Goal: Task Accomplishment & Management: Use online tool/utility

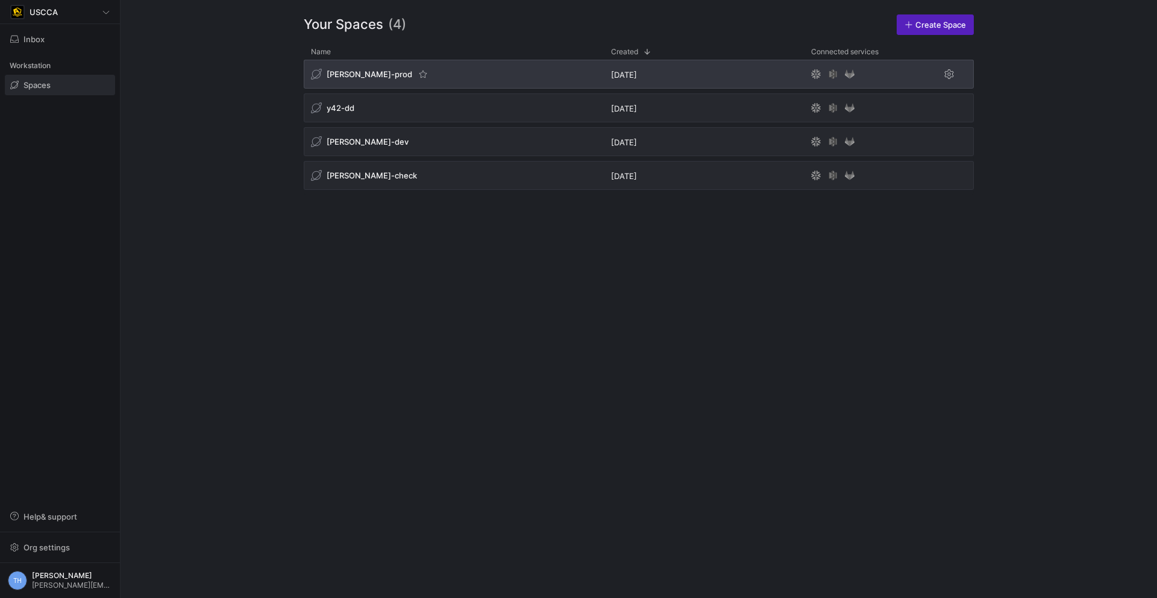
click at [454, 72] on div "[PERSON_NAME]-prod" at bounding box center [454, 74] width 300 height 29
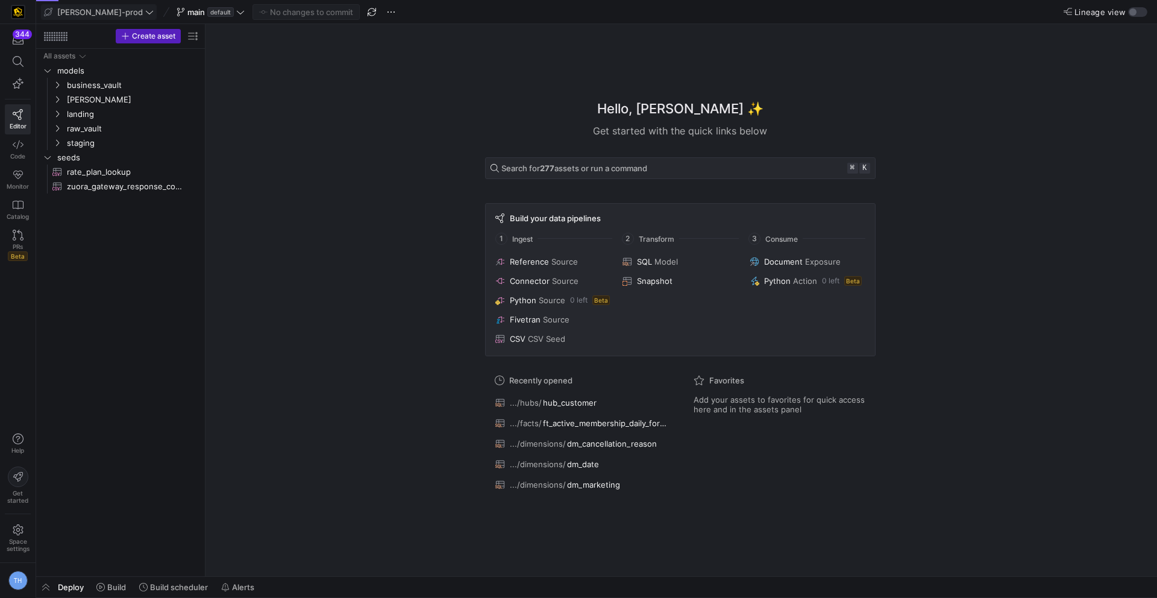
click at [107, 11] on span "[PERSON_NAME]-prod" at bounding box center [99, 12] width 110 height 10
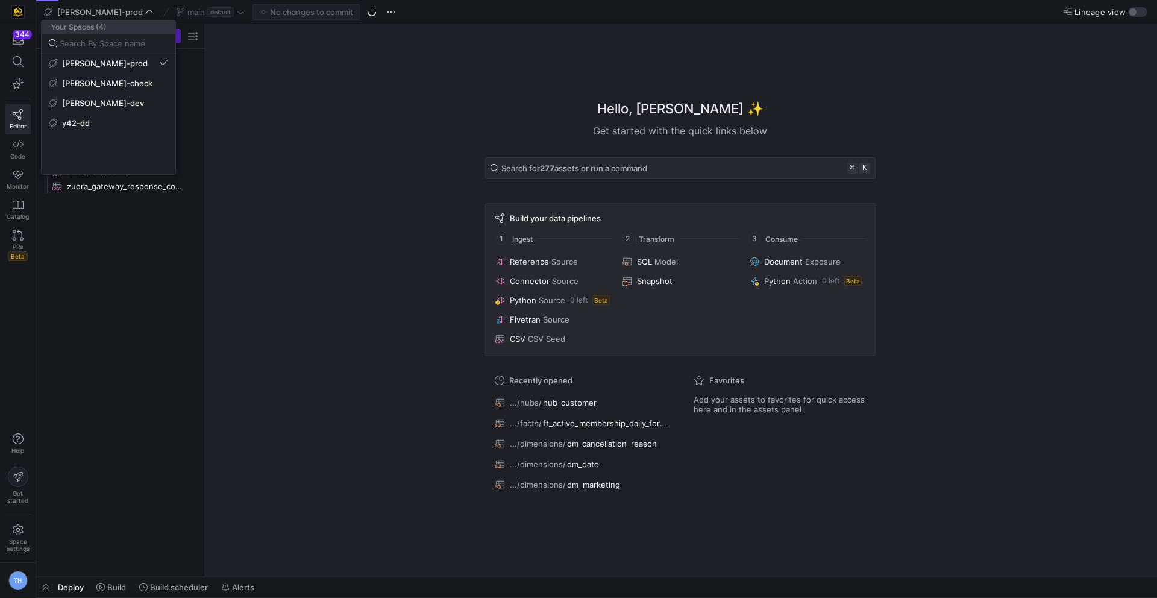
click at [252, 133] on div at bounding box center [578, 299] width 1157 height 598
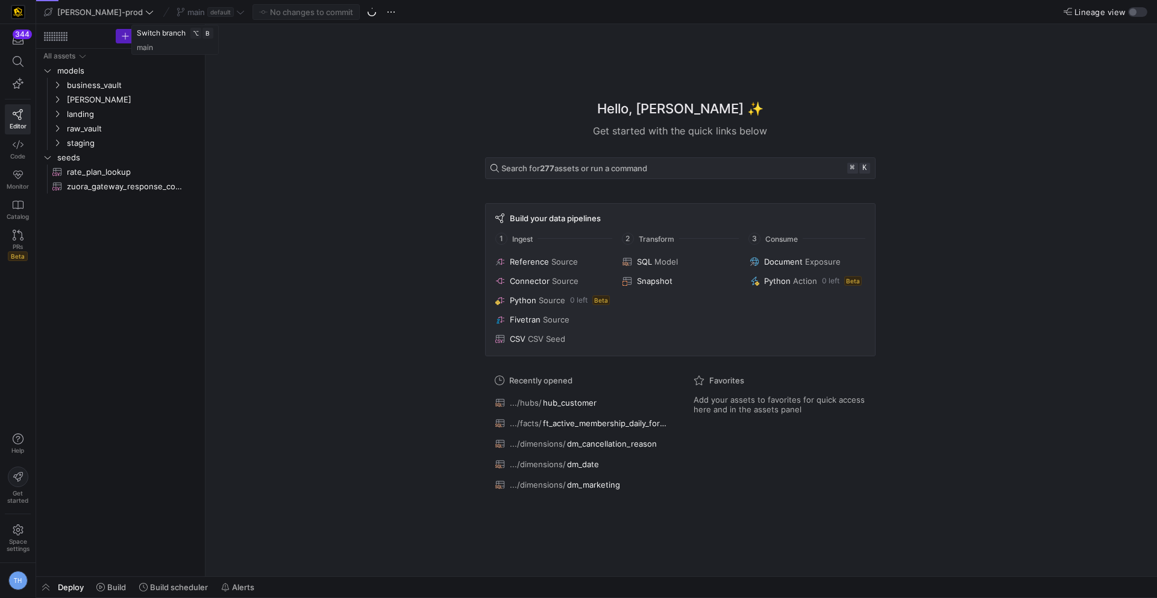
click at [201, 12] on div "main default" at bounding box center [211, 12] width 74 height 16
click at [204, 12] on div "main default" at bounding box center [211, 12] width 74 height 16
click at [281, 140] on div "Hello, Tommy ✨ Get started with the quick links below Search for 277 assets or …" at bounding box center [679, 300] width 939 height 552
click at [237, 13] on icon at bounding box center [240, 12] width 7 height 4
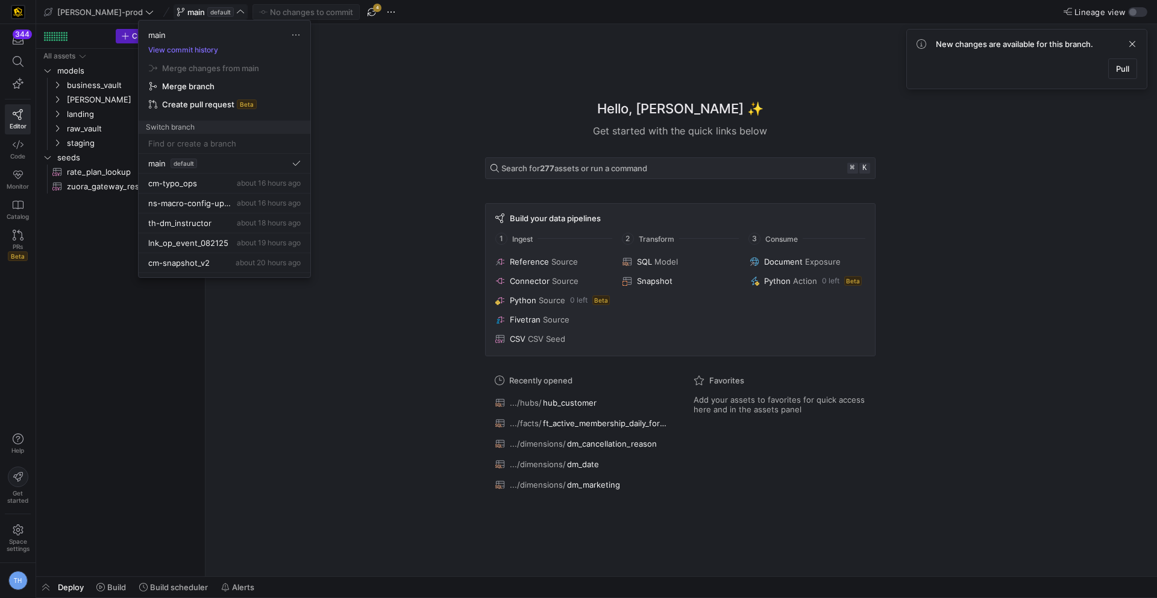
click at [415, 94] on div at bounding box center [578, 299] width 1157 height 598
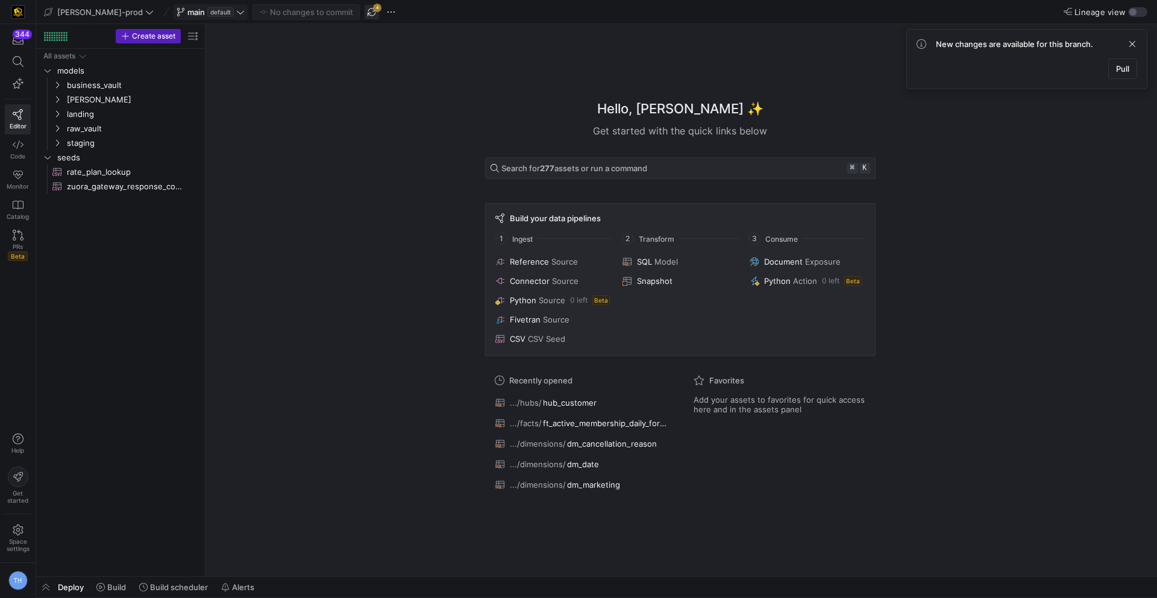
click at [365, 8] on span "button" at bounding box center [372, 12] width 14 height 14
click at [236, 12] on icon at bounding box center [240, 12] width 8 height 8
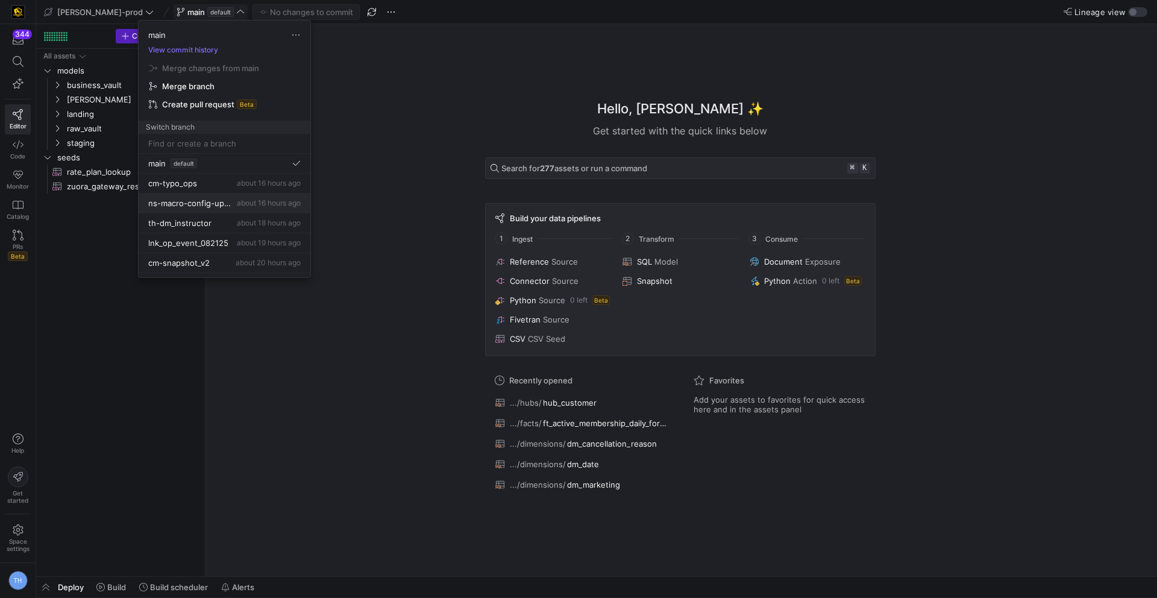
scroll to position [12, 0]
click at [214, 208] on div "th-dm_instructor about 18 hours ago" at bounding box center [224, 211] width 152 height 10
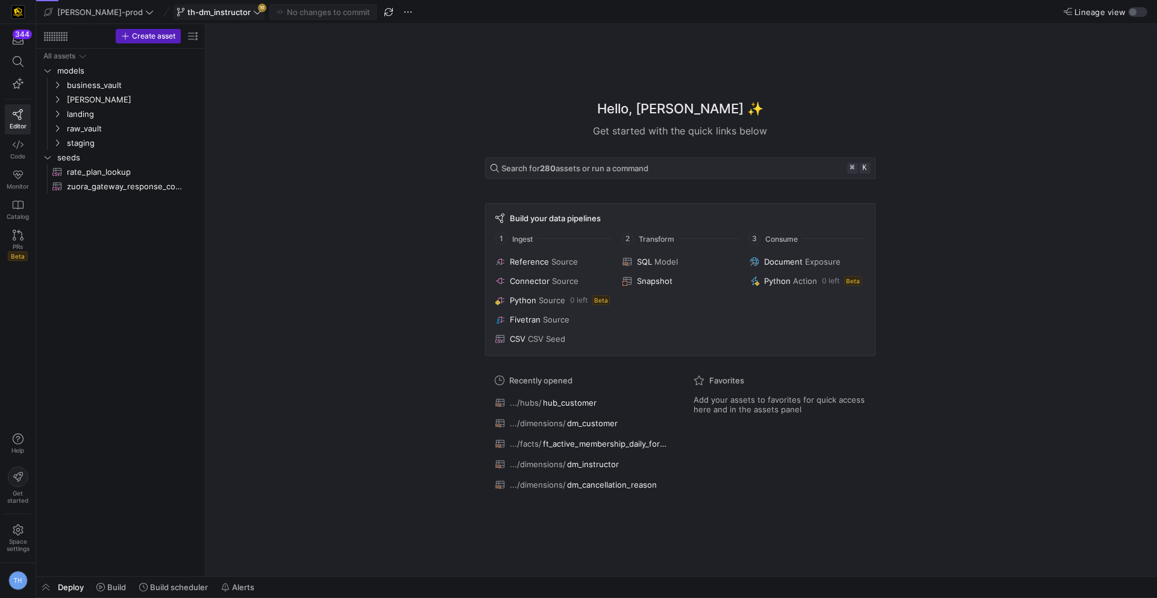
click at [214, 14] on span "th-dm_instructor" at bounding box center [218, 12] width 63 height 10
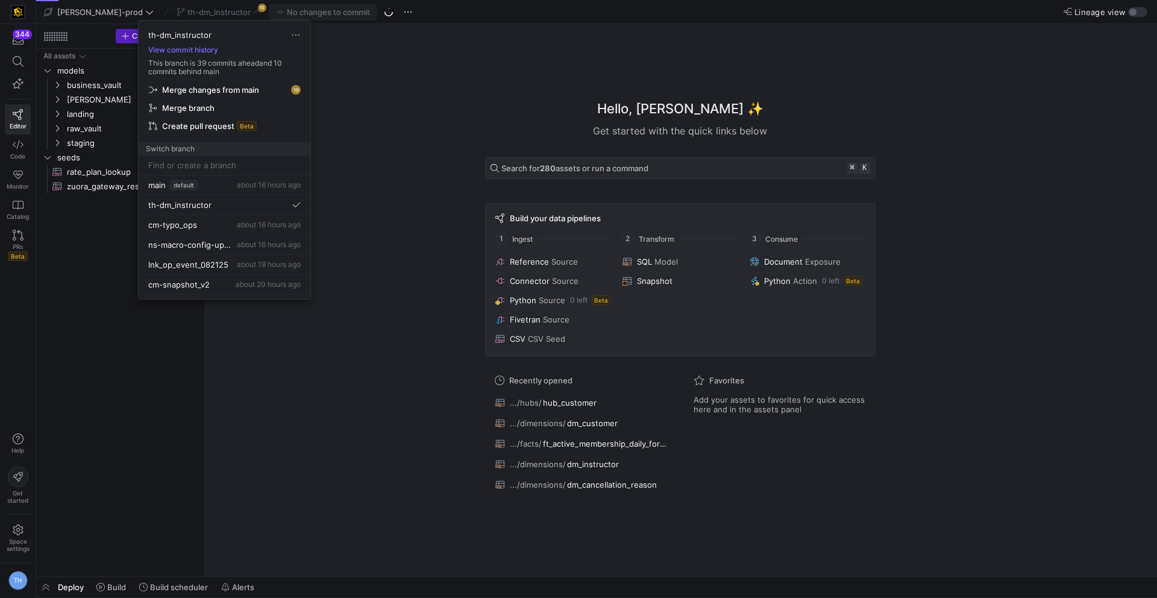
click at [260, 87] on span "Merge changes from main" at bounding box center [224, 90] width 151 height 10
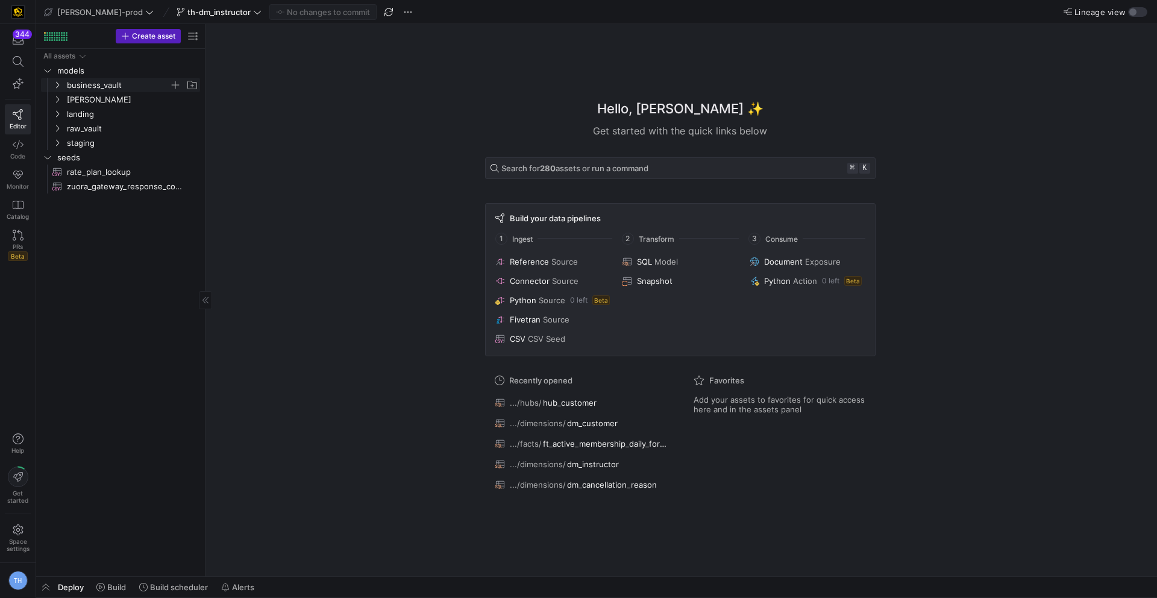
click at [108, 87] on span "business_vault" at bounding box center [118, 85] width 102 height 14
click at [110, 107] on link "links" at bounding box center [120, 114] width 159 height 14
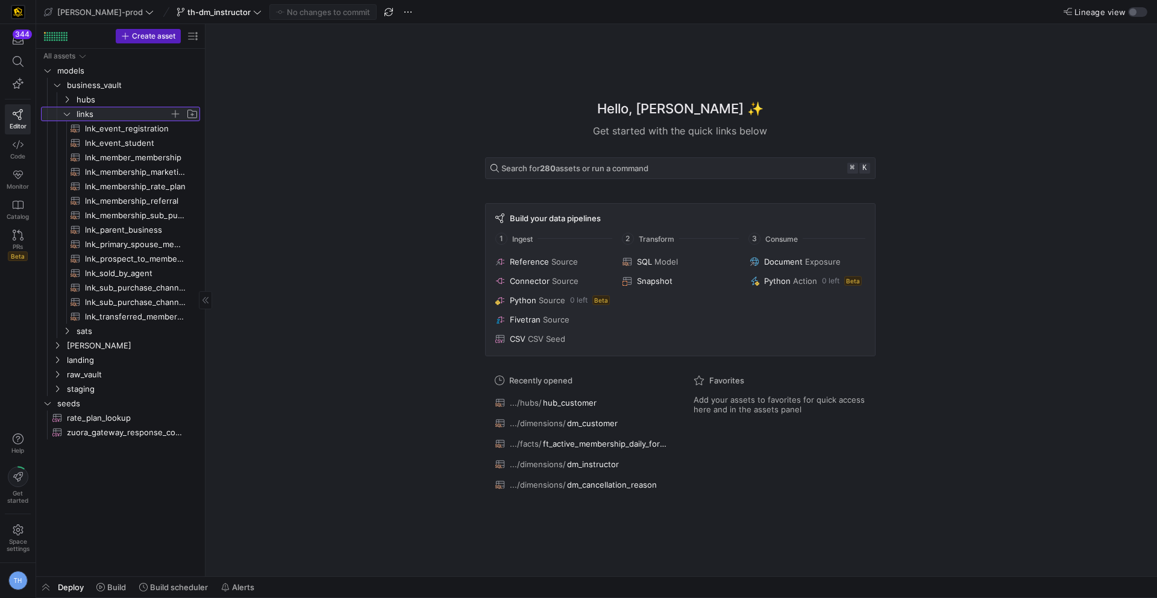
click at [110, 109] on span "links" at bounding box center [123, 114] width 93 height 14
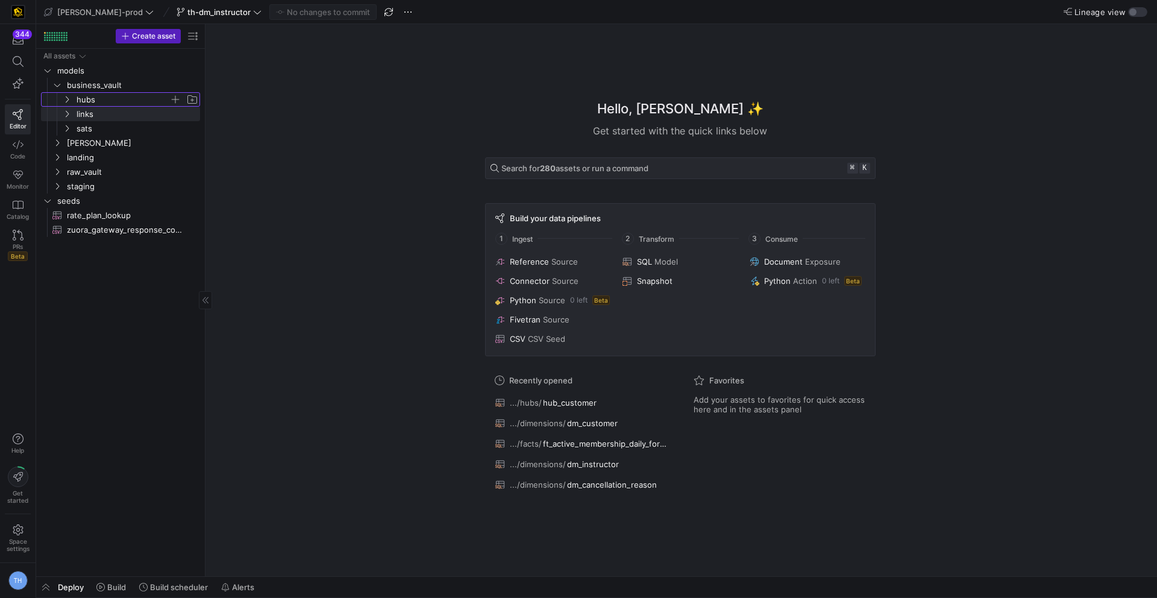
click at [110, 105] on span "hubs" at bounding box center [123, 100] width 93 height 14
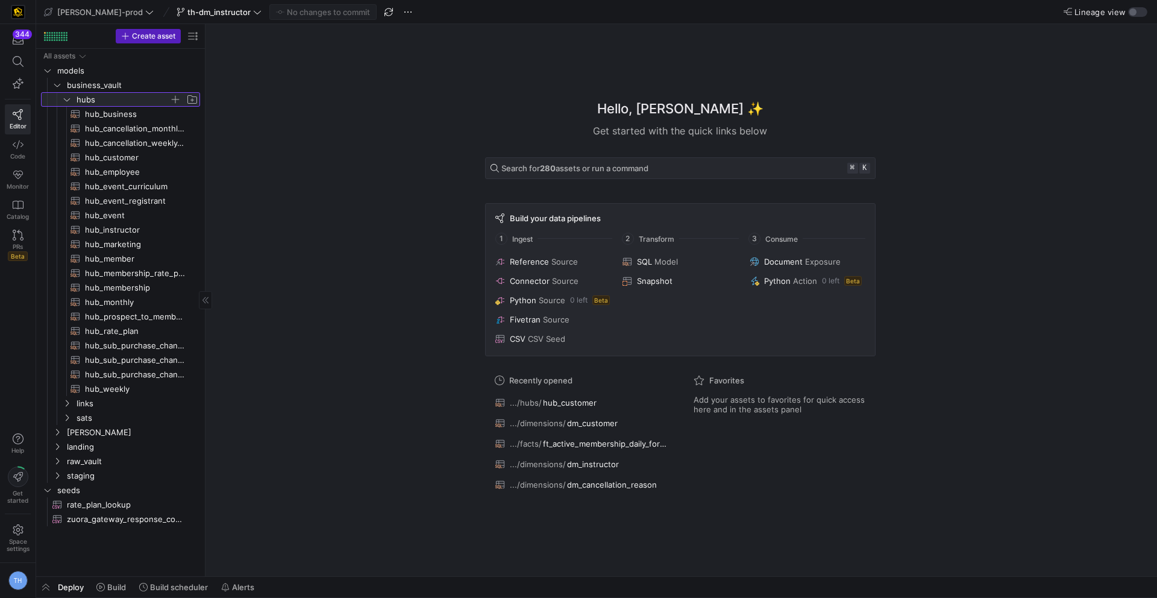
click at [110, 105] on span "hubs" at bounding box center [123, 100] width 93 height 14
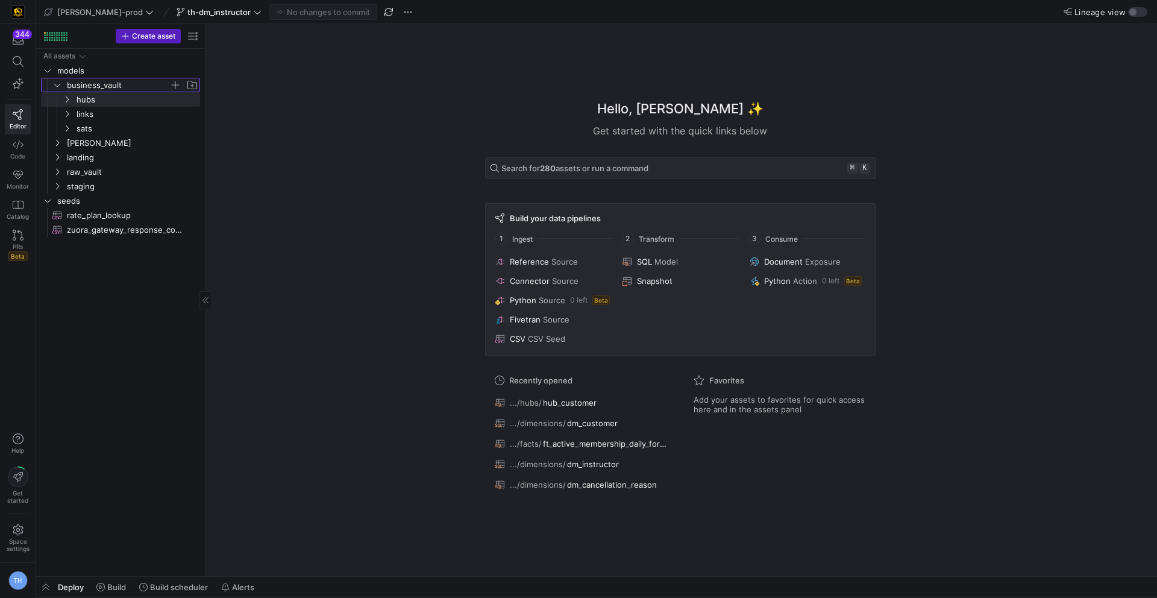
click at [103, 87] on span "business_vault" at bounding box center [118, 85] width 102 height 14
click at [103, 107] on span "landing" at bounding box center [118, 114] width 102 height 14
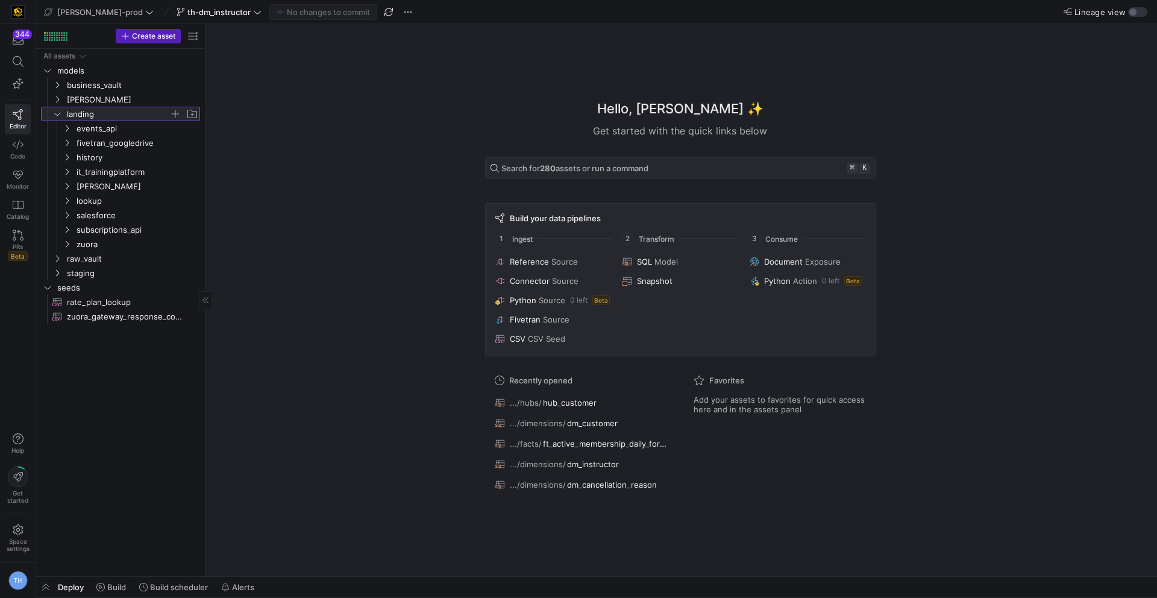
click at [104, 110] on span "landing" at bounding box center [118, 114] width 102 height 14
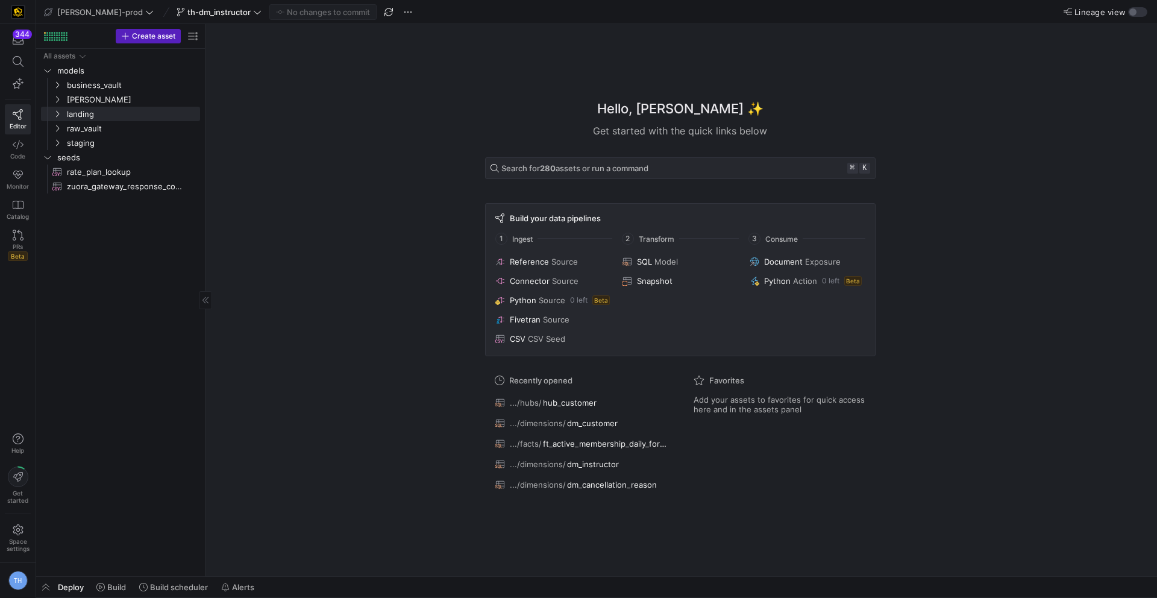
click at [104, 106] on link "[PERSON_NAME]" at bounding box center [120, 99] width 159 height 14
click at [110, 114] on span "dimensions" at bounding box center [123, 114] width 93 height 14
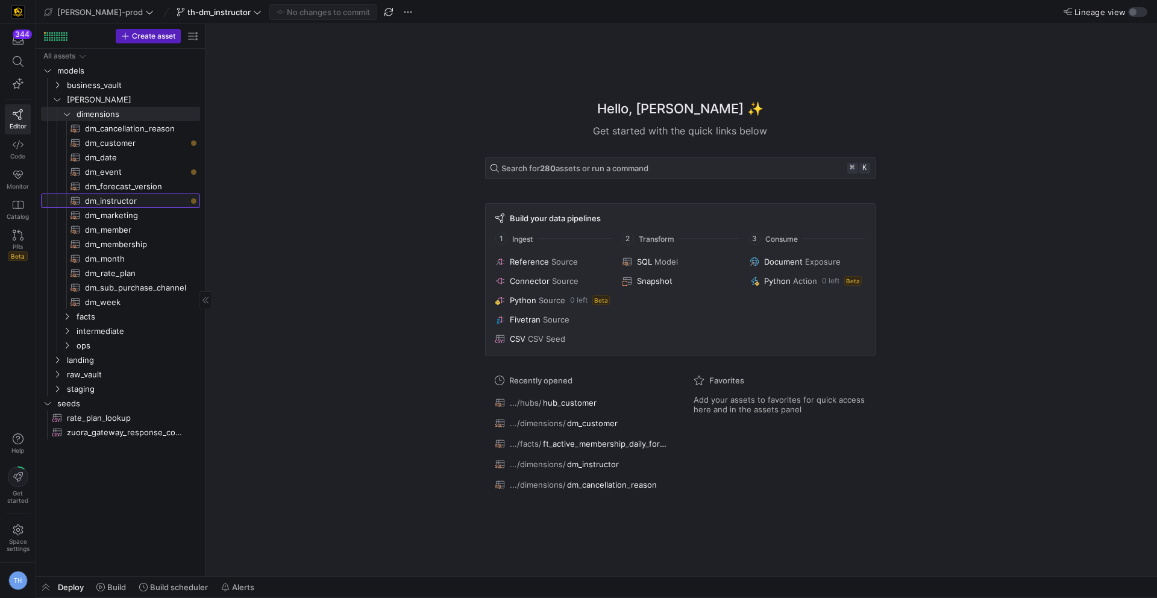
click at [119, 198] on span "dm_instructor​​​​​​​​​​" at bounding box center [135, 201] width 101 height 14
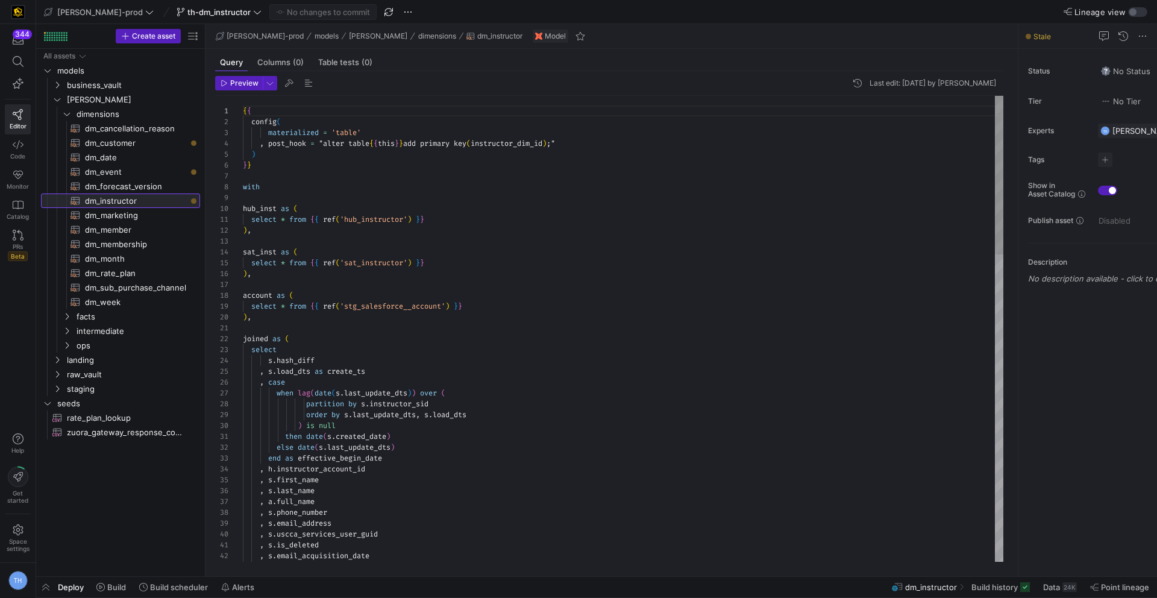
scroll to position [108, 0]
click at [113, 591] on span "Build" at bounding box center [116, 587] width 19 height 10
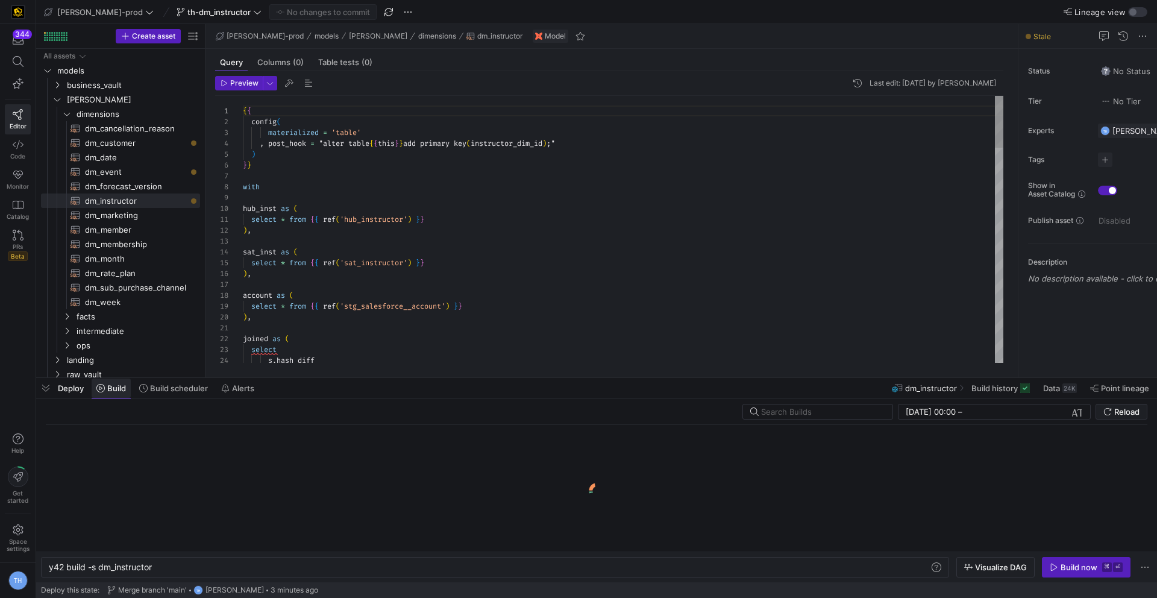
scroll to position [0, 104]
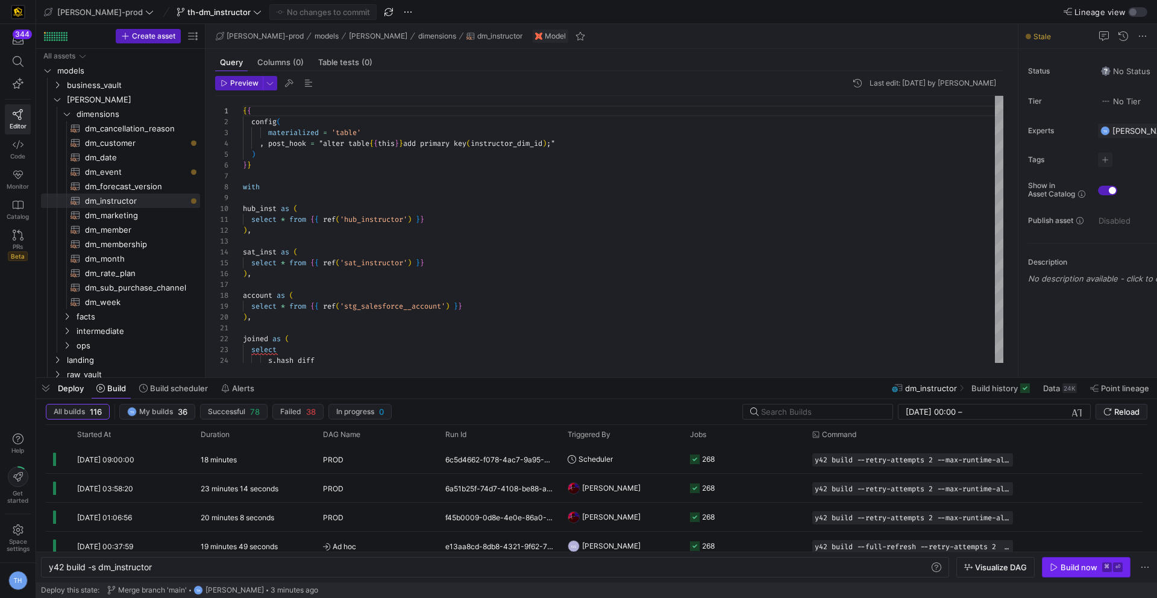
click at [1087, 565] on div "Build now" at bounding box center [1078, 567] width 37 height 10
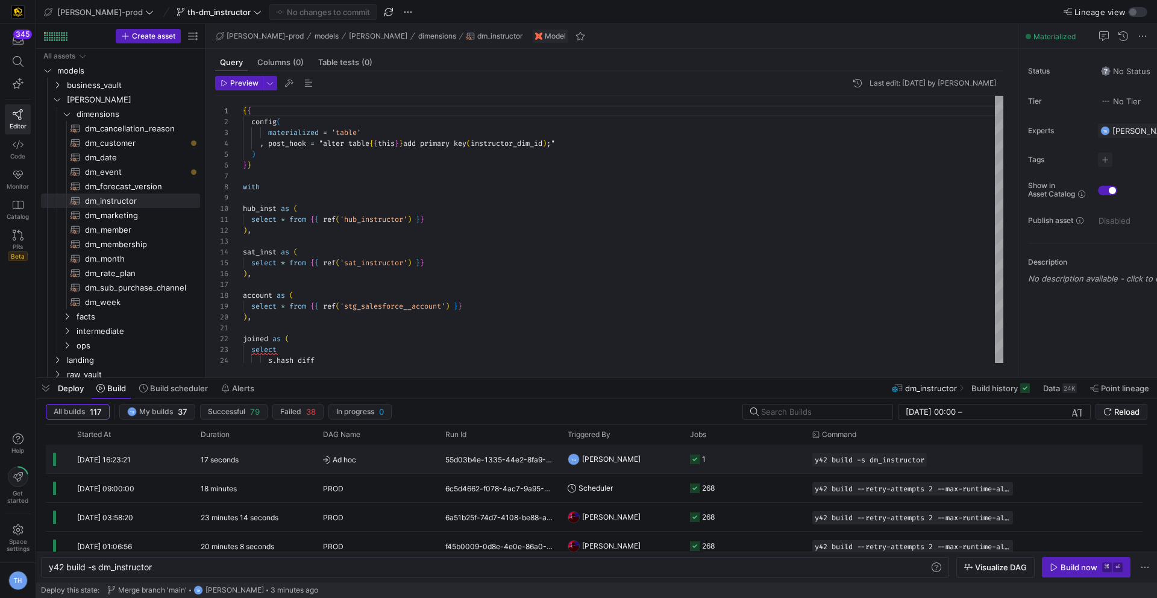
click at [751, 446] on y42-job-status-cell-renderer "1" at bounding box center [744, 458] width 108 height 27
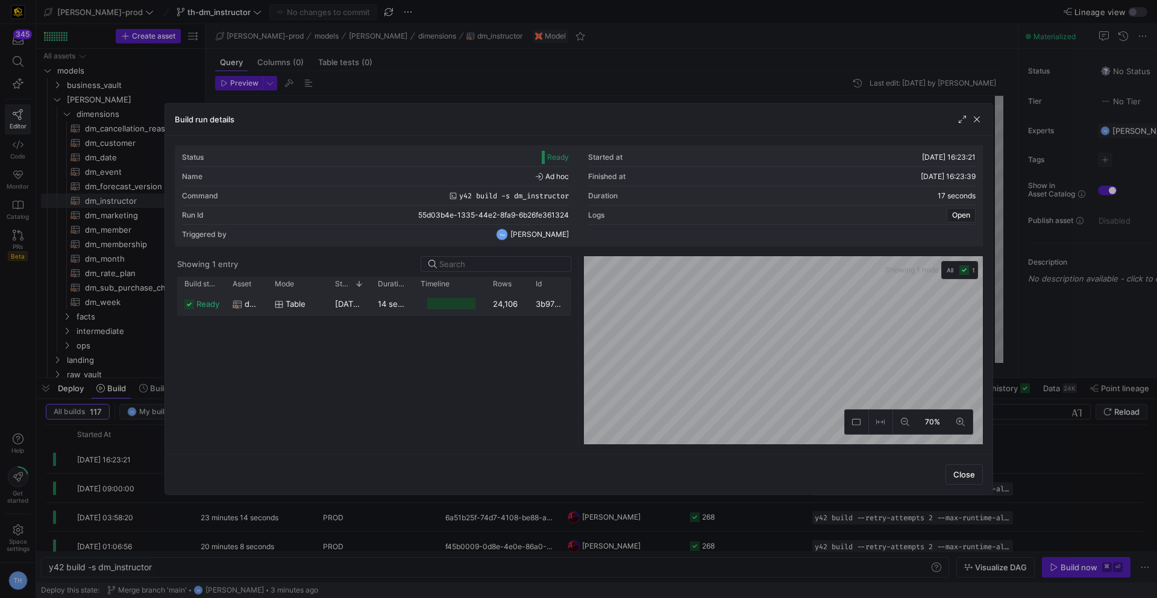
click at [480, 306] on div at bounding box center [449, 303] width 72 height 23
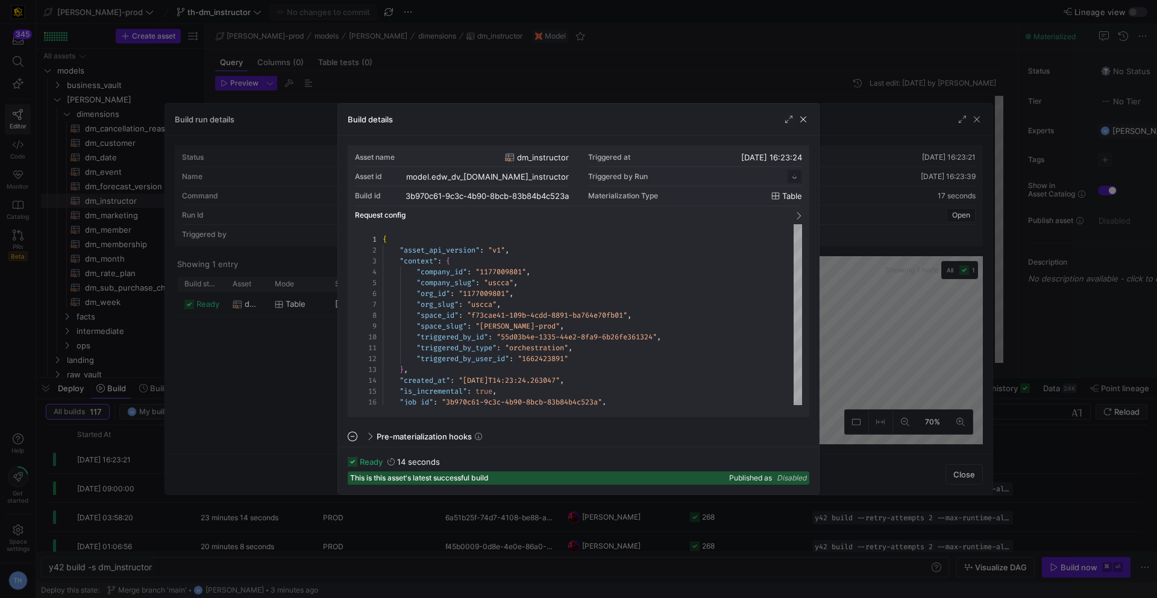
scroll to position [108, 0]
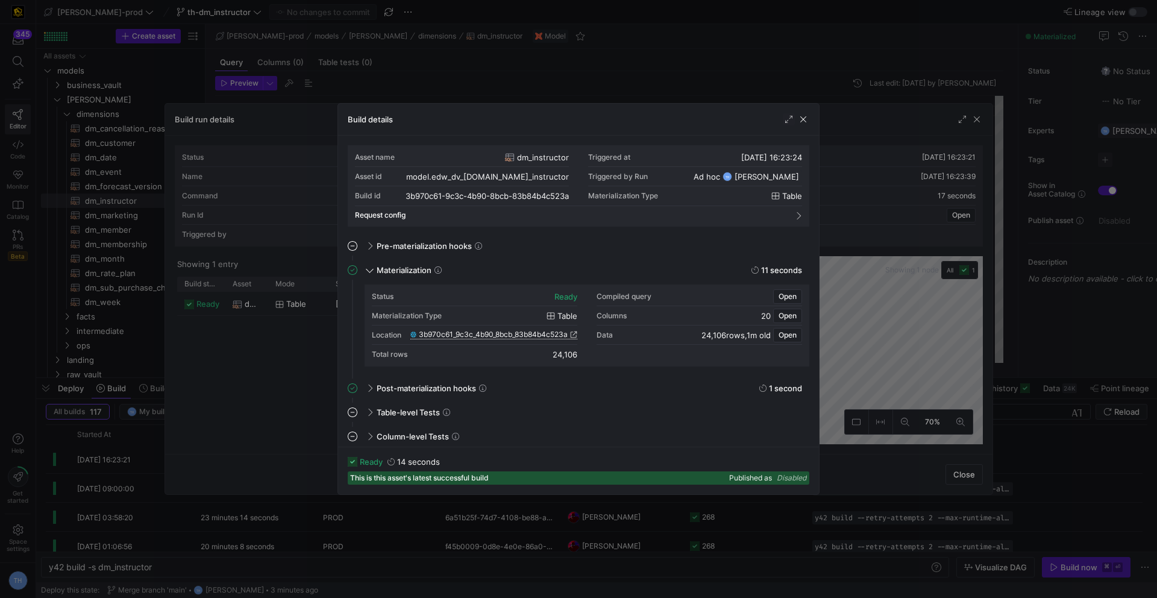
click at [545, 333] on span "3b970c61_9c3c_4b90_8bcb_83b84b4c523a" at bounding box center [493, 334] width 149 height 8
click at [451, 86] on div at bounding box center [578, 299] width 1157 height 598
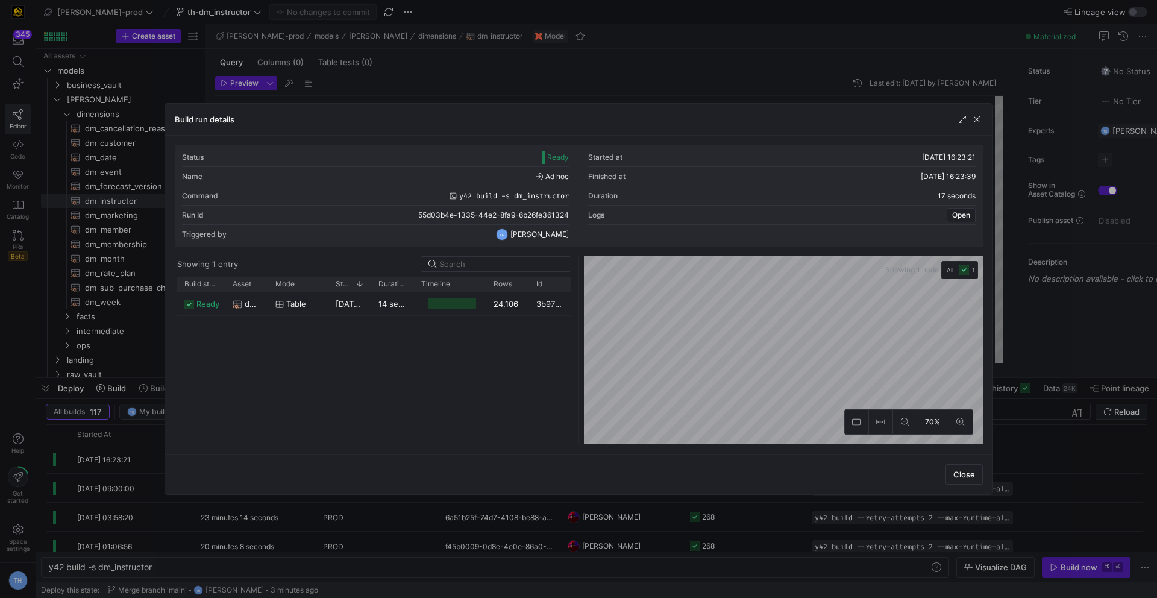
click at [451, 86] on div at bounding box center [578, 299] width 1157 height 598
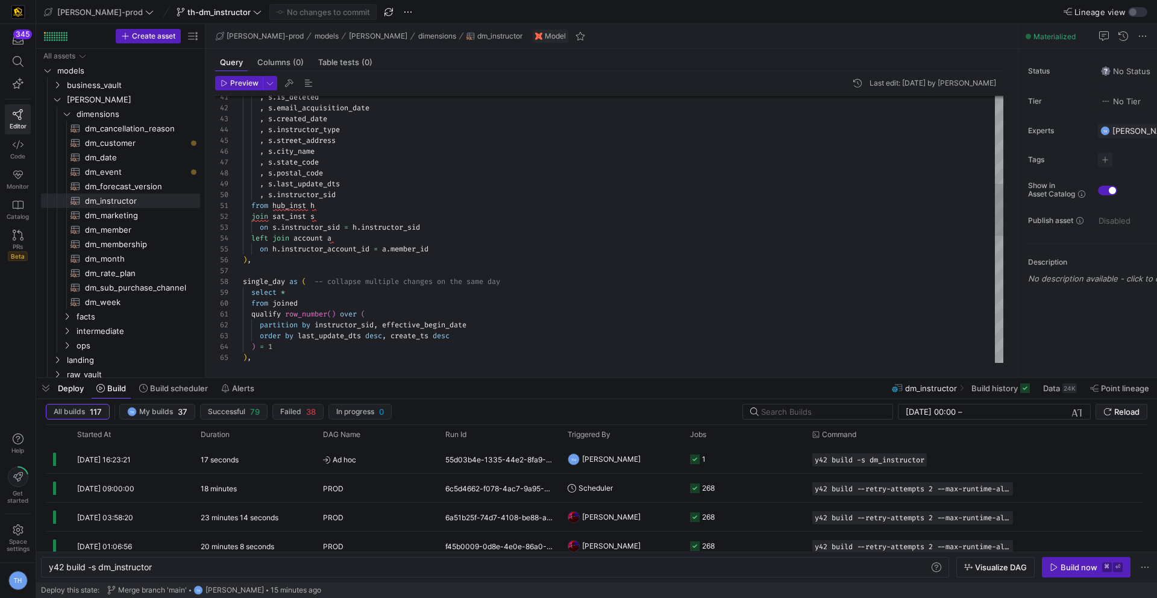
click at [251, 216] on div ") , ) = 1 order by last_update_dts desc , create_ts desc partition by instructo…" at bounding box center [623, 330] width 760 height 1365
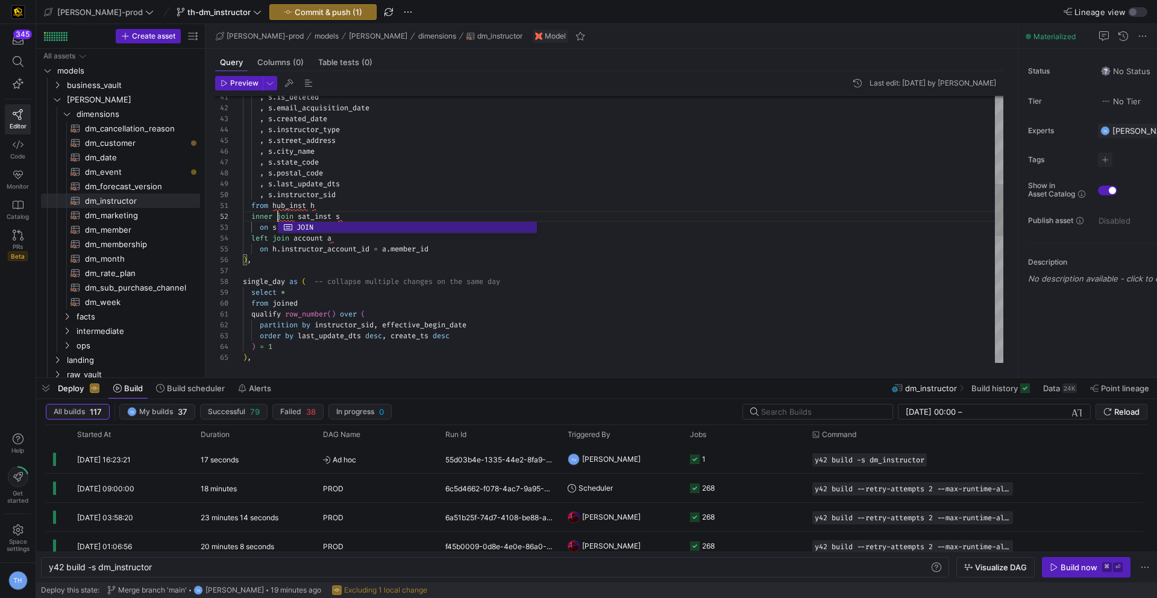
click at [350, 178] on div ") , ) = 1 order by last_update_dts desc , create_ts desc partition by instructo…" at bounding box center [623, 330] width 760 height 1365
type textarea ", s.is_deleted , s.email_acquisition_date , s.created_date , s.instructor_type …"
click at [295, 9] on span "Commit & push (1)" at bounding box center [328, 12] width 67 height 10
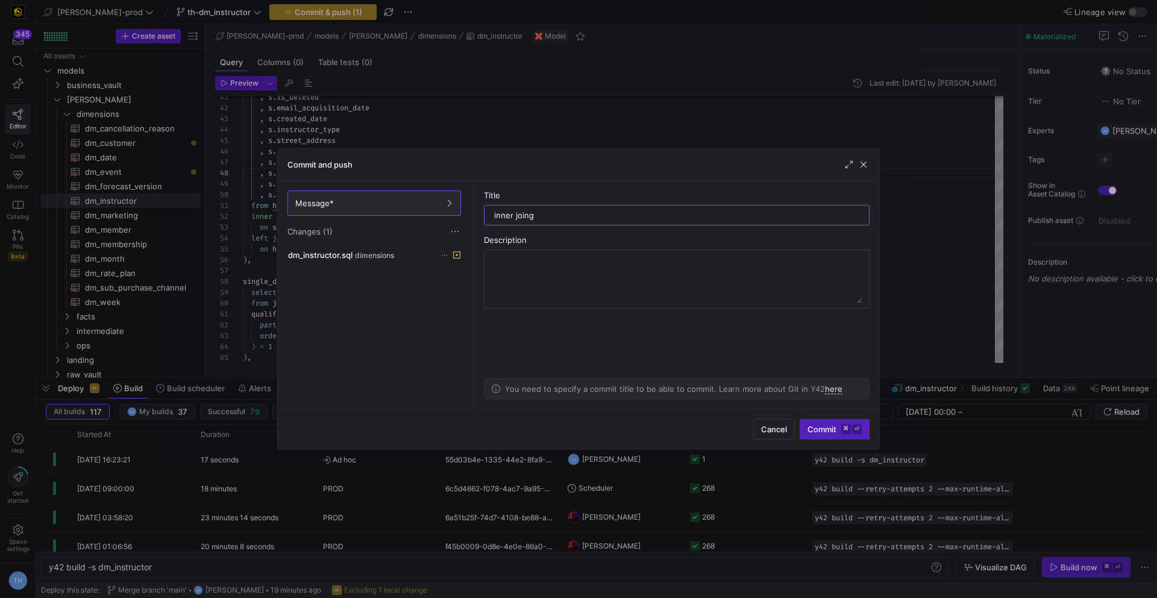
type input "inner join"
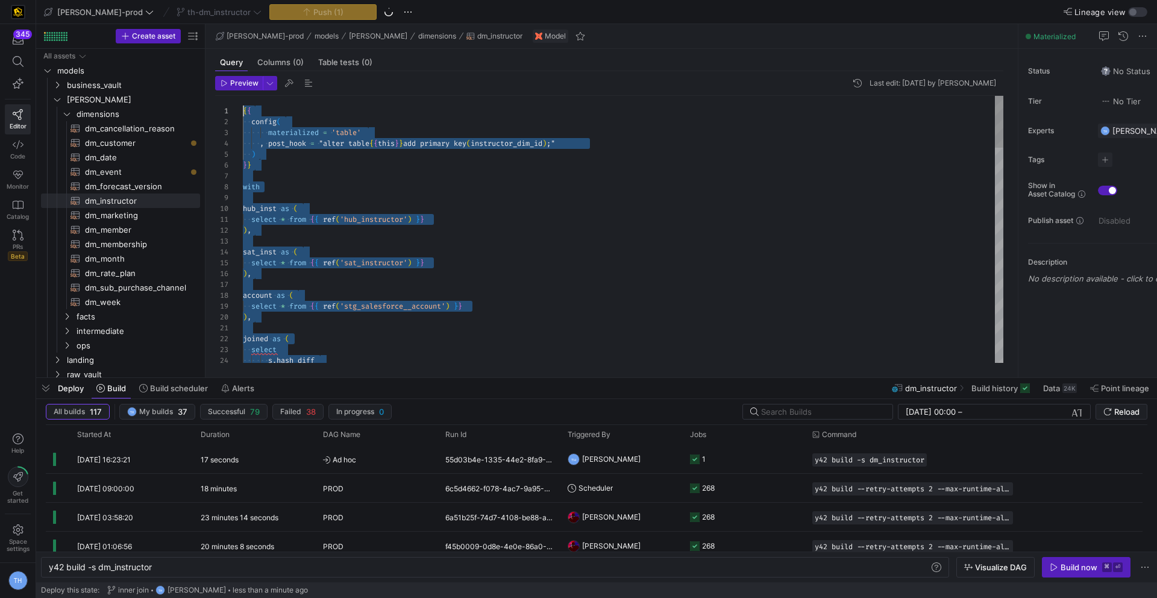
scroll to position [0, 0]
drag, startPoint x: 307, startPoint y: 334, endPoint x: 236, endPoint y: -52, distance: 392.7
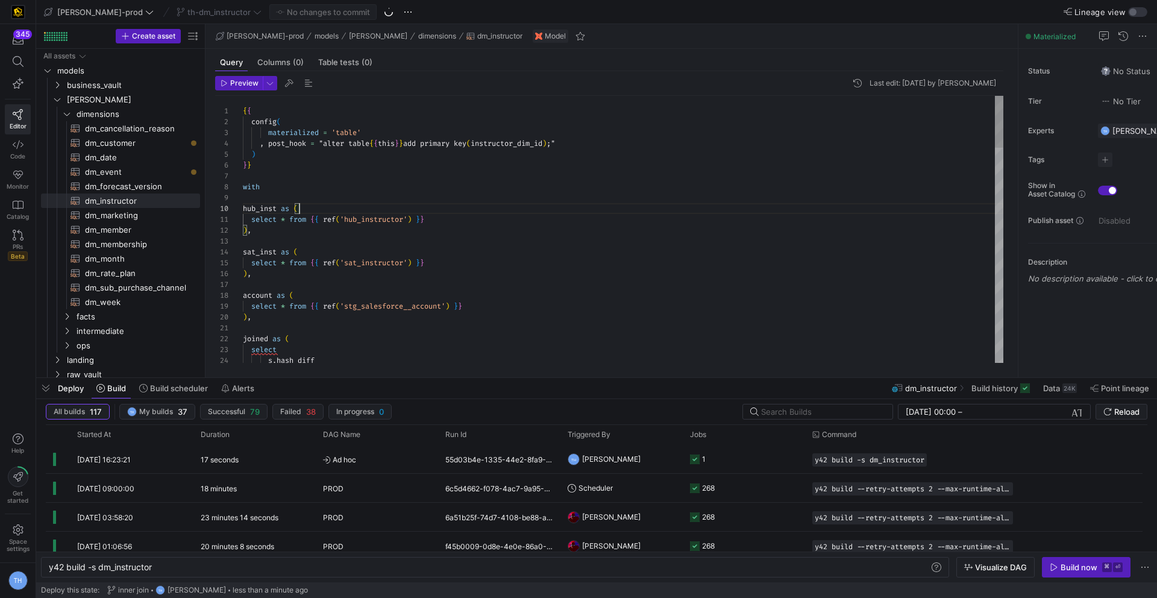
scroll to position [98, 57]
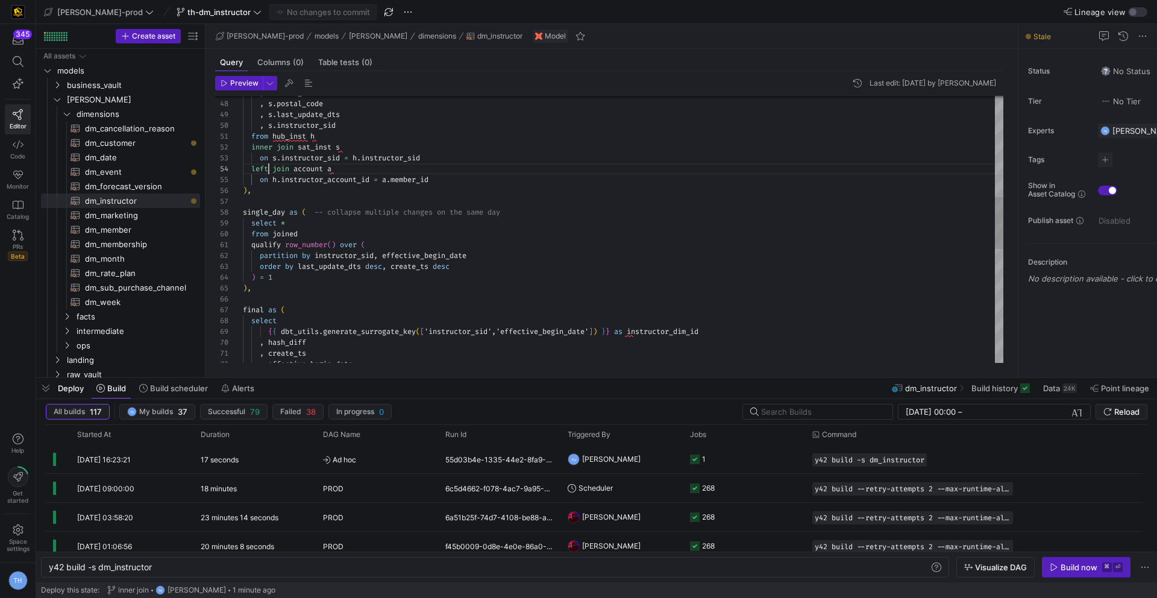
click at [268, 165] on div "on s . instructor_sid = h . instructor_sid left join account a on h . instructo…" at bounding box center [623, 261] width 760 height 1365
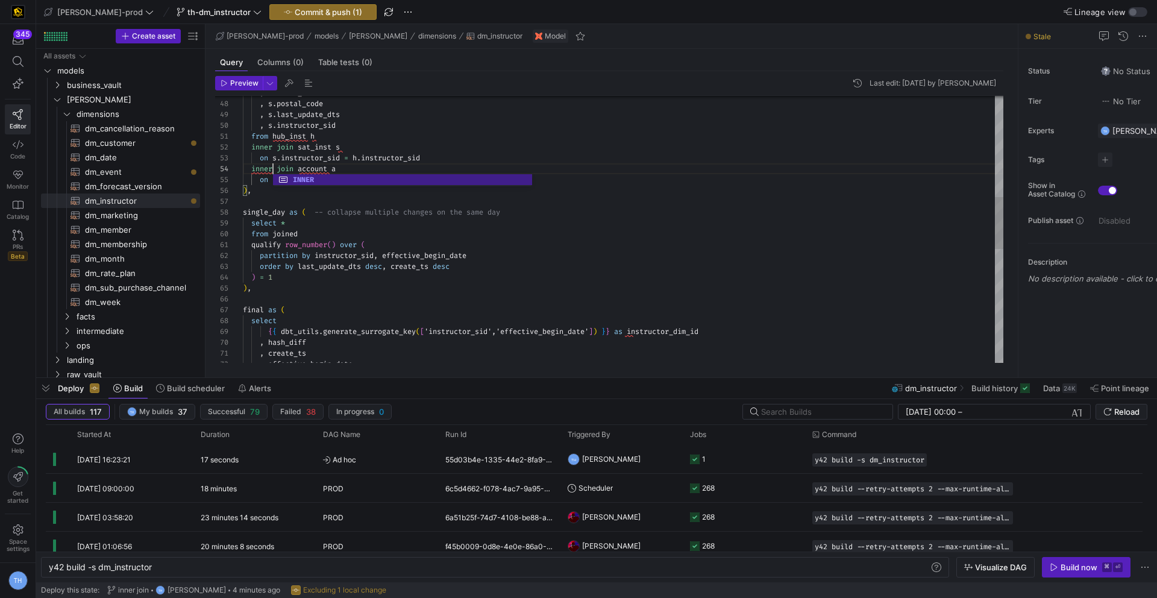
click at [316, 142] on div "on s . instructor_sid = h . instructor_sid inner join account a on h . instruct…" at bounding box center [623, 261] width 760 height 1365
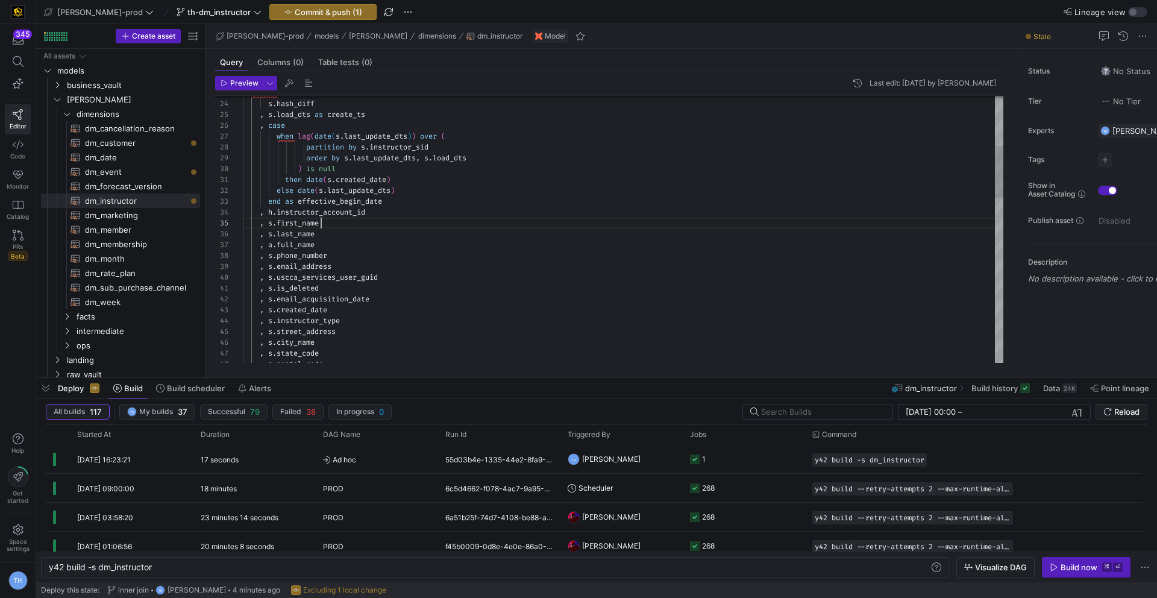
scroll to position [43, 78]
click at [348, 222] on div ", s . is_deleted , s . email_acquisition_date , s . created_date , s . instruct…" at bounding box center [623, 521] width 760 height 1365
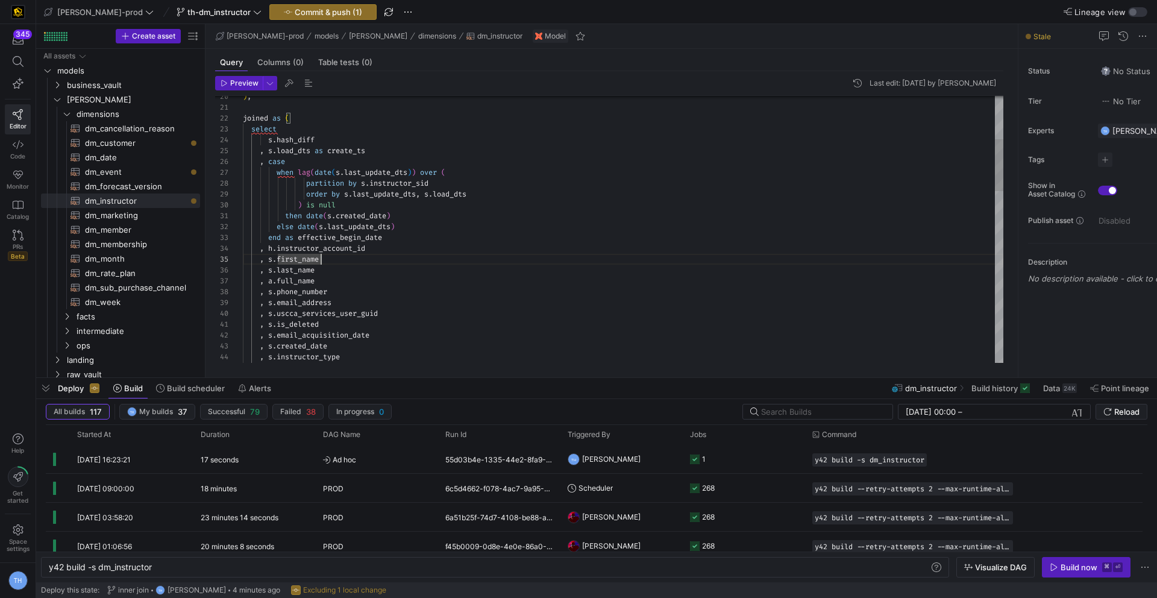
type textarea "then date(s.created_date) else date(s.last_update_dts) end as effective_begin_d…"
type textarea "a."
click at [372, 264] on div ", s . is_deleted , s . email_acquisition_date , s . created_date , s . instruct…" at bounding box center [623, 552] width 760 height 1375
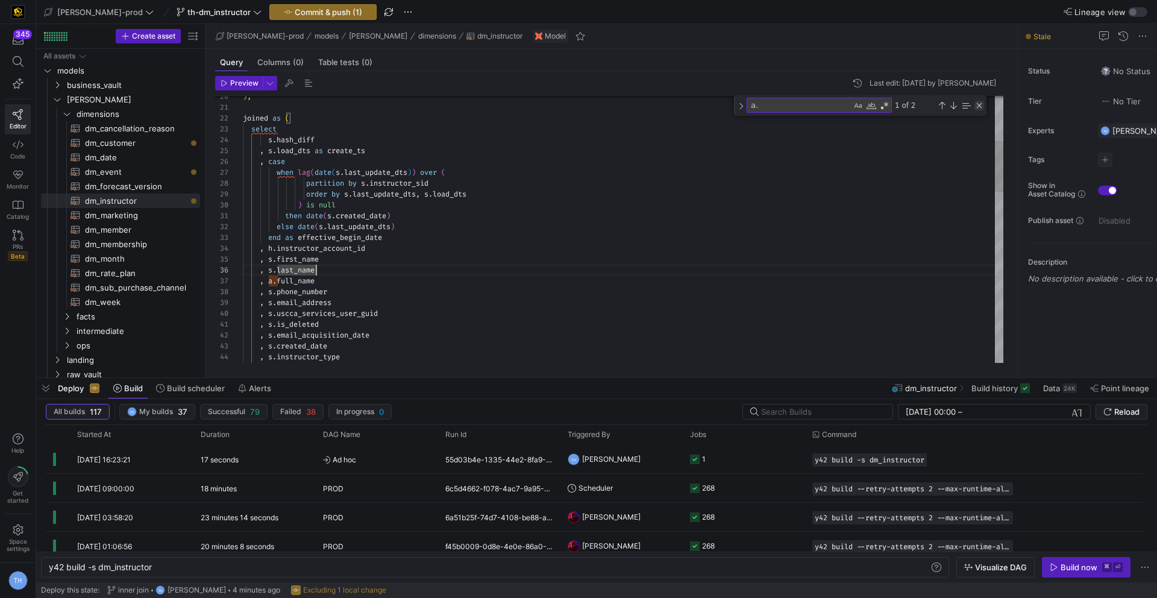
click at [975, 105] on div "Close (Escape)" at bounding box center [979, 106] width 10 height 10
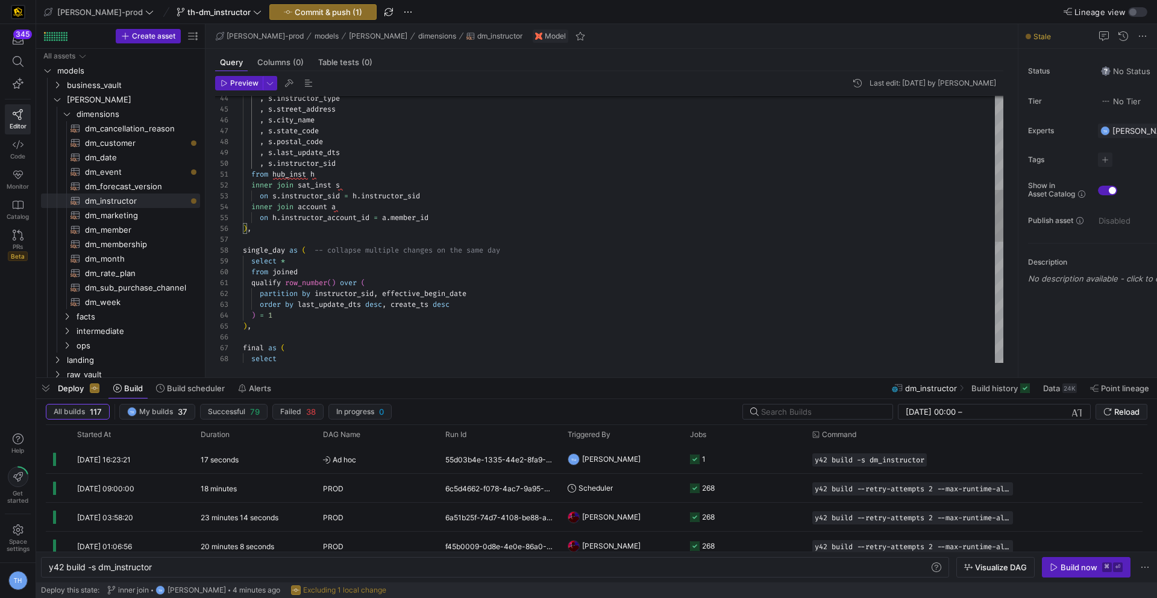
type textarea "from hub_inst h inner join sat_inst s on s.instructor_sid = h.instructor_sid in…"
click at [551, 263] on div ", s . instructor_type , s . street_address , s . city_name , s . state_code , s…" at bounding box center [623, 299] width 760 height 1365
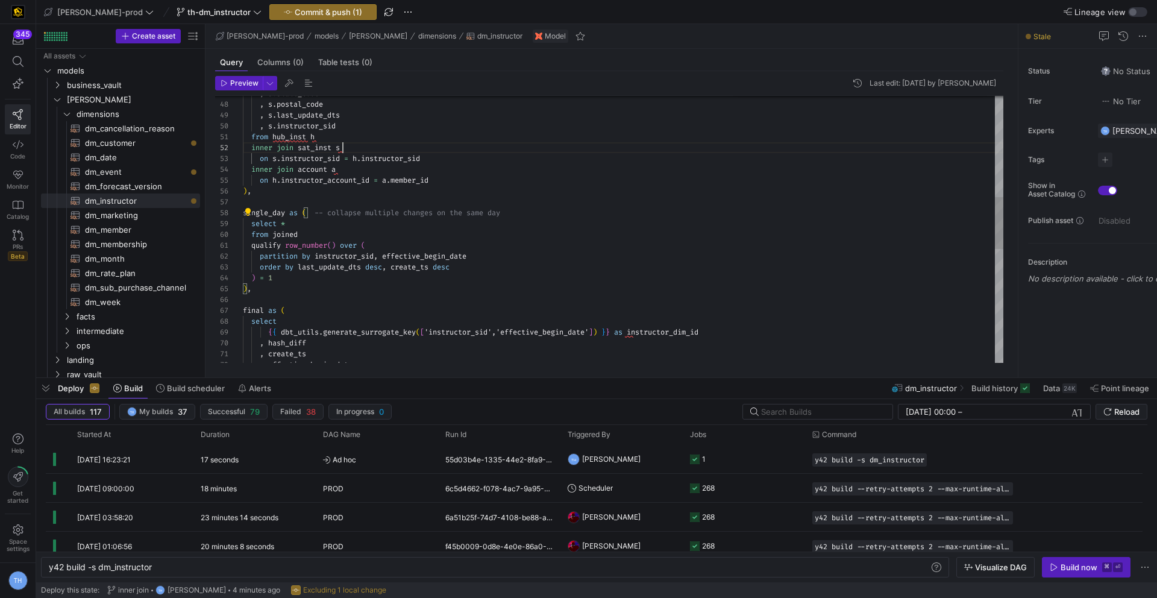
click at [412, 150] on div ", s . state_code , s . postal_code , s . last_update_dts , s . instructor_sid f…" at bounding box center [623, 261] width 760 height 1365
click at [423, 189] on div ", s . state_code , s . postal_code , s . last_update_dts , s . instructor_sid f…" at bounding box center [623, 261] width 760 height 1365
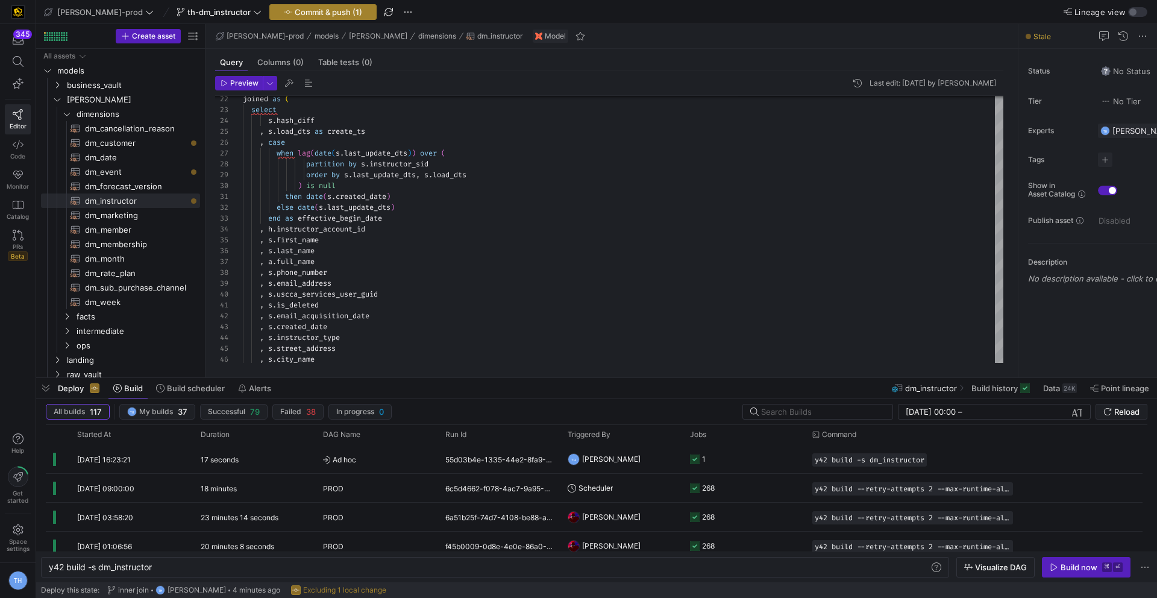
click at [315, 5] on span "button" at bounding box center [323, 12] width 106 height 14
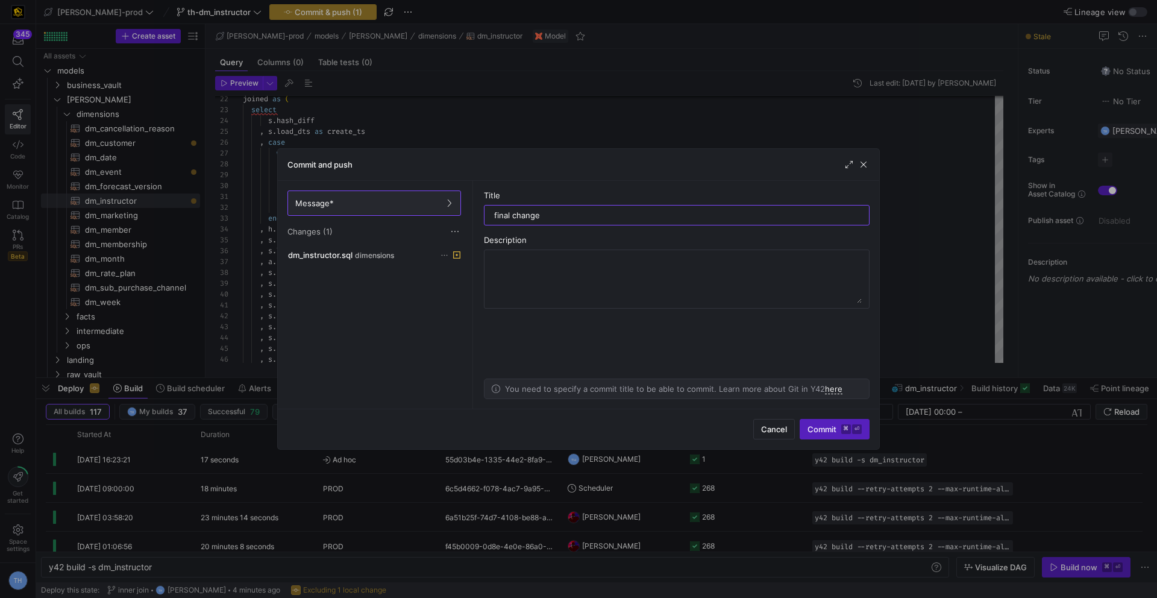
type input "final changes"
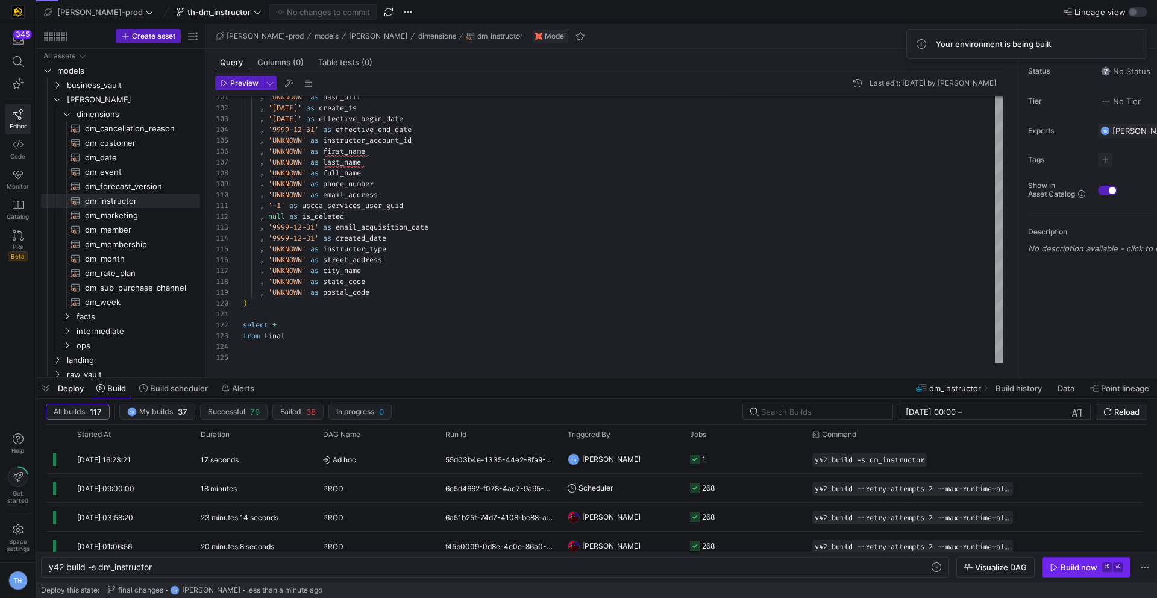
click at [1091, 568] on div "Build now" at bounding box center [1078, 567] width 37 height 10
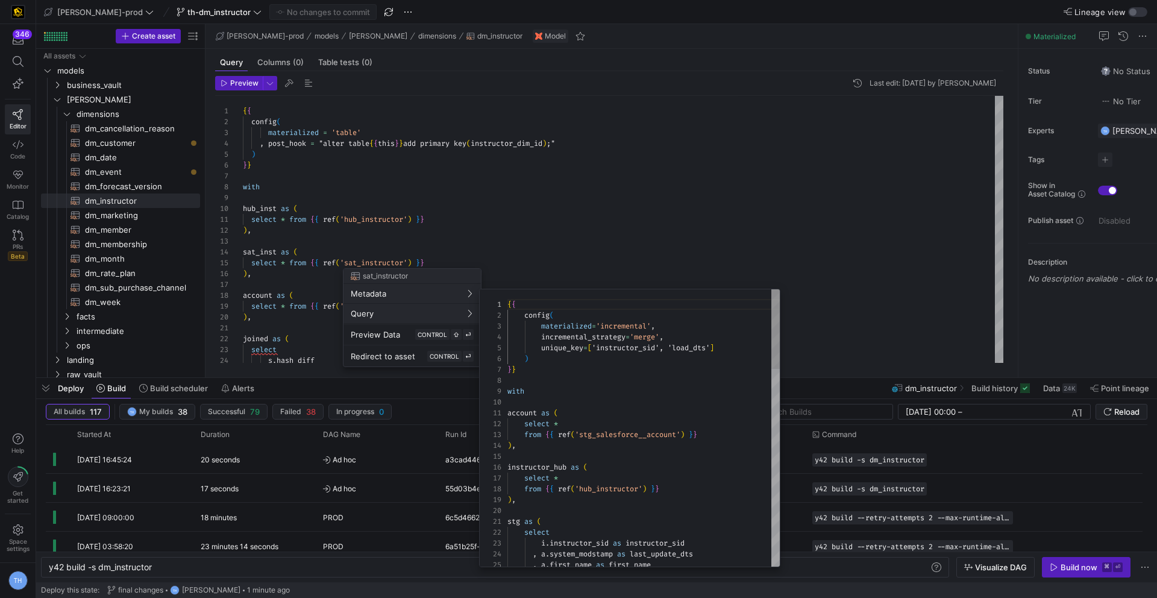
scroll to position [108, 0]
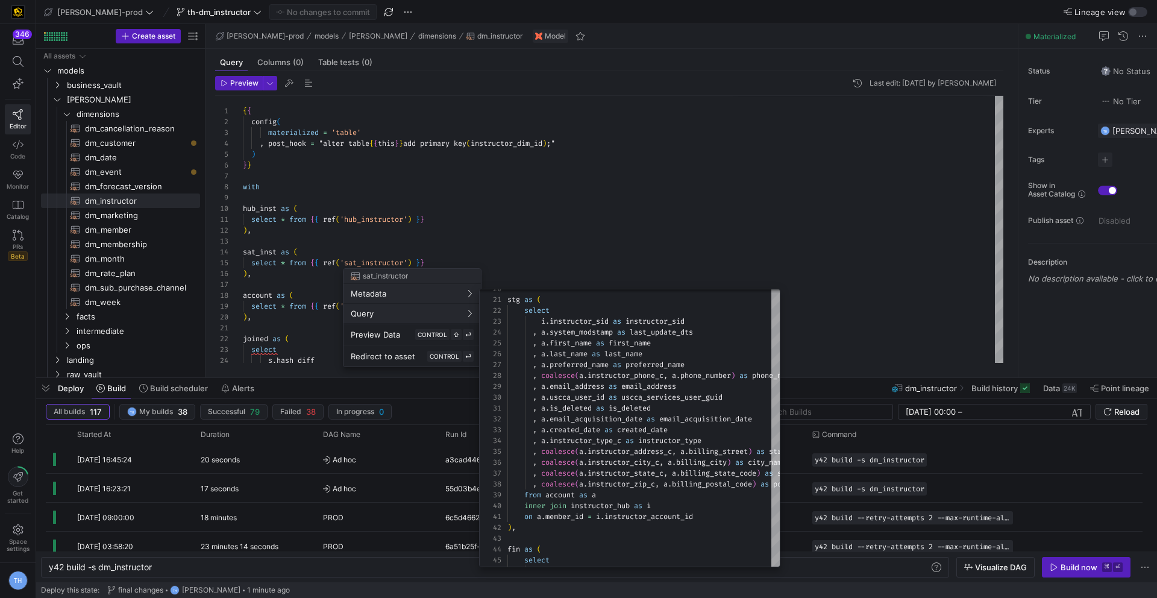
click at [559, 227] on div at bounding box center [578, 299] width 1157 height 598
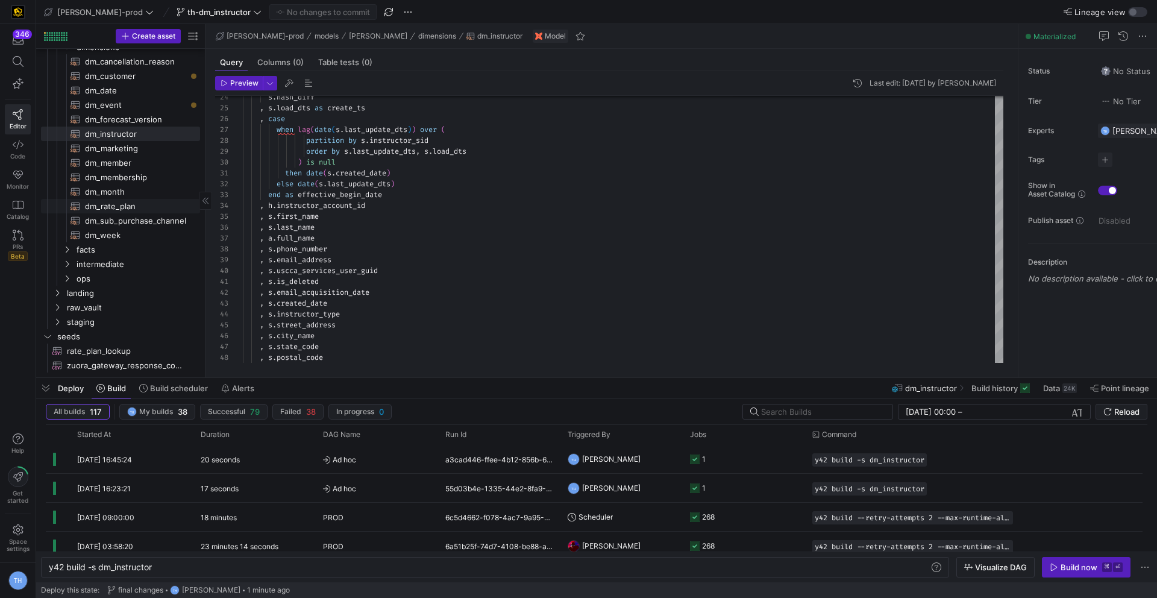
scroll to position [0, 0]
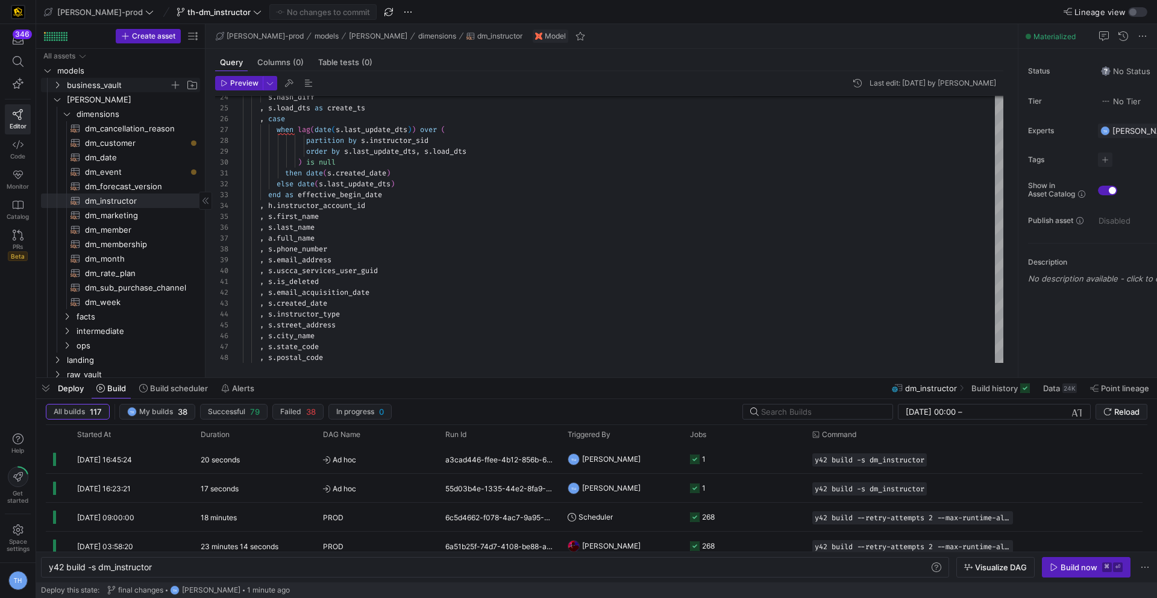
click at [128, 84] on span "business_vault" at bounding box center [118, 85] width 102 height 14
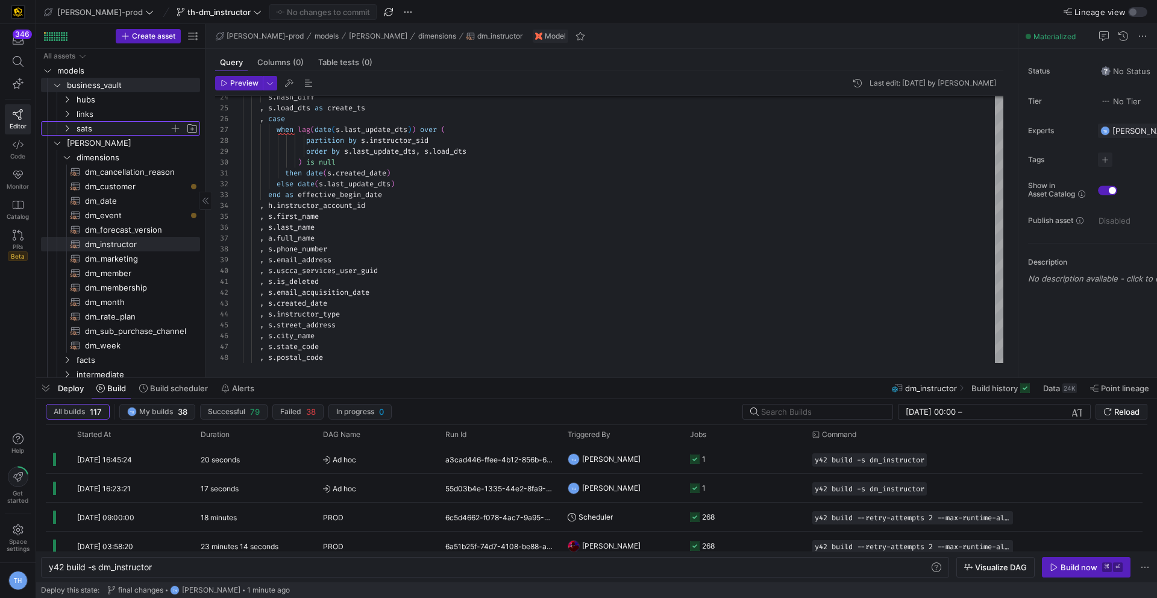
click at [124, 124] on span "sats" at bounding box center [123, 129] width 93 height 14
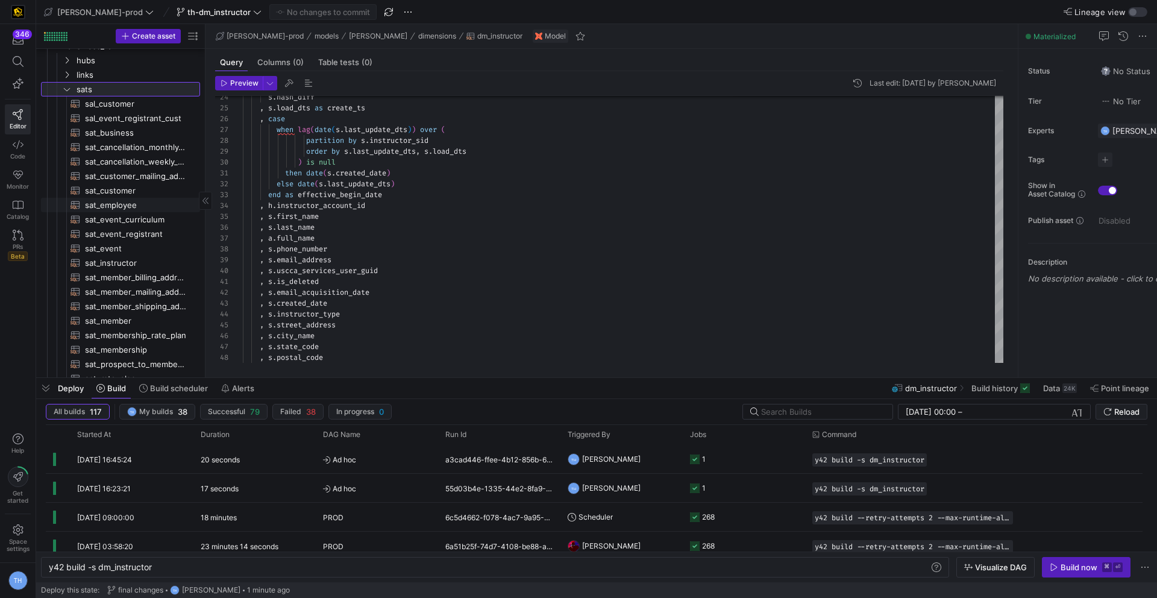
scroll to position [55, 0]
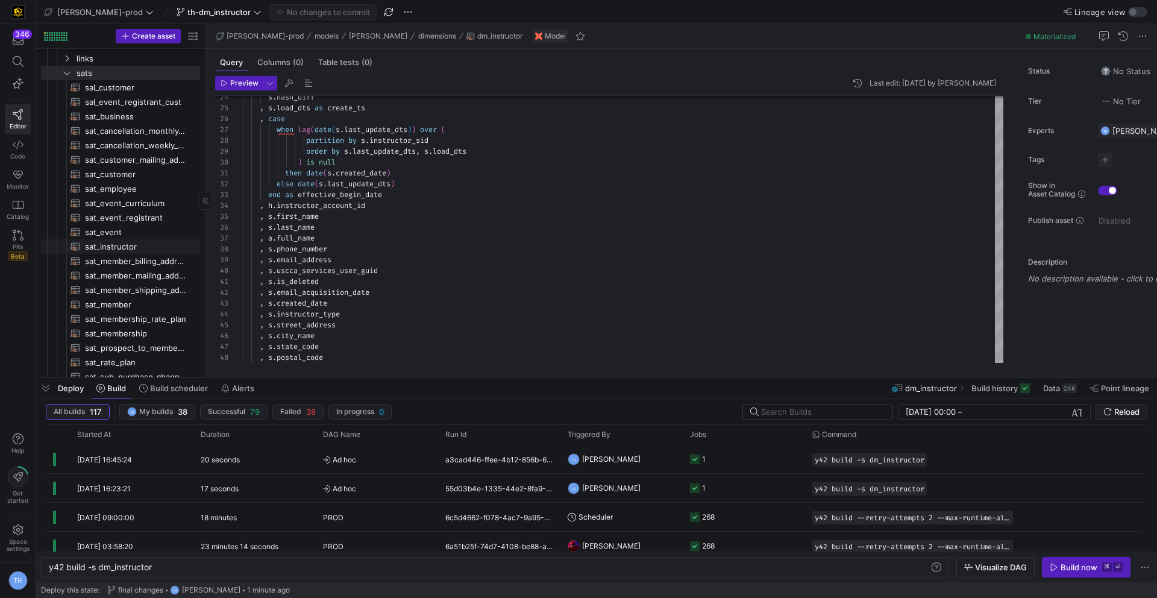
click at [127, 249] on span "sat_instructor​​​​​​​​​​" at bounding box center [135, 247] width 101 height 14
type textarea "{{ config( materialized='incremental', incremental_strategy='merge', unique_key…"
type textarea "y42 build -s sat_instructor"
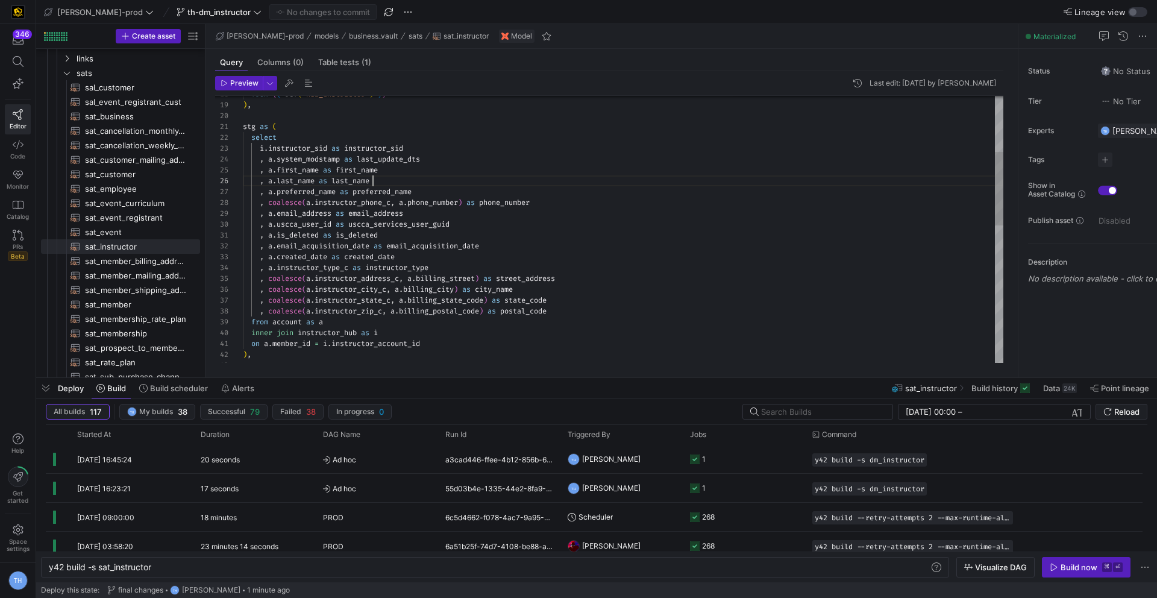
click at [390, 178] on div ", a . system_modstamp as last_update_dts , a . first_name as first_name , a . l…" at bounding box center [623, 377] width 760 height 964
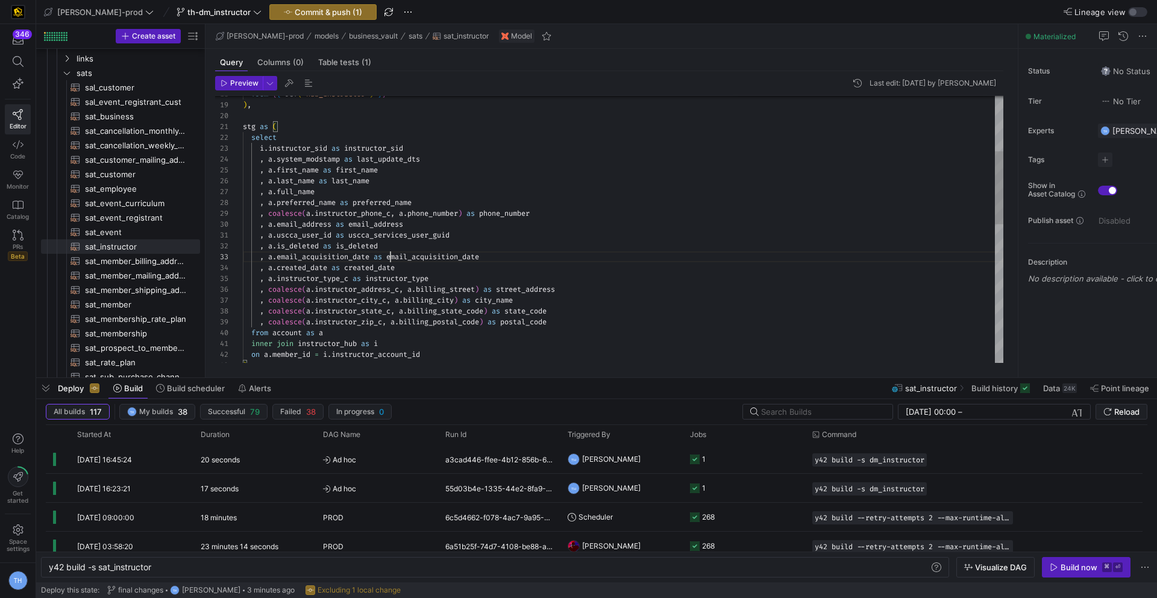
click at [392, 257] on div ", a . system_modstamp as last_update_dts , a . first_name as first_name , a . l…" at bounding box center [623, 382] width 760 height 975
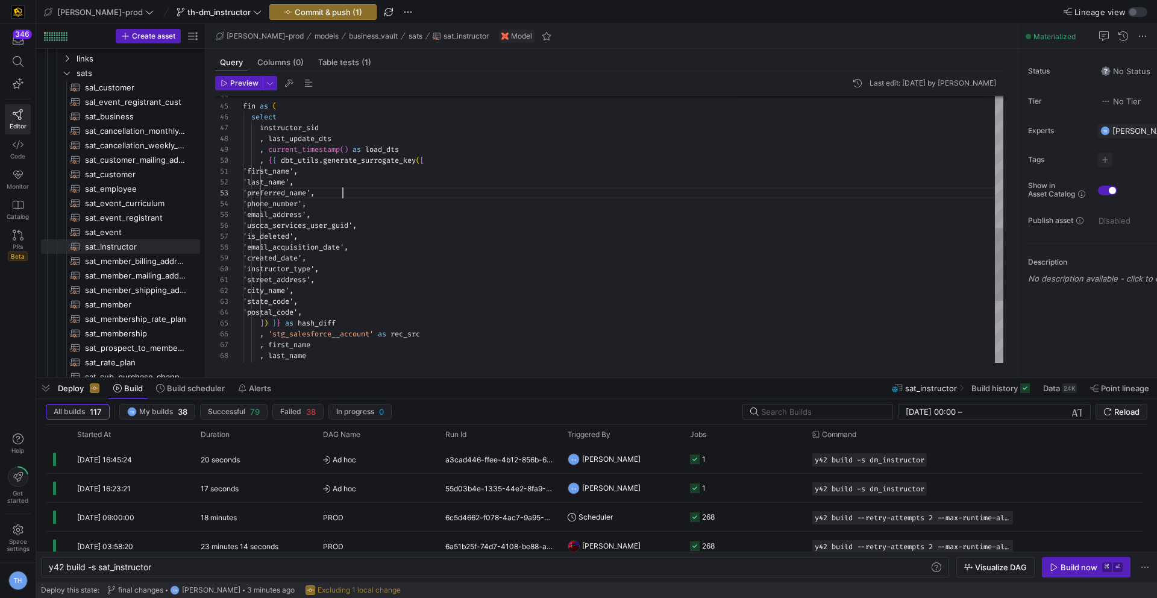
click at [363, 191] on div "fin as ( select instructor_sid , last_update_dts , current_timestamp ( ) as loa…" at bounding box center [623, 101] width 760 height 975
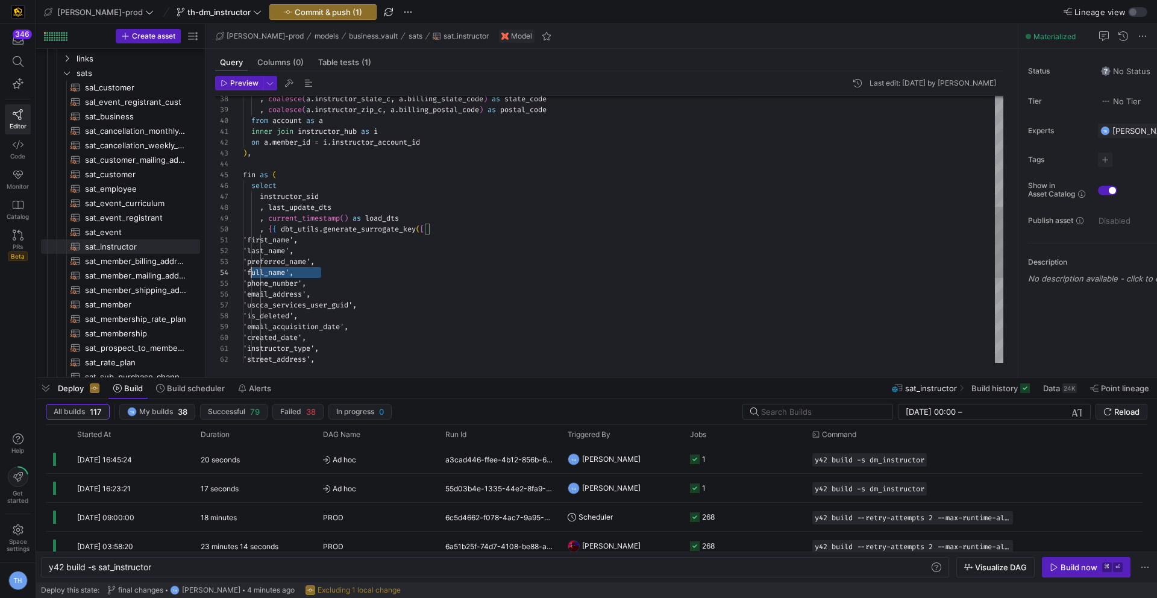
scroll to position [33, 0]
drag, startPoint x: 345, startPoint y: 275, endPoint x: 224, endPoint y: 273, distance: 121.7
click at [243, 273] on div "'is_deleted', 'email_acquisition_date', 'created_date', 'instructor_type', 'str…" at bounding box center [623, 180] width 760 height 997
click at [337, 249] on div "'is_deleted', 'email_acquisition_date', 'created_date', 'instructor_type', 'str…" at bounding box center [623, 175] width 760 height 986
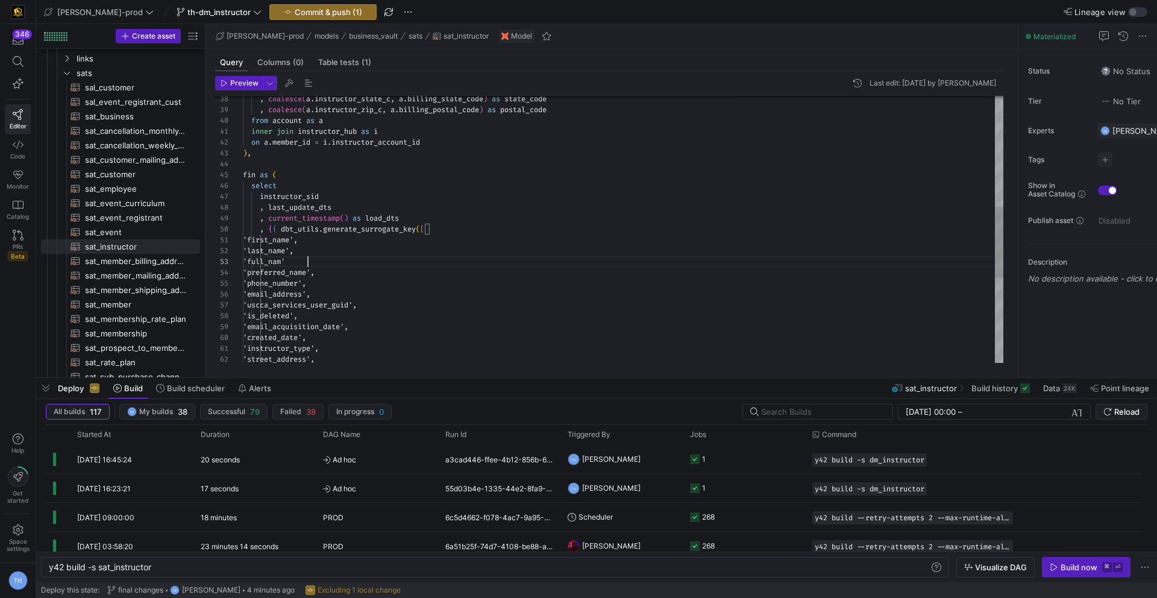
scroll to position [22, 69]
click at [375, 235] on div "'is_deleted', 'email_acquisition_date', 'created_date', 'instructor_type', 'str…" at bounding box center [623, 180] width 760 height 997
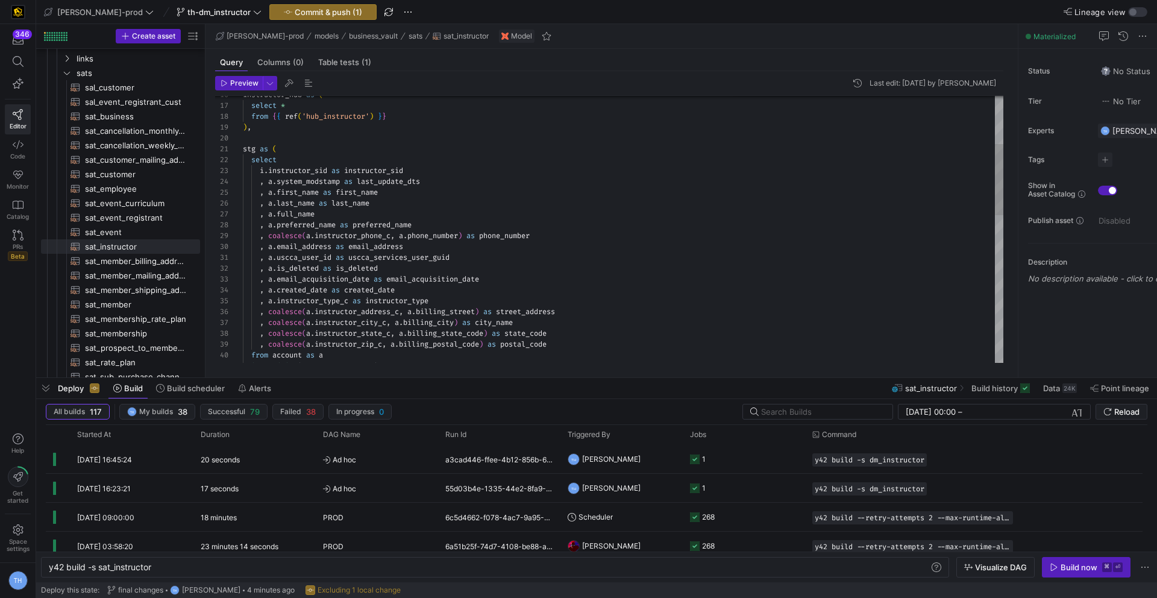
click at [330, 215] on div "from account as a inner join instructor_hub as i , coalesce ( a . instructor_zi…" at bounding box center [623, 415] width 760 height 997
click at [377, 242] on div "from account as a inner join instructor_hub as i , coalesce ( a . instructor_zi…" at bounding box center [623, 415] width 760 height 997
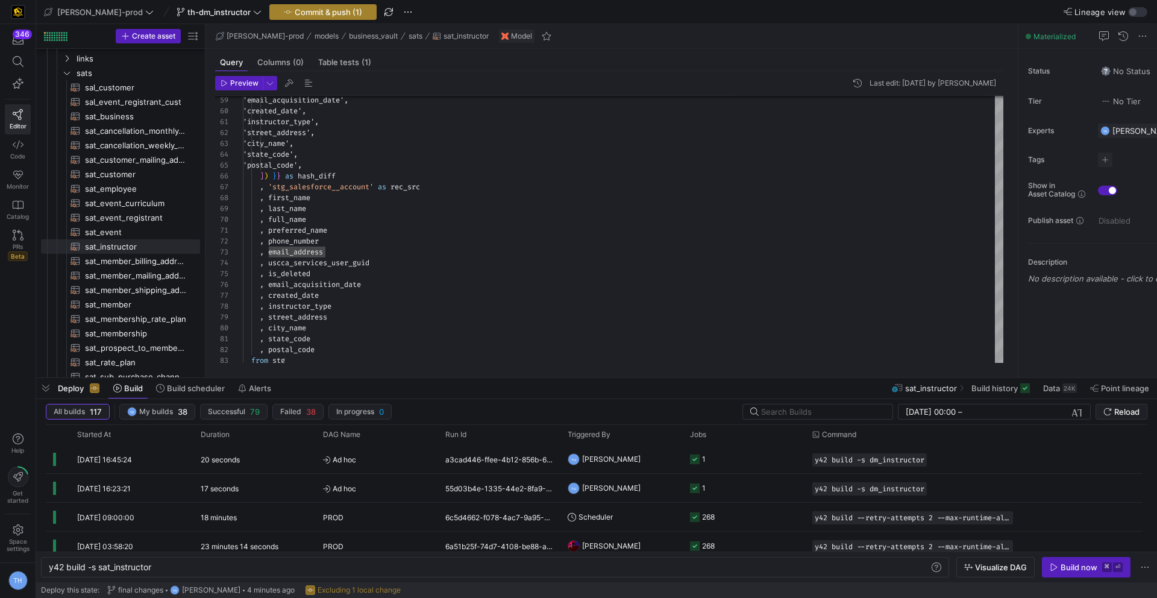
type textarea "stg as ( select i.instructor_sid as instructor_sid , a.system_modstamp as last_…"
click at [295, 14] on span "Commit & push (1)" at bounding box center [328, 12] width 67 height 10
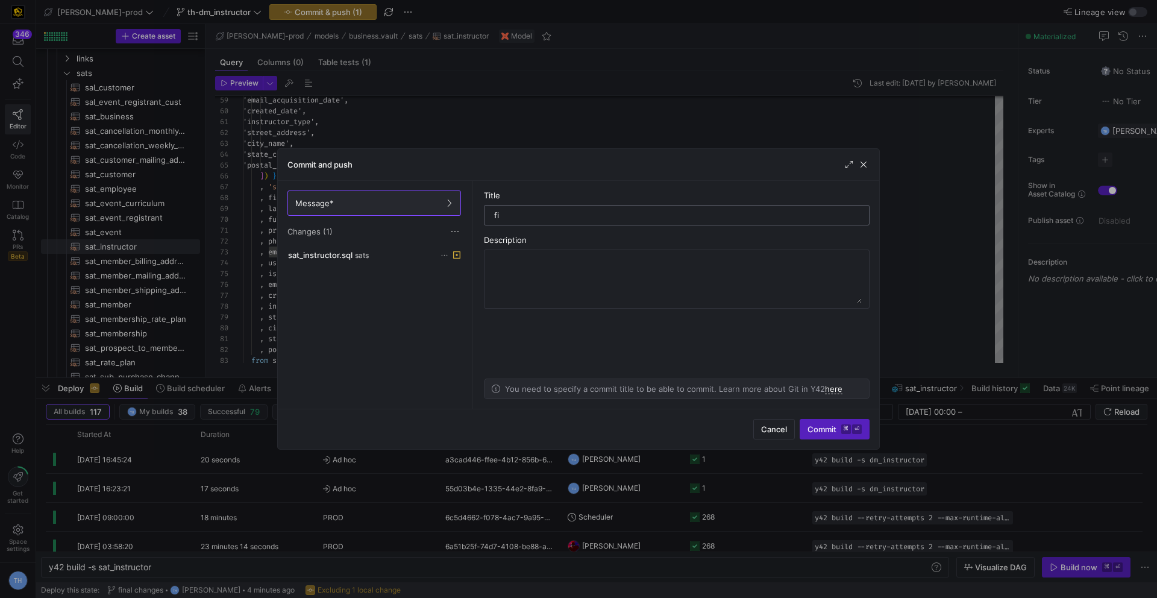
type input "f"
type input "I forgor a column"
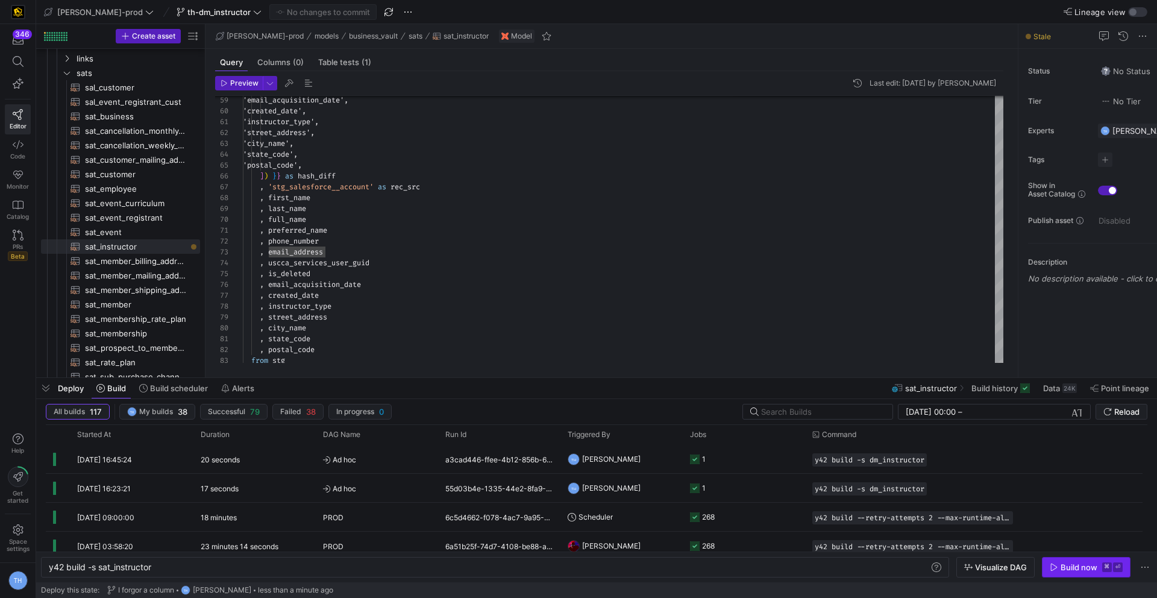
click at [1095, 565] on div "Build now" at bounding box center [1078, 567] width 37 height 10
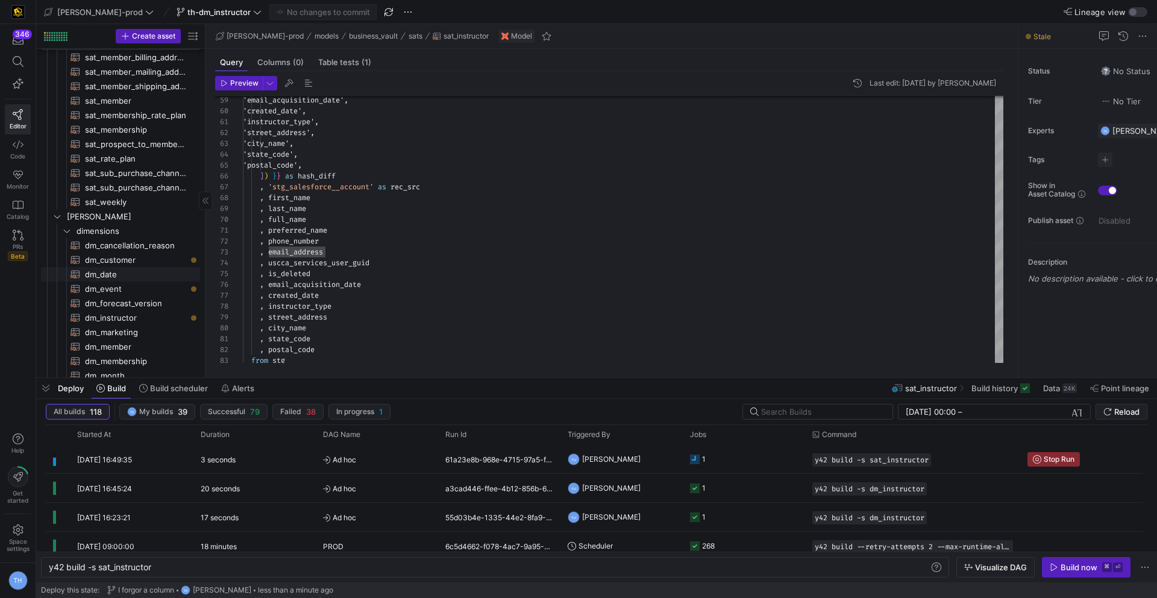
scroll to position [264, 0]
click at [140, 311] on span "dm_instructor​​​​​​​​​​" at bounding box center [135, 313] width 101 height 14
type textarea "{{ config( materialized = 'table' , post_hook = "alter table {{ this }} add pri…"
type textarea "y42 build -s dm_instructor"
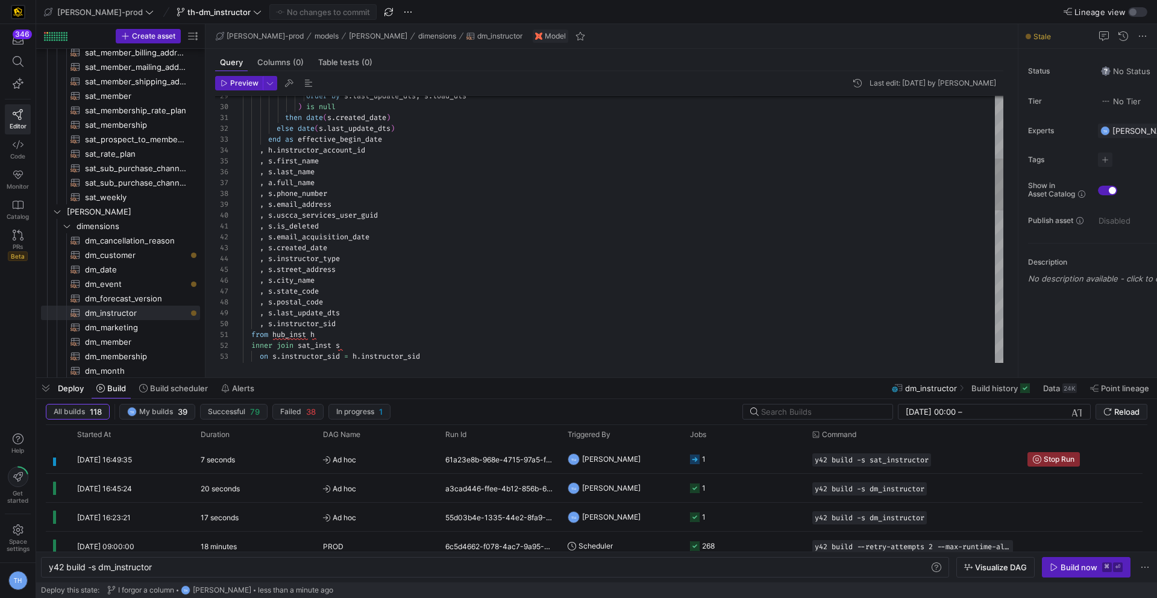
click at [275, 184] on div "from hub_inst h inner join sat_inst s on s . instructor_sid = h . instructor_si…" at bounding box center [623, 459] width 760 height 1365
click at [392, 143] on div "from hub_inst h inner join sat_inst s on s . instructor_sid = h . instructor_si…" at bounding box center [623, 459] width 760 height 1365
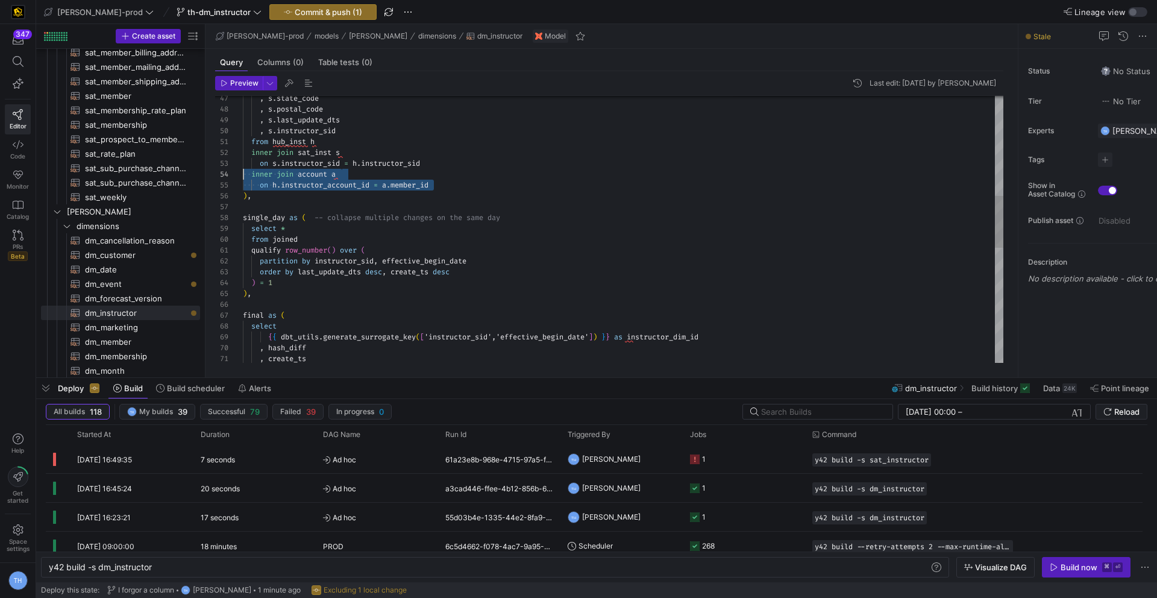
scroll to position [33, 0]
drag, startPoint x: 443, startPoint y: 186, endPoint x: 85, endPoint y: 172, distance: 358.7
click at [243, 172] on div "from hub_inst h inner join sat_inst s on s . instructor_sid = h . instructor_si…" at bounding box center [623, 266] width 760 height 1365
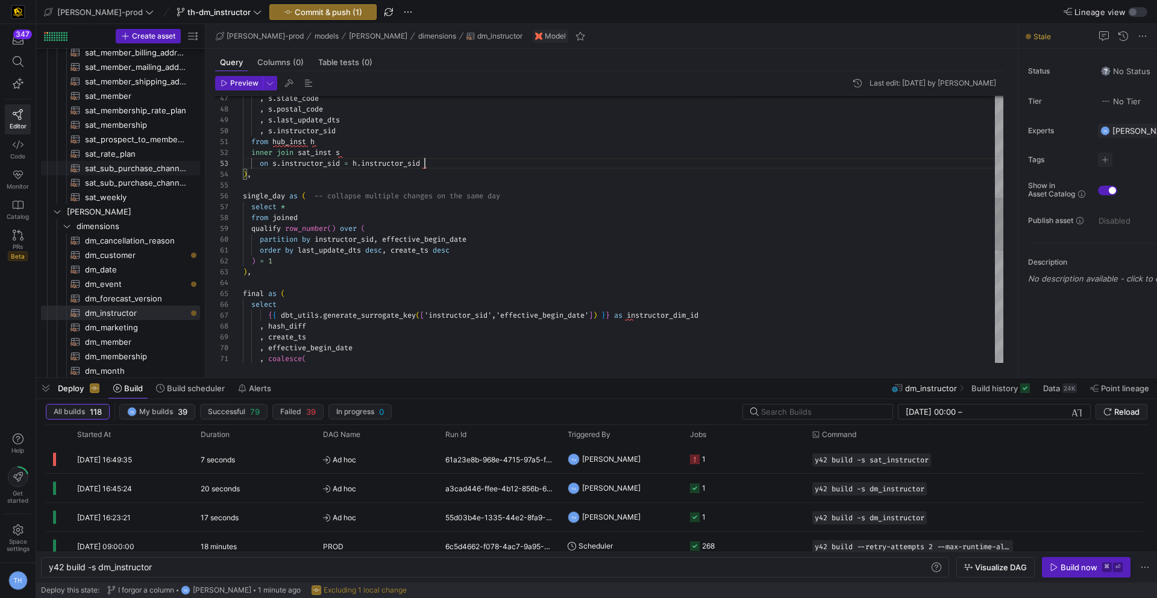
scroll to position [22, 182]
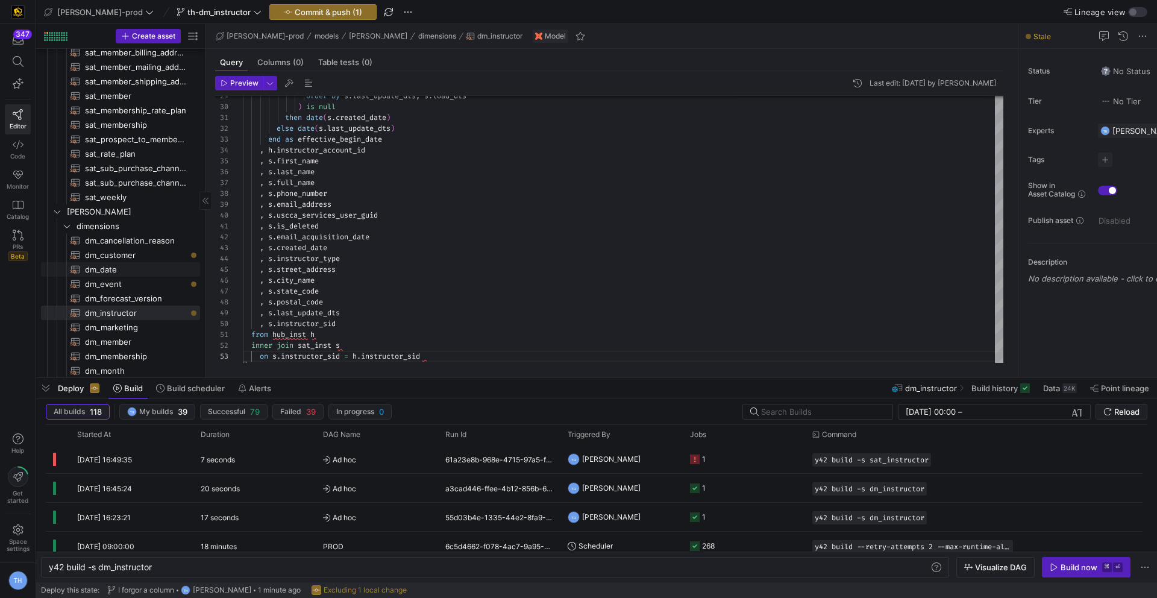
click at [116, 269] on span "dm_date​​​​​​​​​​" at bounding box center [135, 270] width 101 height 14
type textarea "{{ config( materialized='table' , post_hook= "alter table {{ this }} add primar…"
type textarea "y42 build -s dm_date"
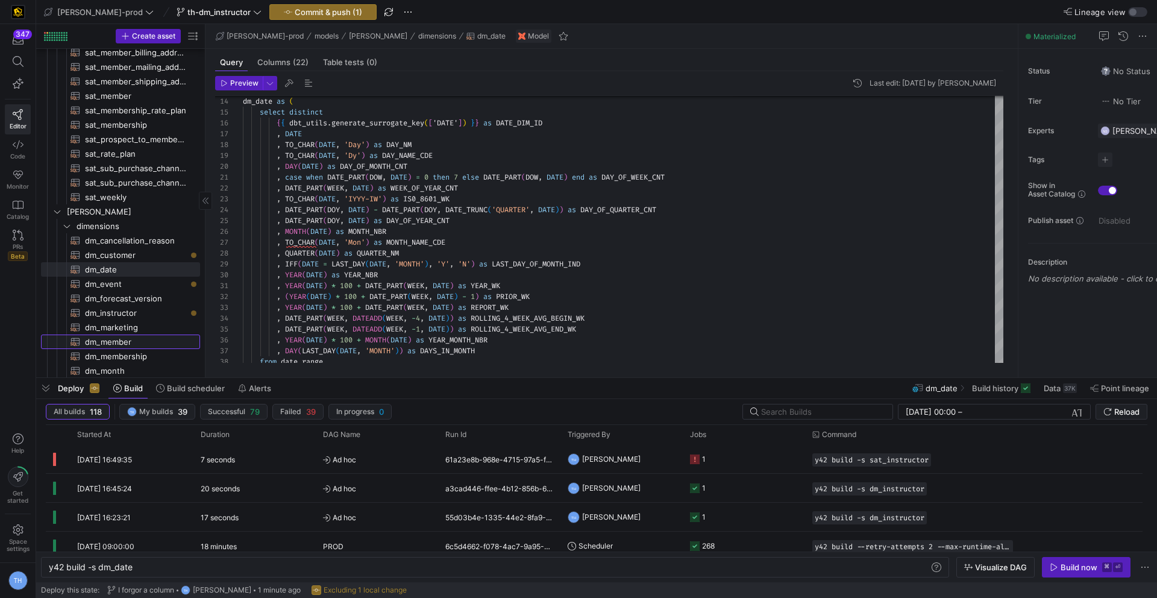
click at [120, 340] on span "dm_member​​​​​​​​​​" at bounding box center [135, 342] width 101 height 14
type textarea "{{ config( materialized='table' , post_hook = "alter table {{ this }} add prima…"
type textarea "y42 build -s dm_member"
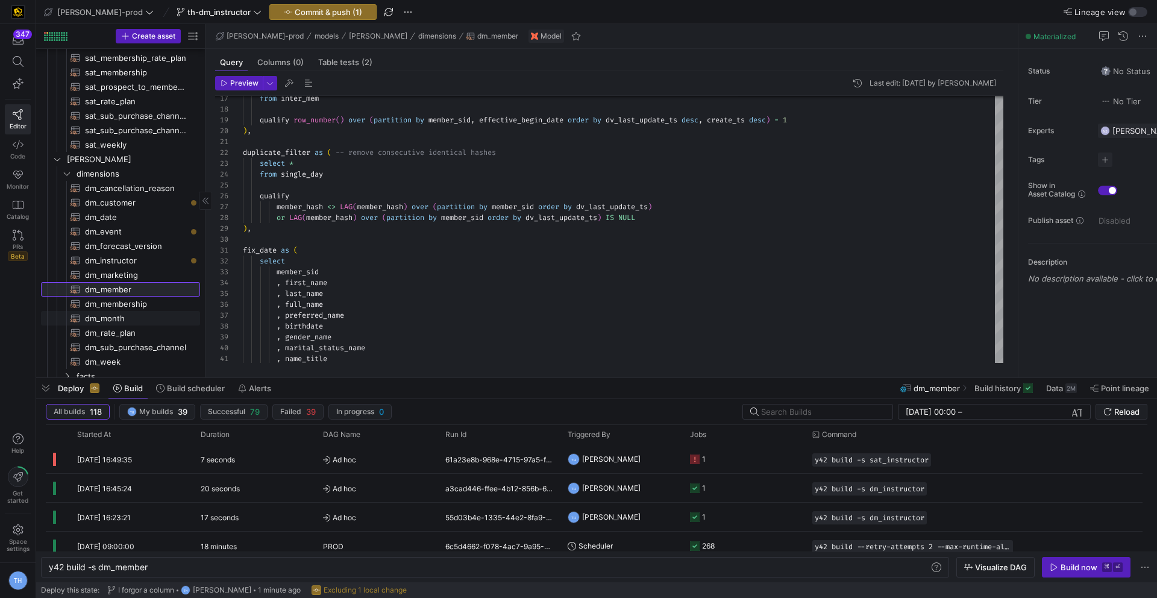
scroll to position [322, 0]
click at [152, 296] on span "dm_membership​​​​​​​​​​" at bounding box center [135, 299] width 101 height 14
type textarea "{{ config( materialized='table' , post_hook = "alter table {{ this }} add prima…"
type textarea "y42 build -s dm_membership"
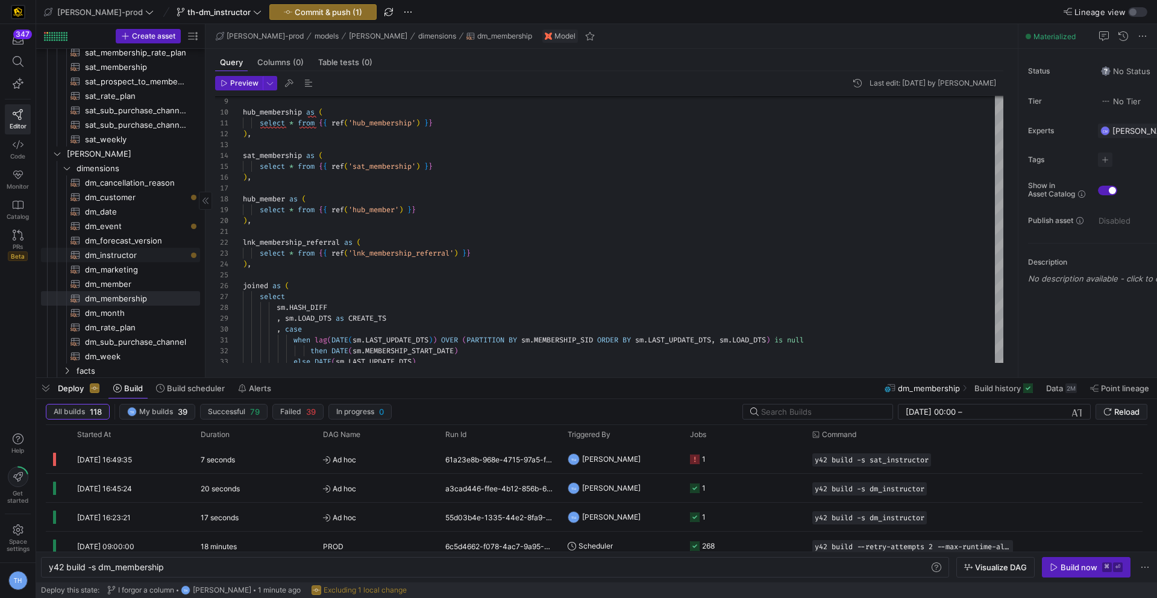
click at [158, 256] on span "dm_instructor​​​​​​​​​​" at bounding box center [135, 255] width 101 height 14
type textarea "{{ config( materialized = 'table' , post_hook = "alter table {{ this }} add pri…"
type textarea "y42 build -s dm_instructor"
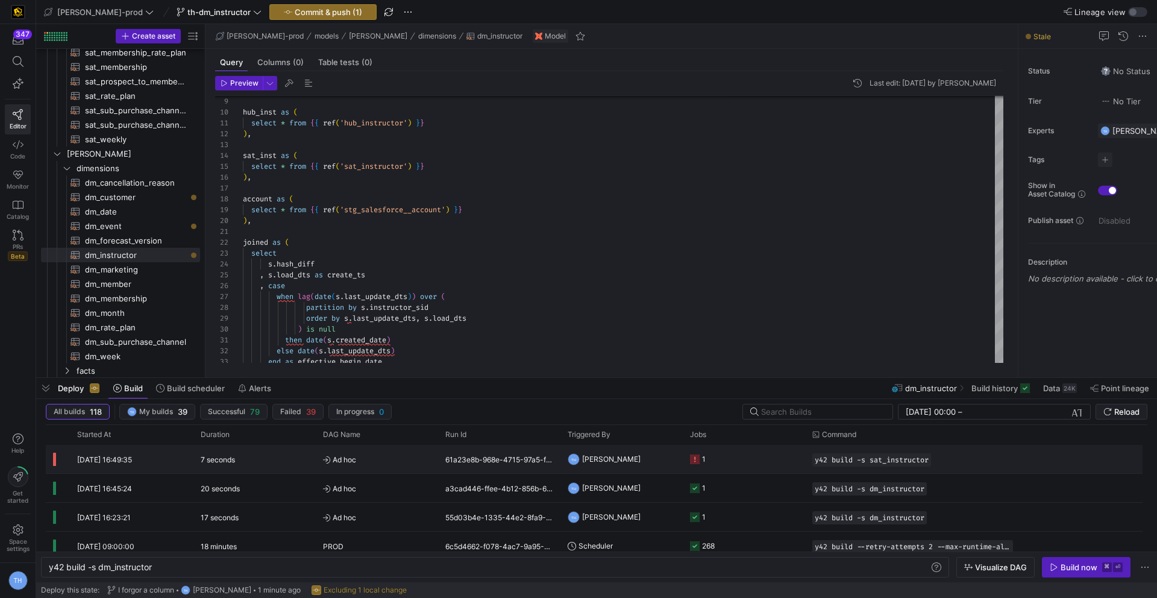
click at [397, 462] on span "Ad hoc" at bounding box center [377, 459] width 108 height 28
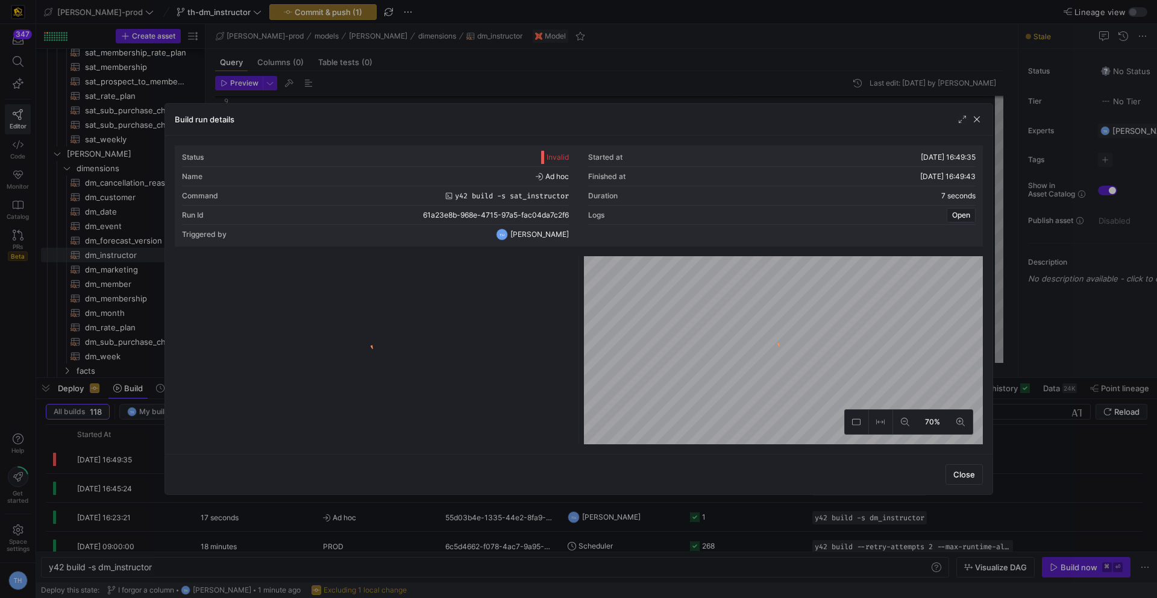
click at [484, 289] on div at bounding box center [374, 352] width 394 height 183
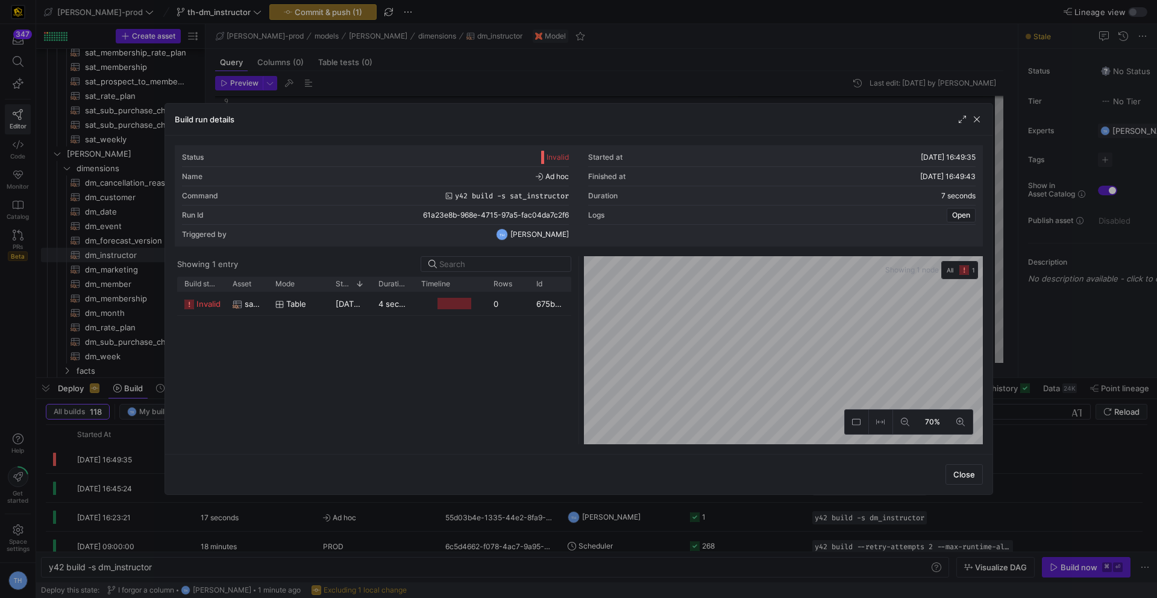
click at [484, 288] on div at bounding box center [486, 284] width 5 height 14
click at [472, 310] on y42-job-duration-timeline-cell-renderer at bounding box center [450, 303] width 58 height 22
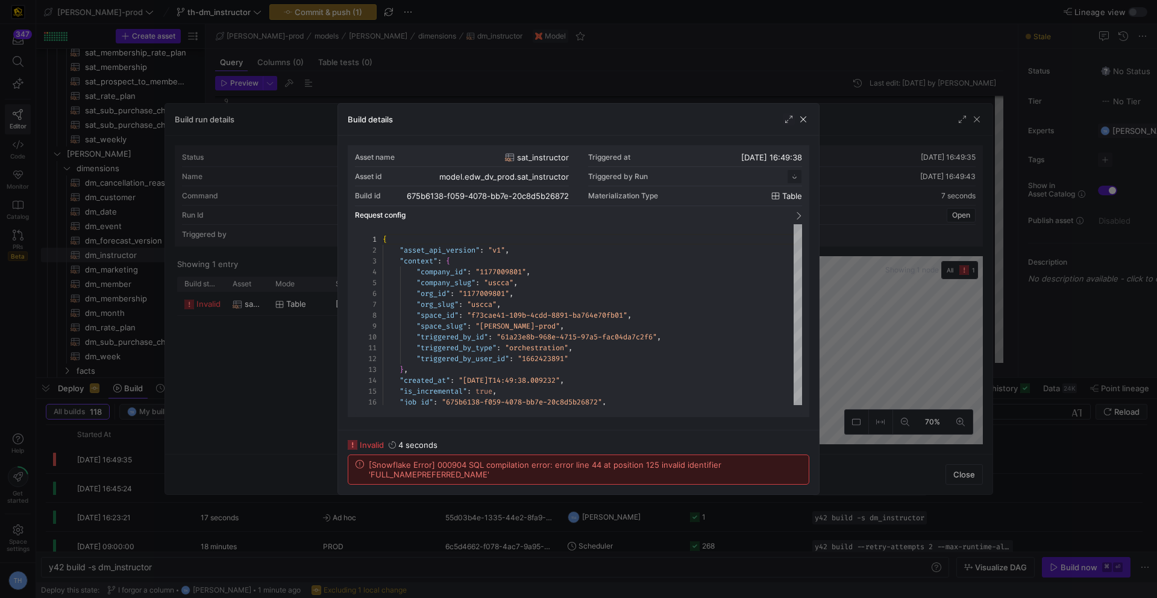
scroll to position [108, 0]
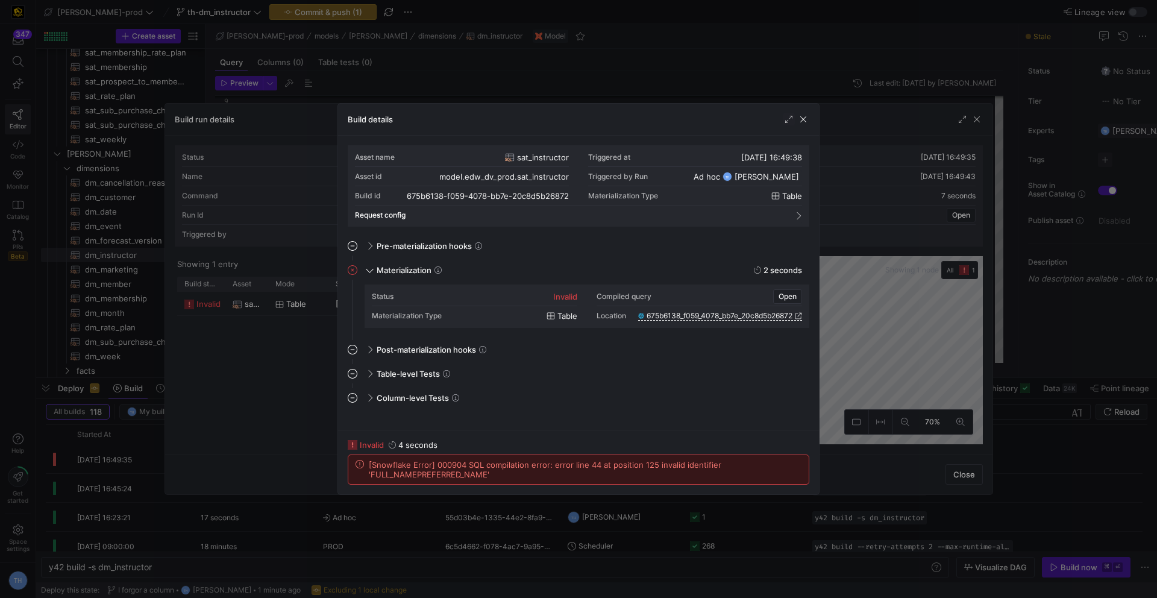
click at [530, 89] on div at bounding box center [578, 299] width 1157 height 598
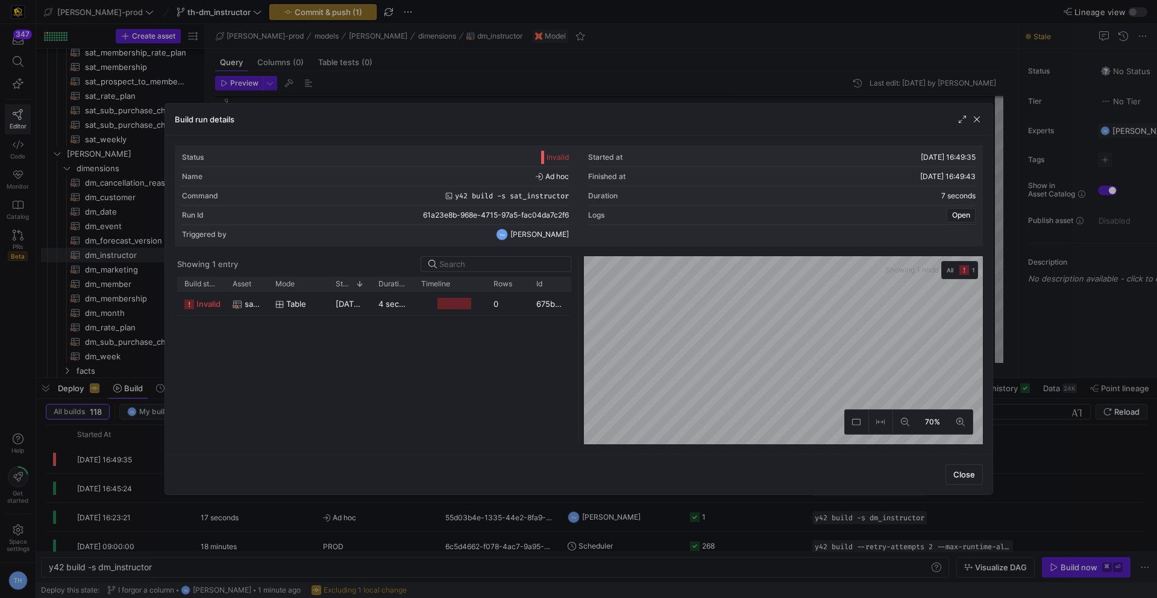
click at [530, 89] on div at bounding box center [578, 299] width 1157 height 598
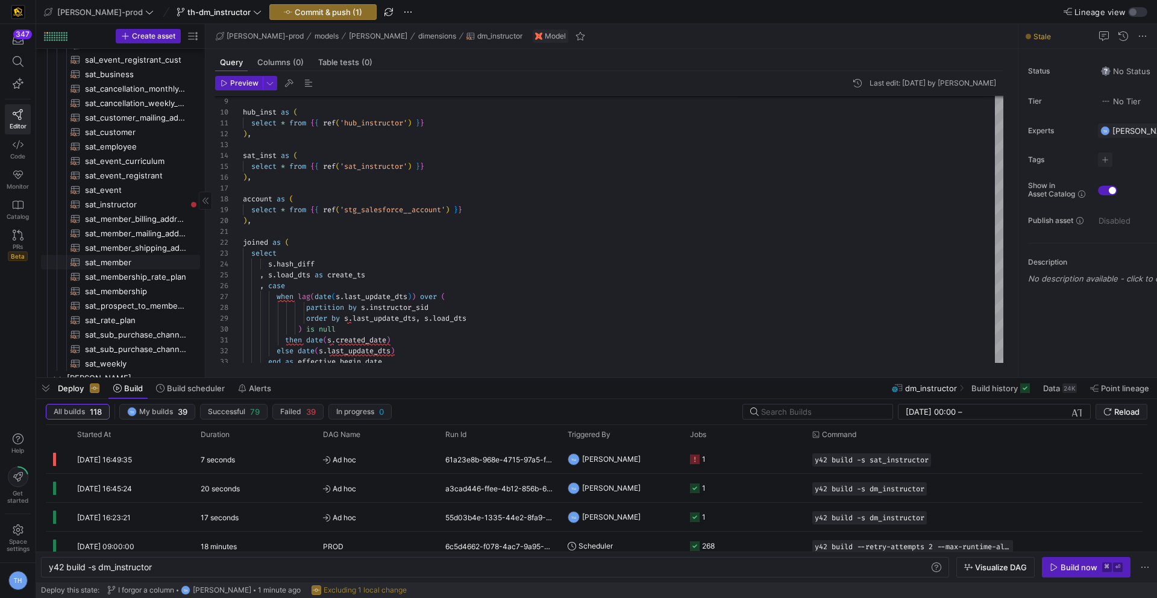
scroll to position [30, 0]
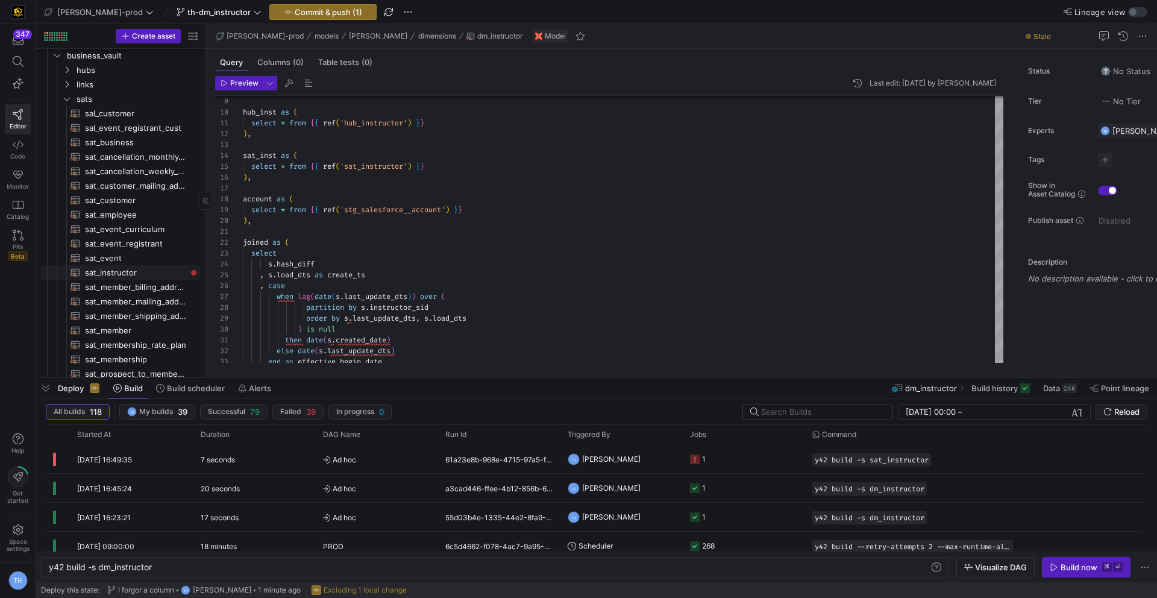
click at [153, 271] on span "sat_instructor​​​​​​​​​​" at bounding box center [135, 273] width 101 height 14
type textarea "{{ config( materialized='incremental', incremental_strategy='merge', unique_key…"
type textarea "y42 build -s sat_instructor"
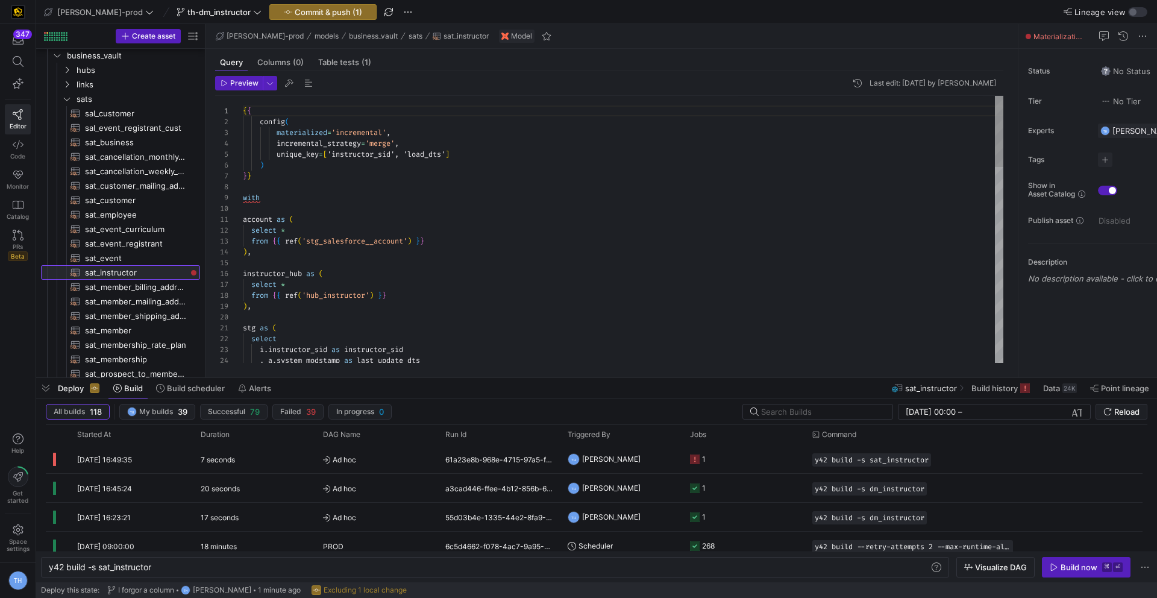
scroll to position [108, 0]
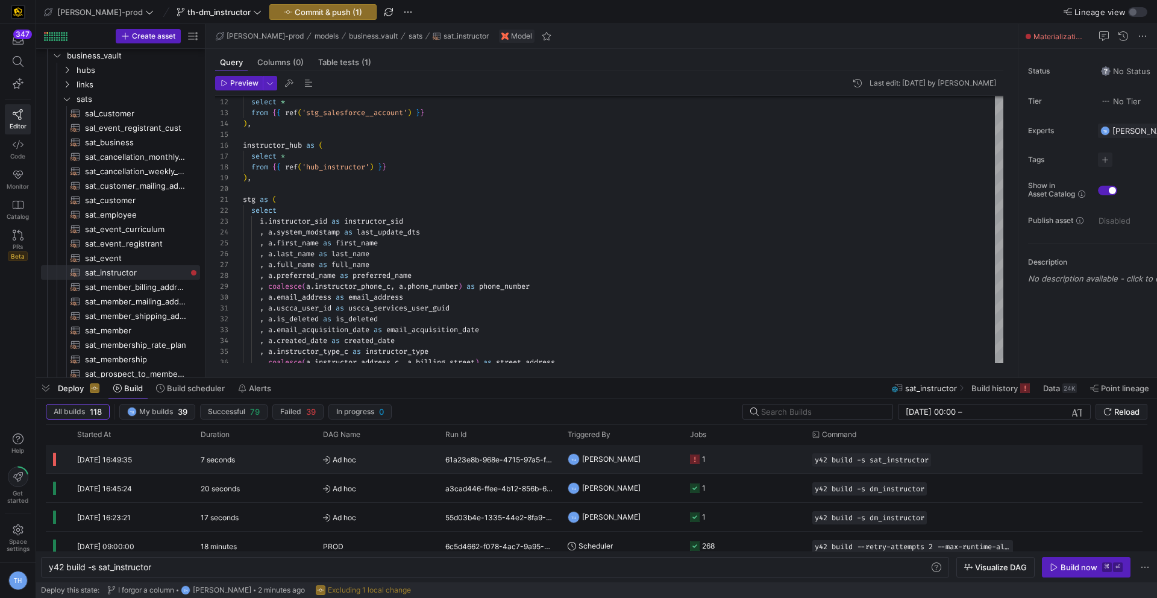
click at [410, 452] on span "Ad hoc" at bounding box center [377, 459] width 108 height 28
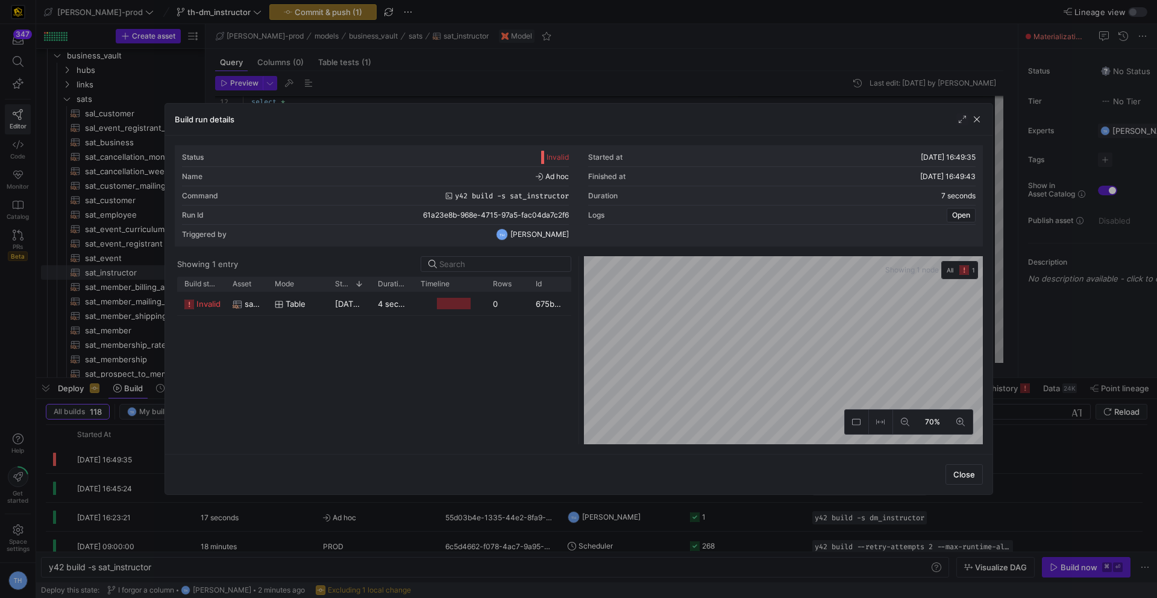
click at [469, 286] on div "Timeline" at bounding box center [450, 284] width 58 height 8
click at [480, 299] on div at bounding box center [449, 303] width 72 height 23
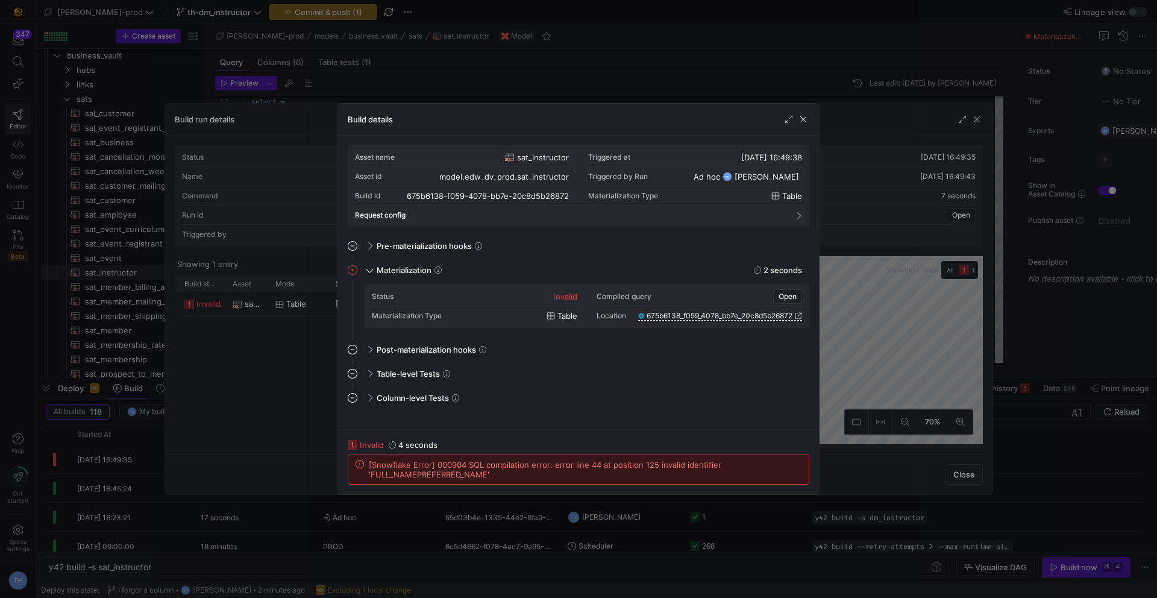
click at [540, 76] on div at bounding box center [578, 299] width 1157 height 598
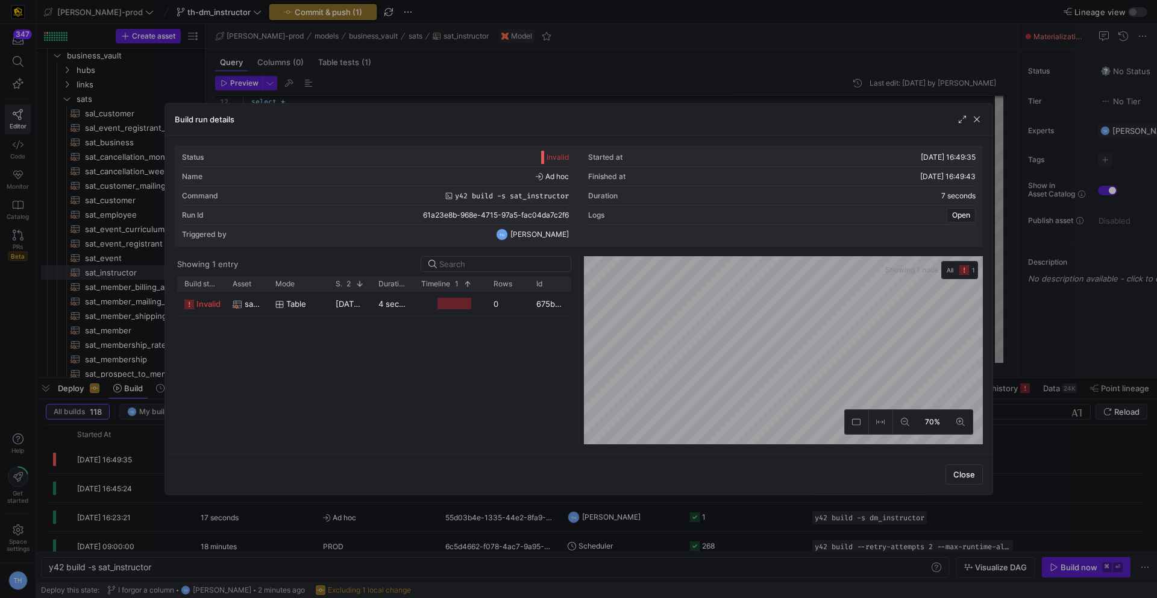
click at [540, 76] on div at bounding box center [578, 299] width 1157 height 598
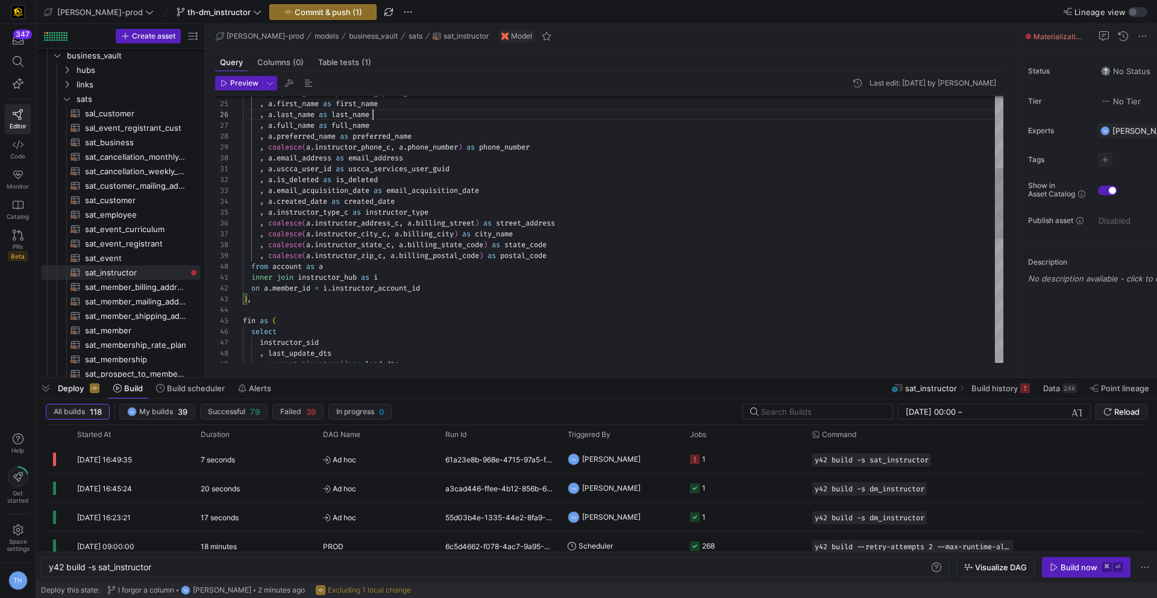
click at [389, 116] on div ", a . email_address as email_address , a . uscca_user_id as uscca_services_user…" at bounding box center [623, 326] width 760 height 997
click at [390, 124] on div ", a . email_address as email_address , a . uscca_user_id as uscca_services_user…" at bounding box center [623, 326] width 760 height 997
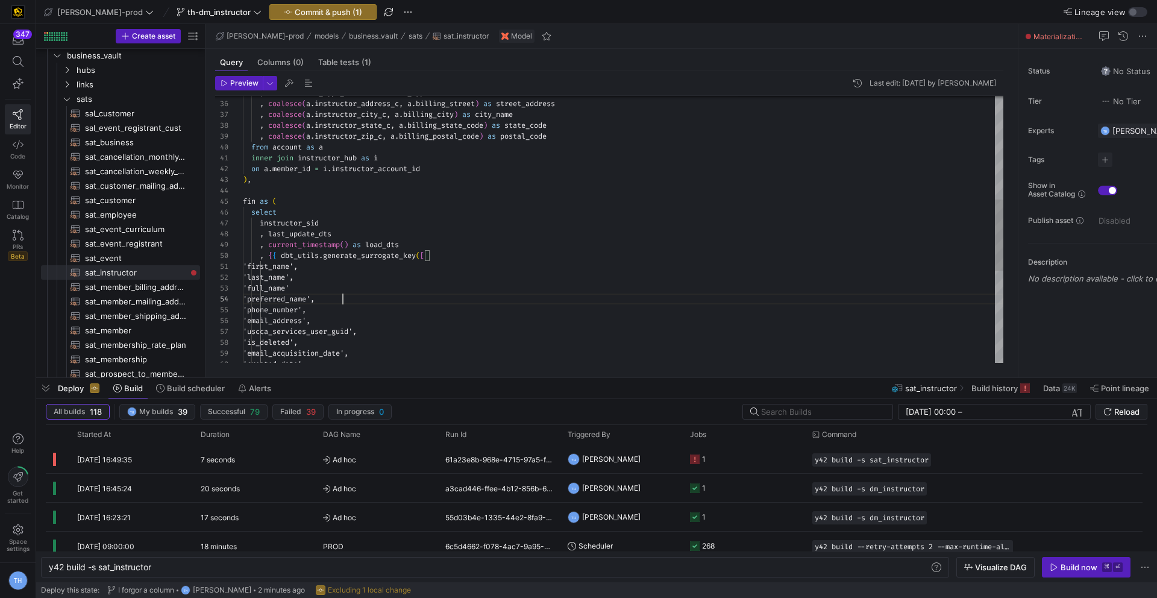
click at [383, 294] on div ", coalesce ( a . instructor_address_c , a . billing_street ) as street_address …" at bounding box center [623, 207] width 760 height 997
click at [377, 286] on div ", coalesce ( a . instructor_address_c , a . billing_street ) as street_address …" at bounding box center [623, 207] width 760 height 997
type textarea "'first_name', 'last_name', 'full_name', 'preferred_name', 'phone_number', 'emai…"
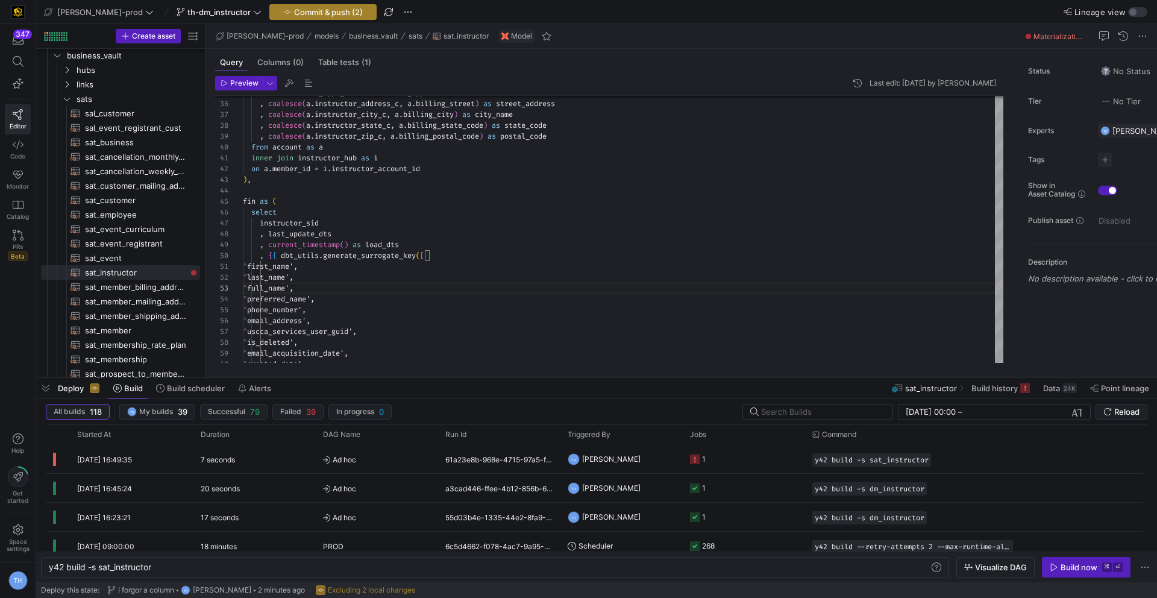
click at [315, 10] on span "Commit & push (2)" at bounding box center [328, 12] width 69 height 10
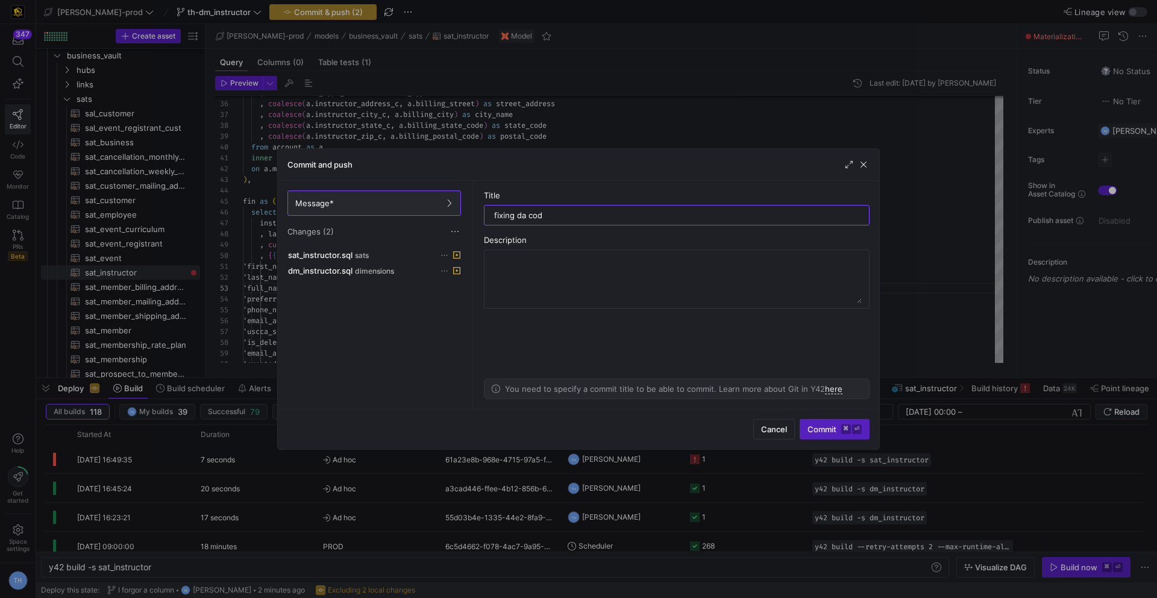
type input "fixing da code"
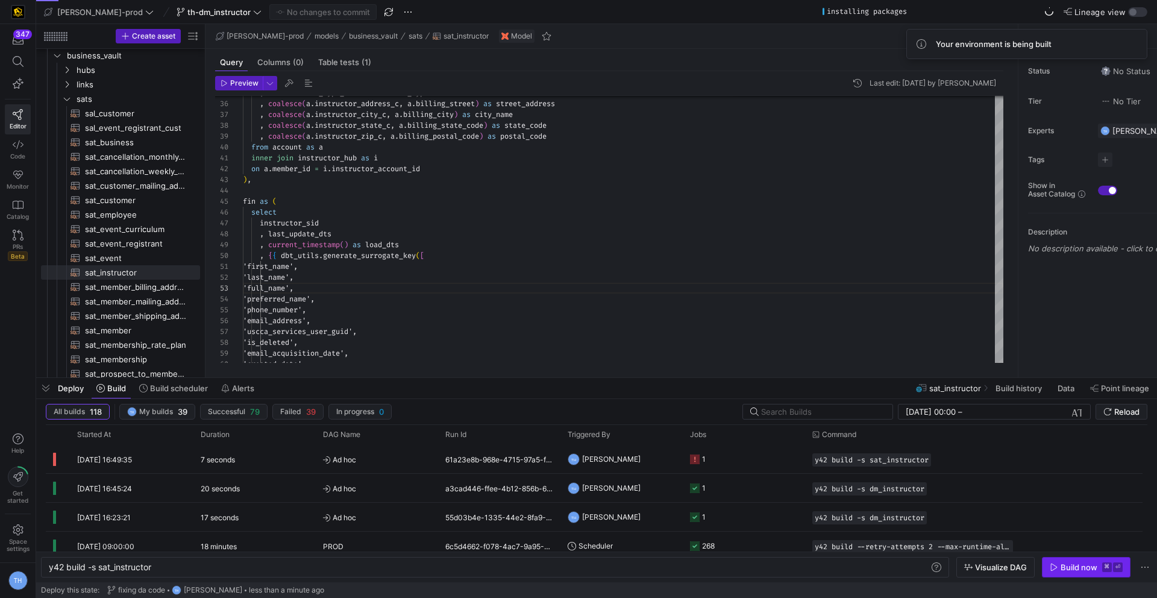
click at [1078, 561] on span "button" at bounding box center [1085, 566] width 87 height 19
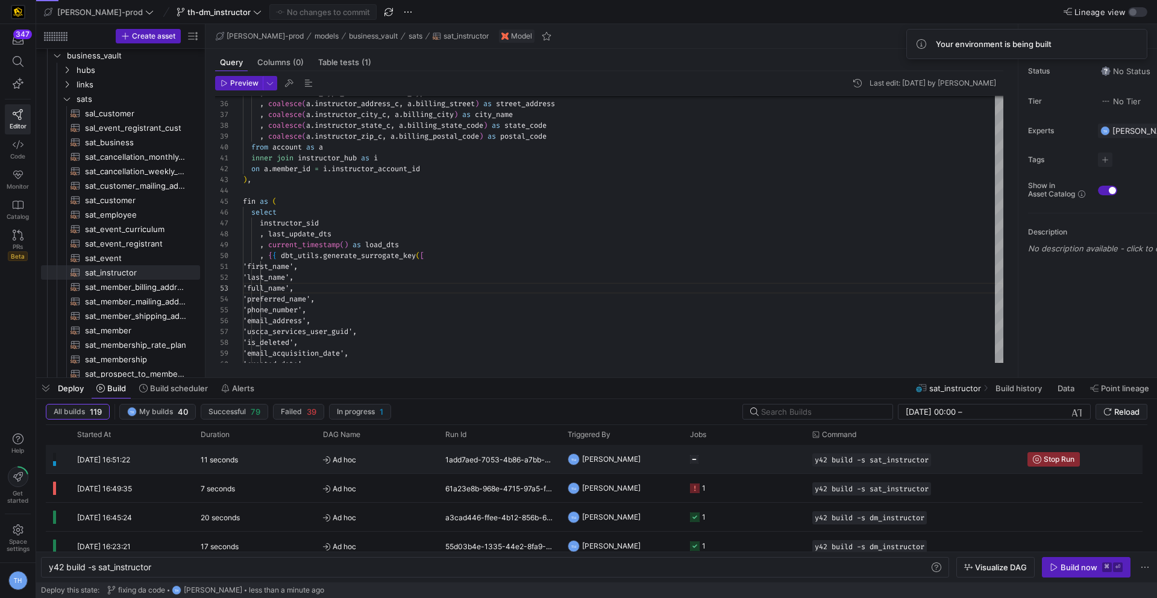
click at [393, 466] on span "Ad hoc" at bounding box center [377, 459] width 108 height 28
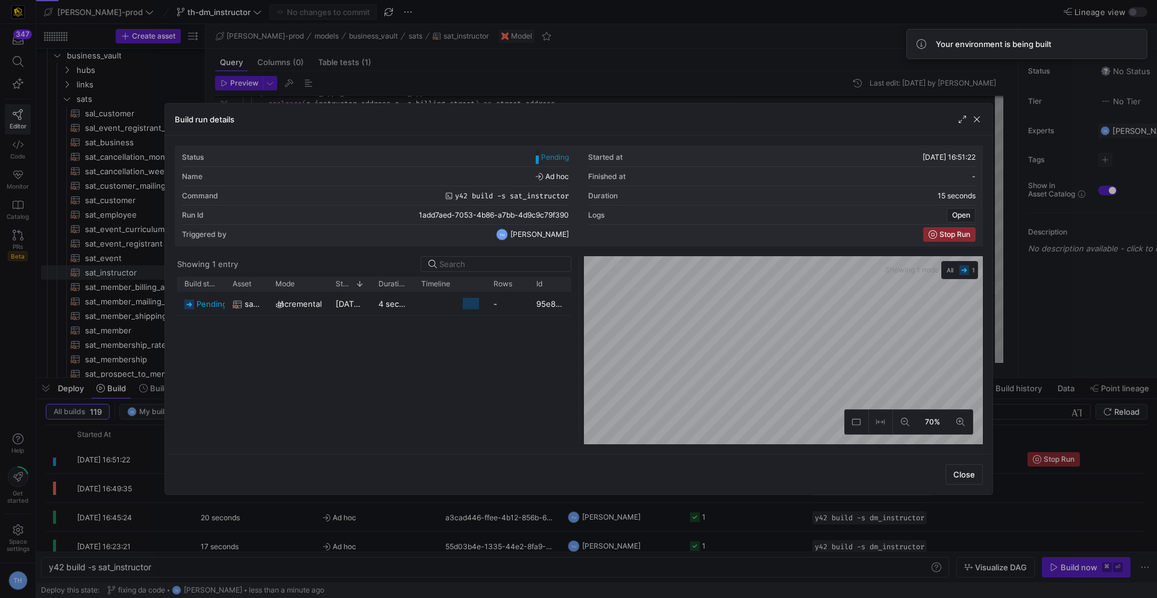
click at [439, 70] on div at bounding box center [578, 299] width 1157 height 598
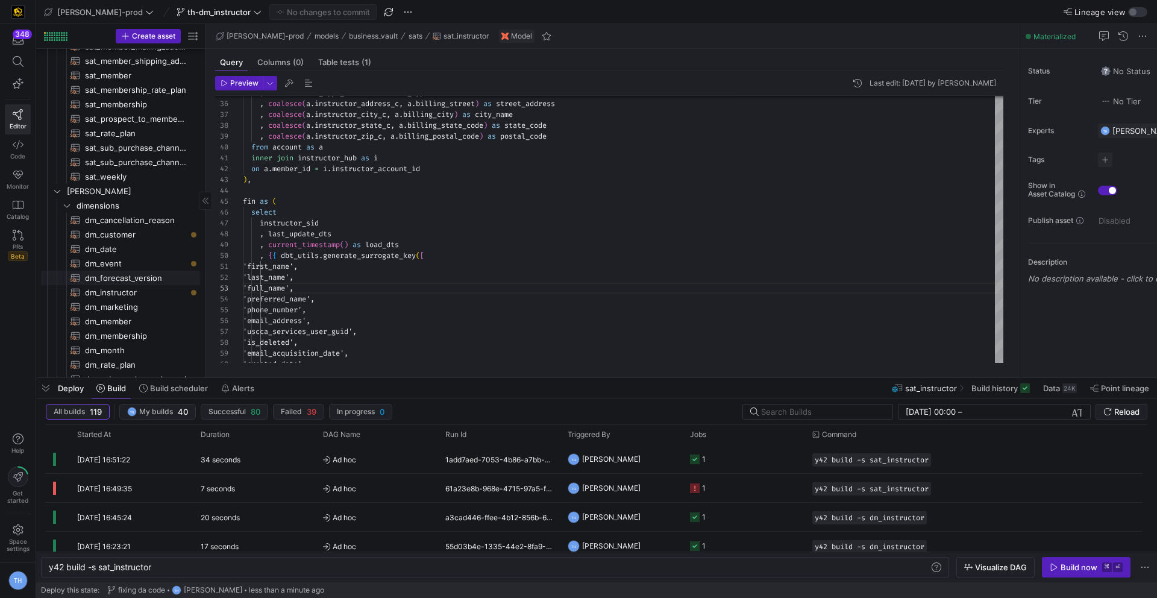
scroll to position [283, 0]
click at [146, 292] on span "dm_instructor​​​​​​​​​​" at bounding box center [135, 294] width 101 height 14
type textarea "{{ config( materialized = 'table' , post_hook = "alter table {{ this }} add pri…"
type textarea "y42 build -s dm_instructor"
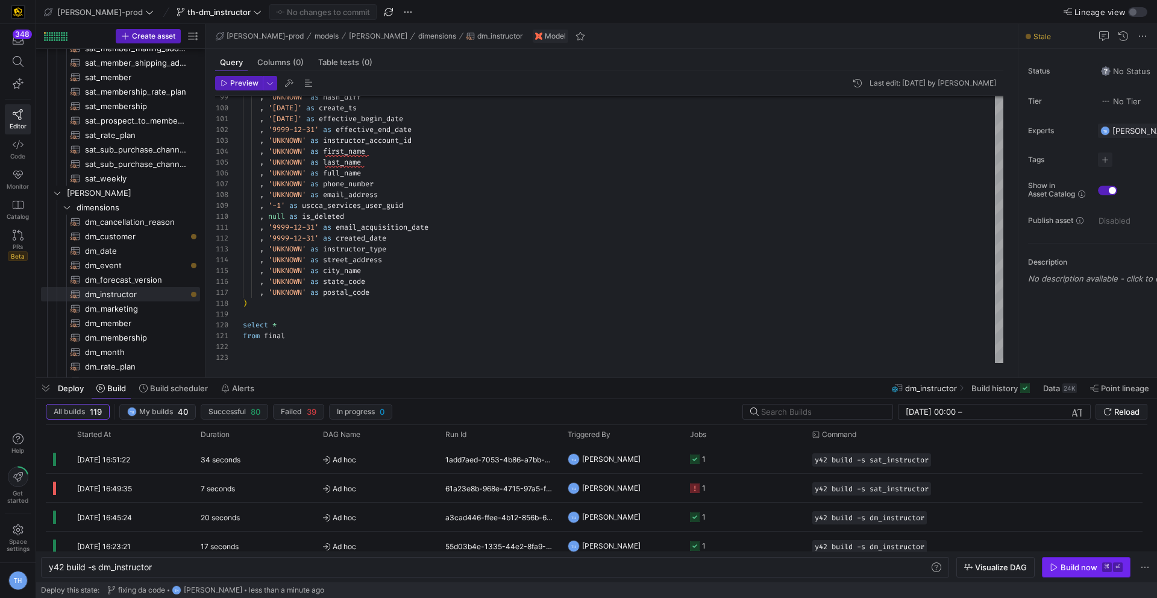
click at [1083, 565] on div "Build now" at bounding box center [1078, 567] width 37 height 10
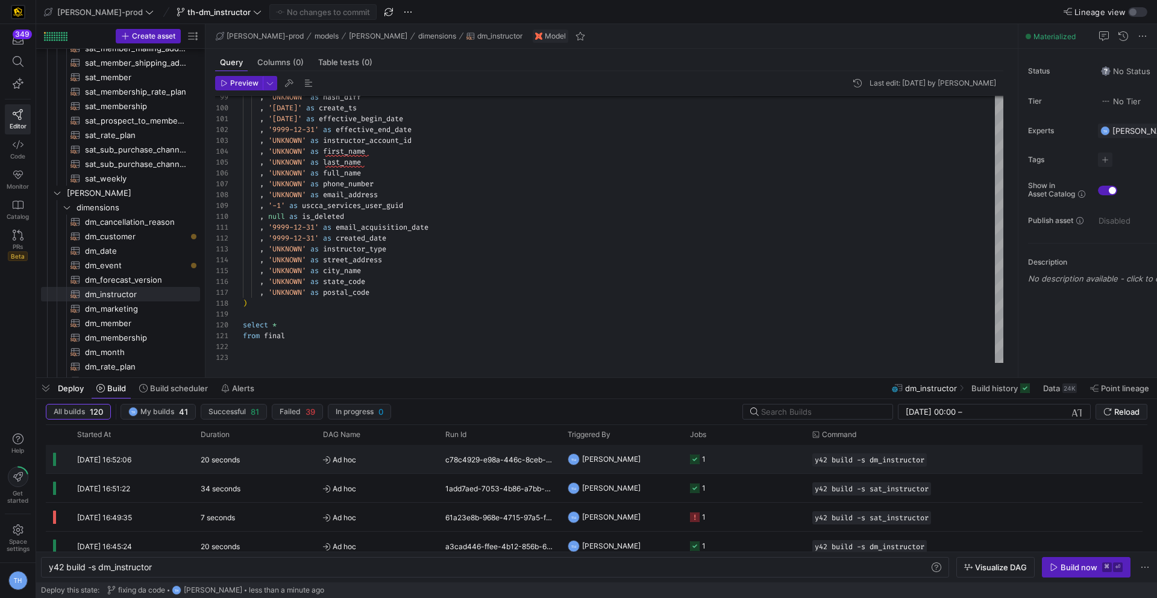
click at [376, 459] on span "Ad hoc" at bounding box center [377, 459] width 108 height 28
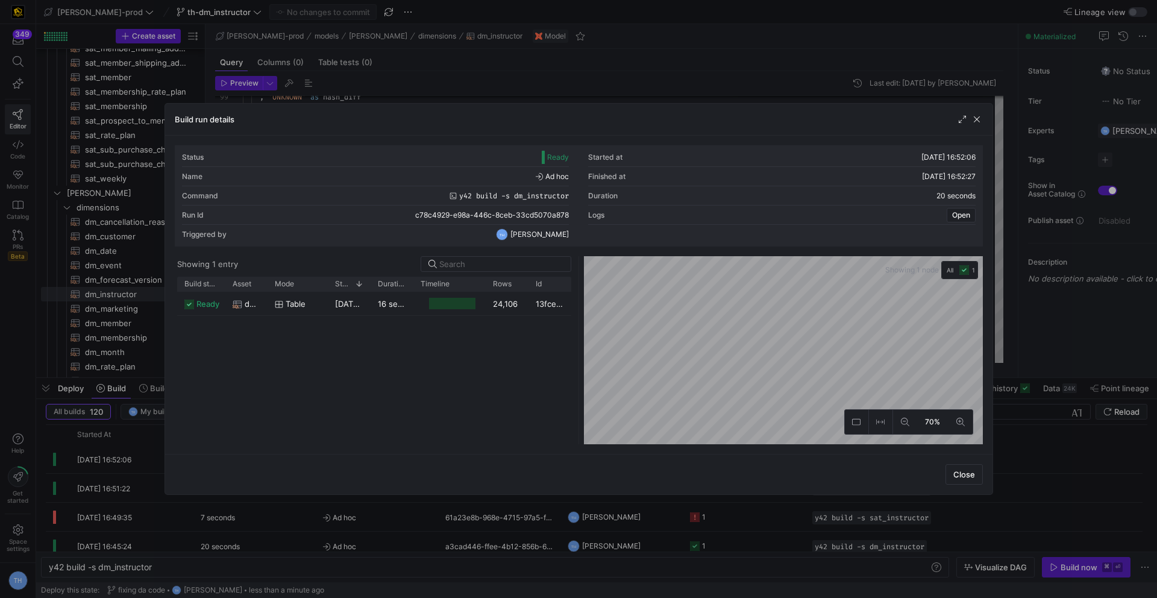
click at [464, 80] on div at bounding box center [578, 299] width 1157 height 598
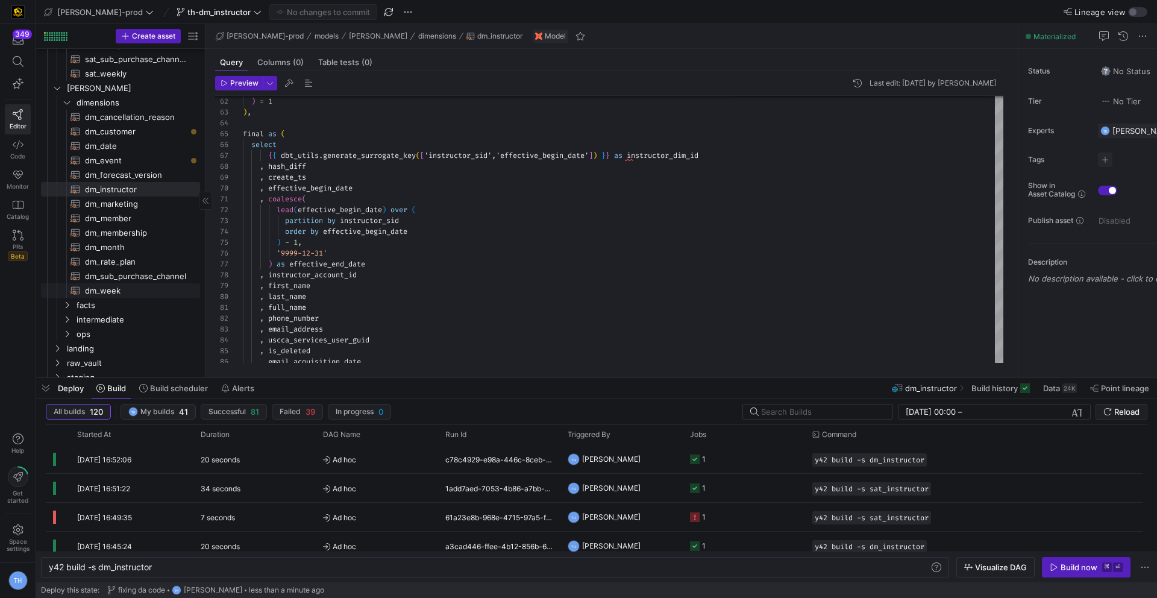
scroll to position [392, 0]
click at [140, 240] on span "dm_month​​​​​​​​​​" at bounding box center [135, 243] width 101 height 14
type textarea "{{ config( materialized='table' , post_hook= "alter table {{ this }} add primar…"
type textarea "y42 build -s dm_month"
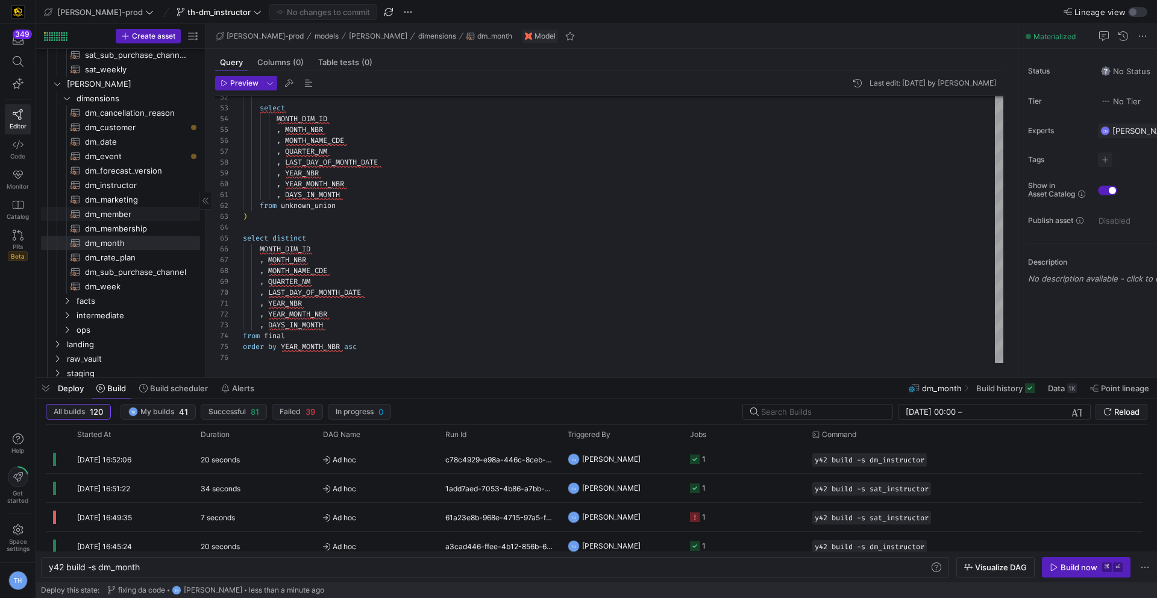
click at [151, 210] on span "dm_member​​​​​​​​​​" at bounding box center [135, 214] width 101 height 14
type textarea "{{ config( materialized='table' , post_hook = "alter table {{ this }} add prima…"
type textarea "y42 build -s dm_member"
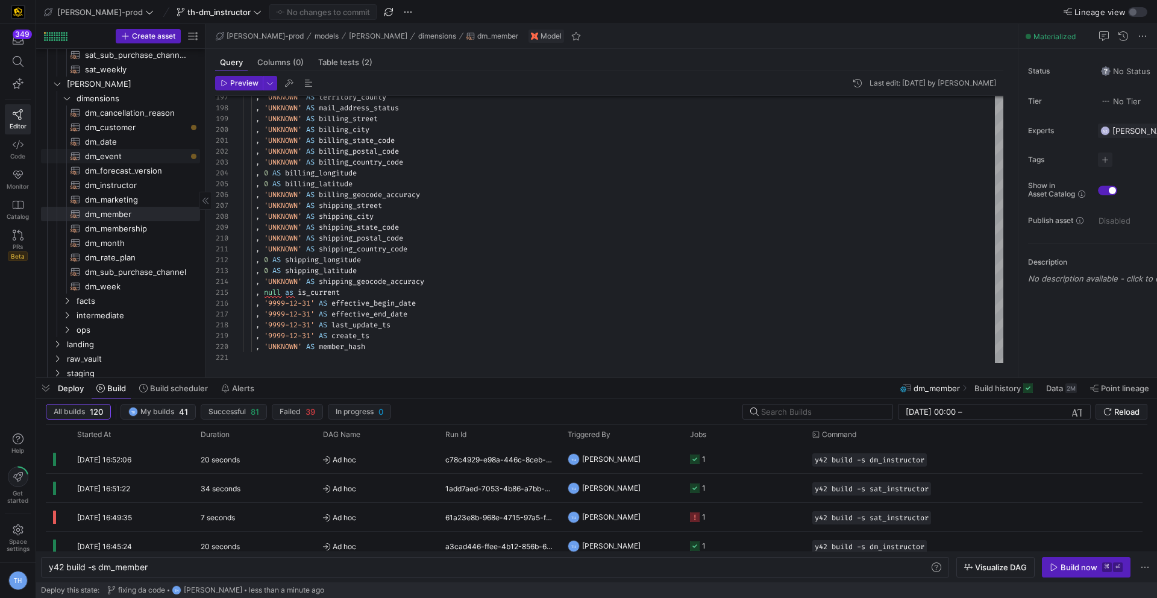
click at [137, 155] on span "dm_event​​​​​​​​​​" at bounding box center [135, 156] width 101 height 14
type textarea "{{ config( materialized='table' , post_hook= "alter table {{ this }} add primar…"
type textarea "y42 build -s dm_event"
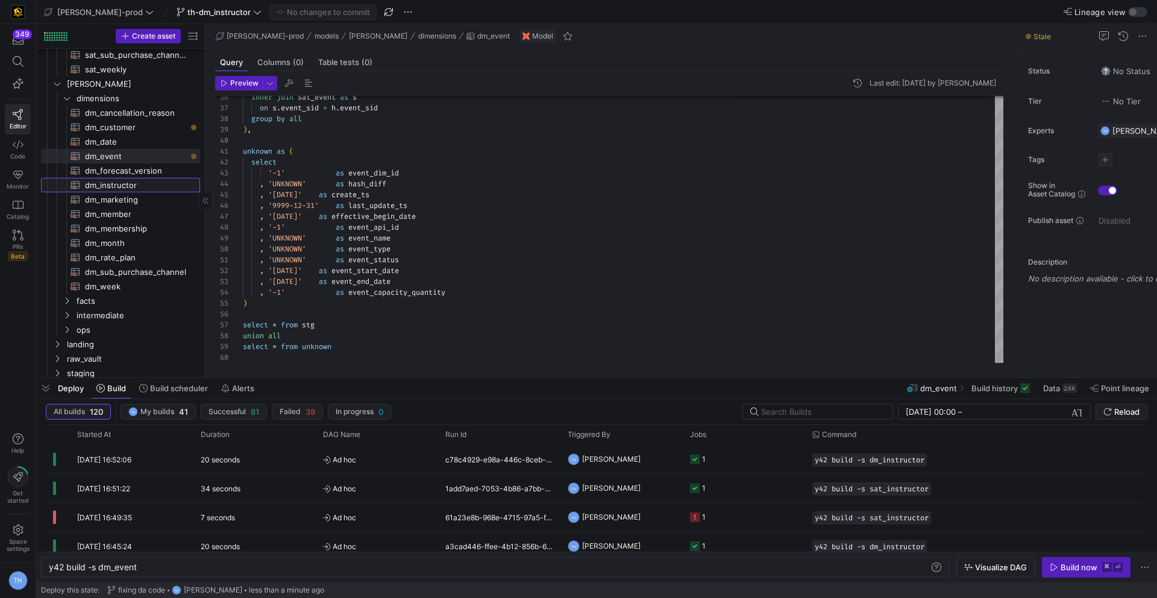
click at [148, 188] on span "dm_instructor​​​​​​​​​​" at bounding box center [135, 185] width 101 height 14
type textarea "{{ config( materialized = 'table' , post_hook = "alter table {{ this }} add pri…"
type textarea "y42 build -s dm_instructor"
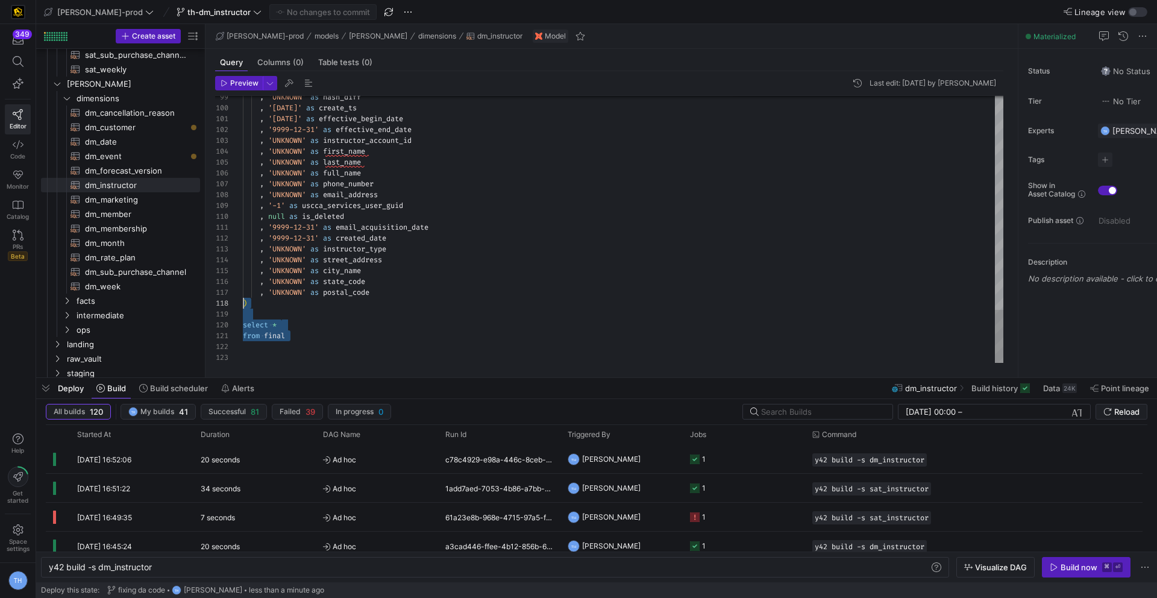
scroll to position [76, 0]
drag, startPoint x: 304, startPoint y: 344, endPoint x: 219, endPoint y: 304, distance: 94.1
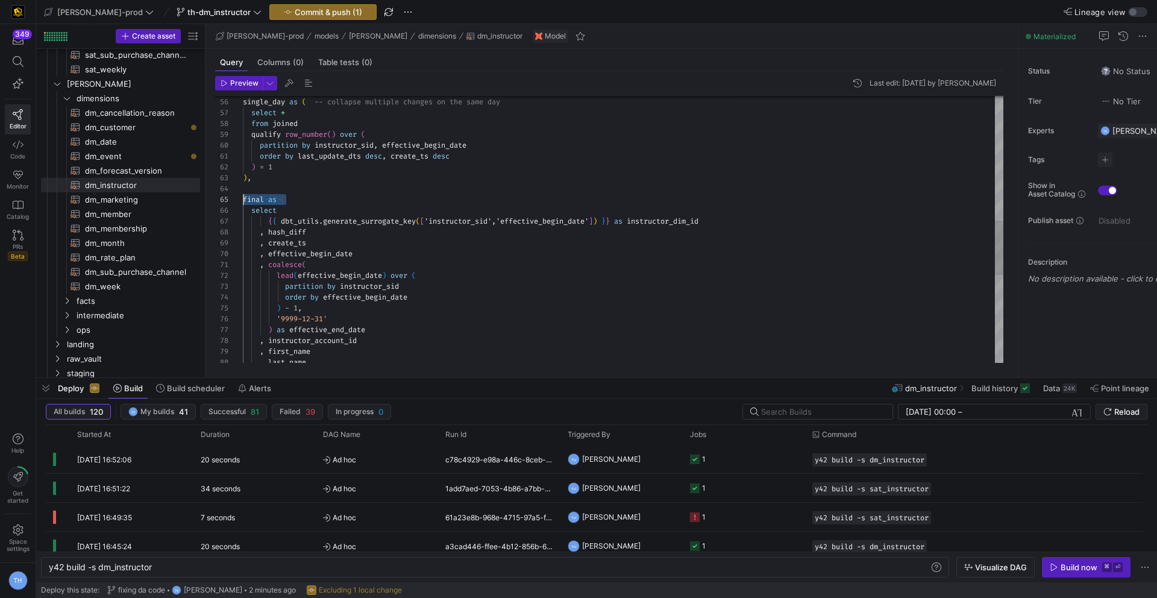
scroll to position [43, 0]
drag, startPoint x: 301, startPoint y: 196, endPoint x: 210, endPoint y: 195, distance: 91.0
click at [243, 195] on div ", last_name , instructor_account_id , first_name ) - 1 , '9999-12-31' ) as effe…" at bounding box center [623, 140] width 760 height 1300
type textarea "order by last_update_dts desc, create_ts desc ) = 1 ), select {{ dbt_utils.gene…"
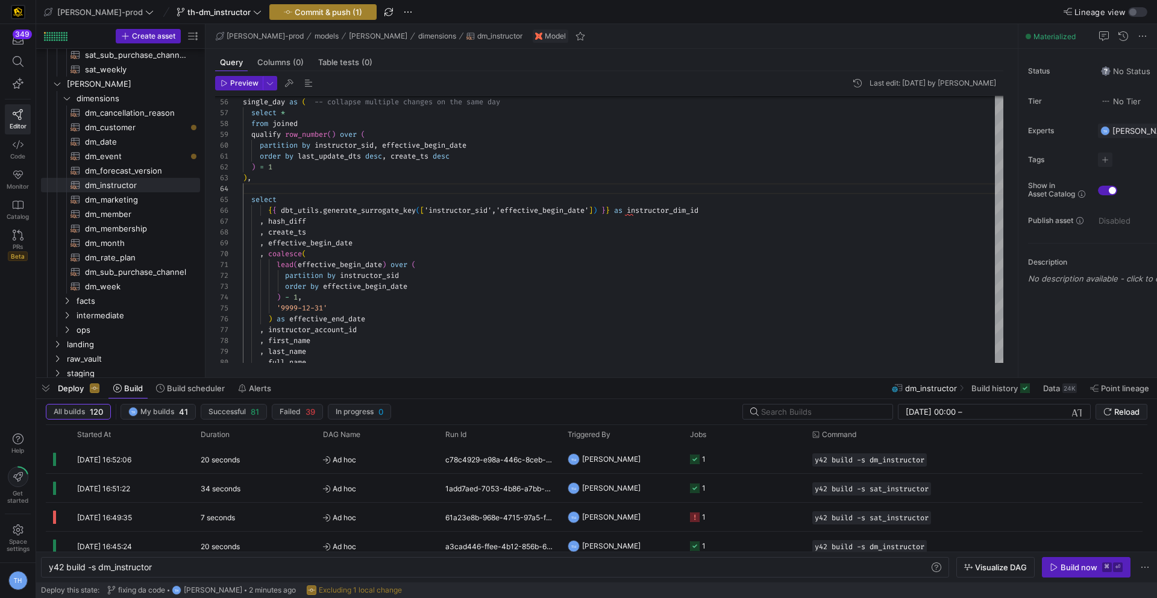
click at [304, 12] on span "Commit & push (1)" at bounding box center [328, 12] width 67 height 10
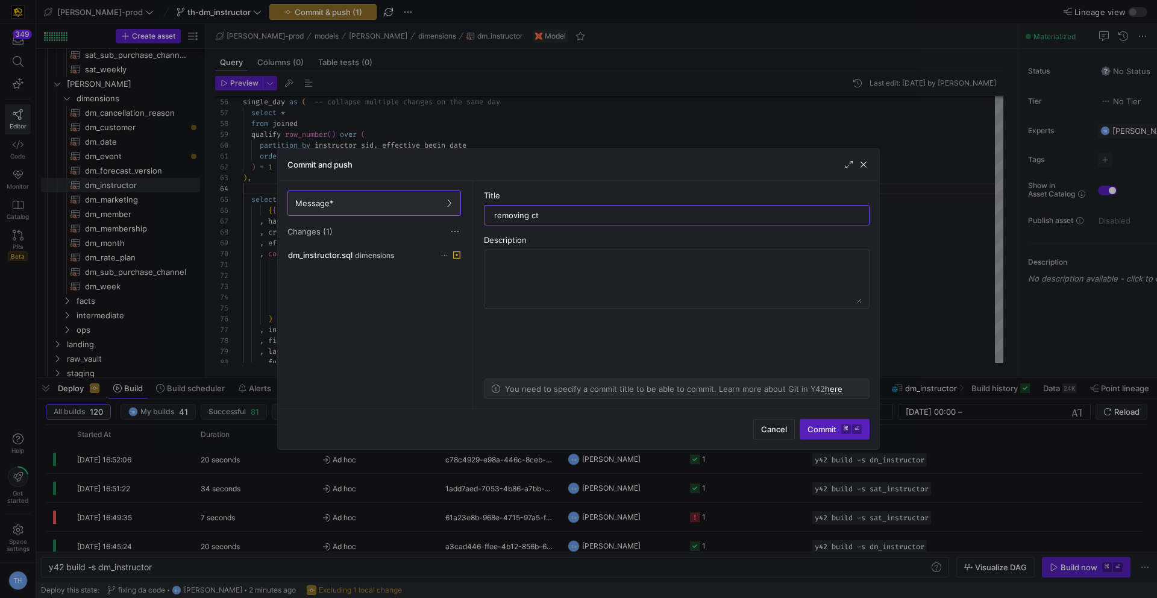
type input "removing cte"
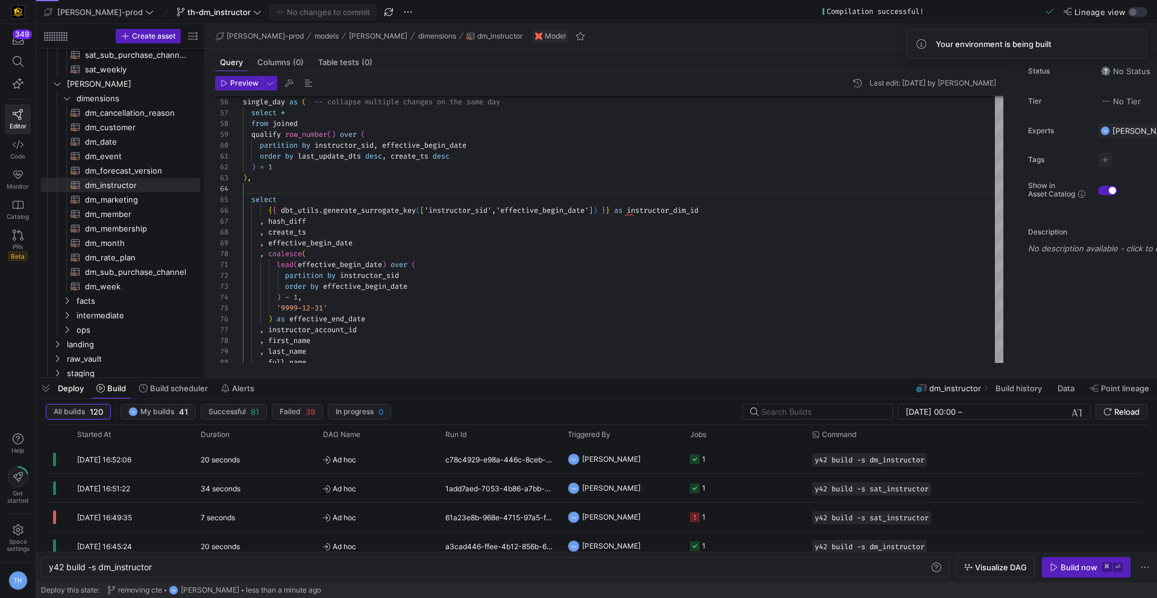
click at [1053, 567] on icon "button" at bounding box center [1054, 567] width 8 height 8
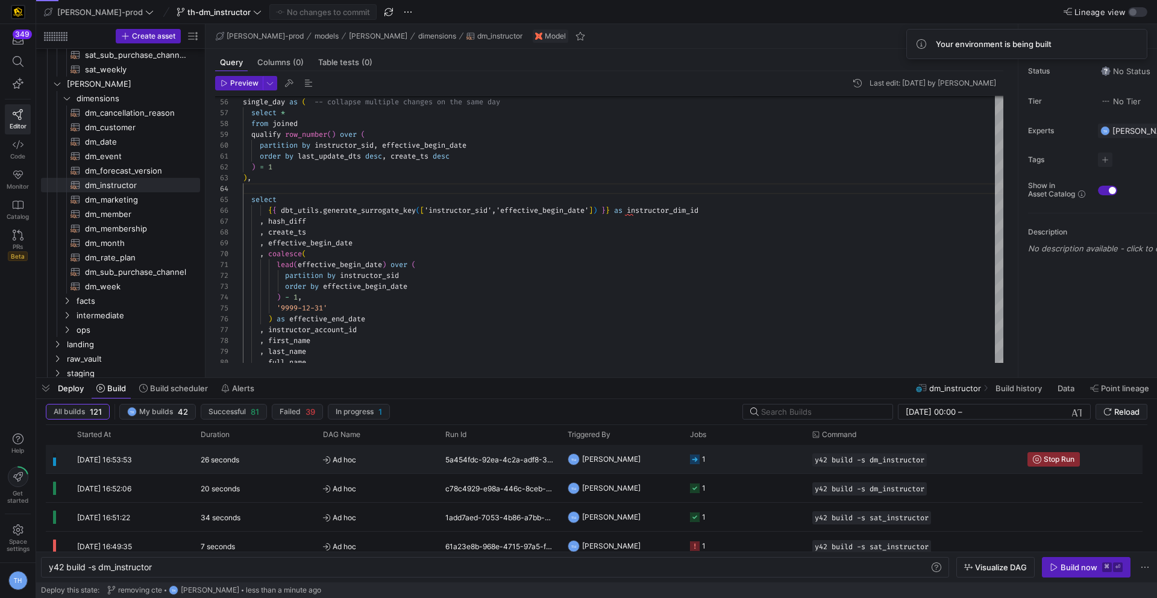
click at [378, 457] on span "Ad hoc" at bounding box center [377, 459] width 108 height 28
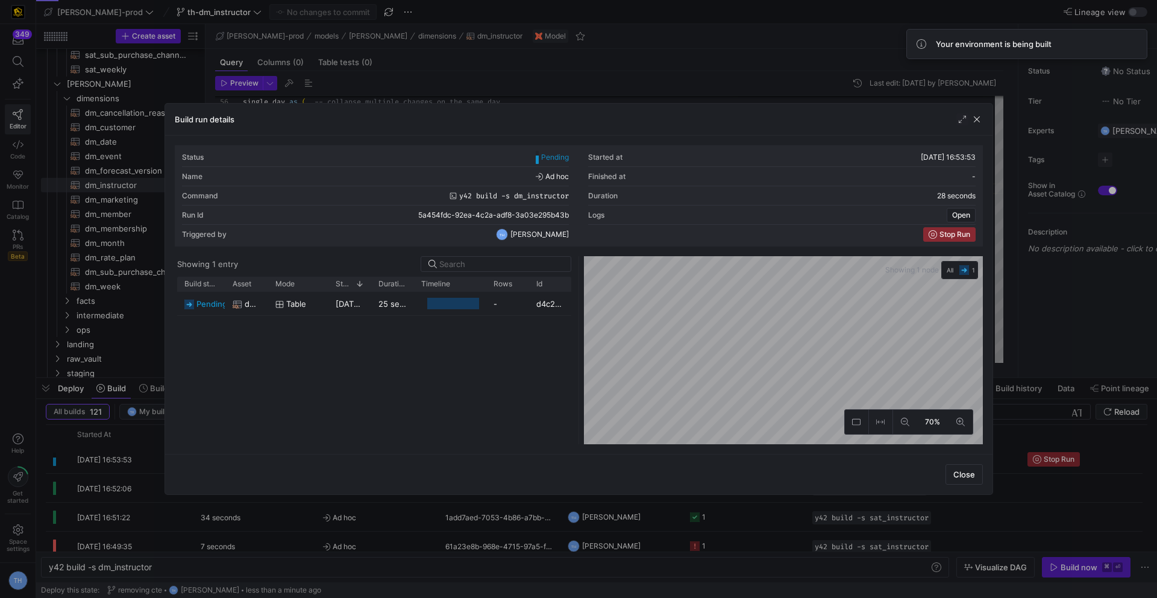
click at [481, 64] on div at bounding box center [578, 299] width 1157 height 598
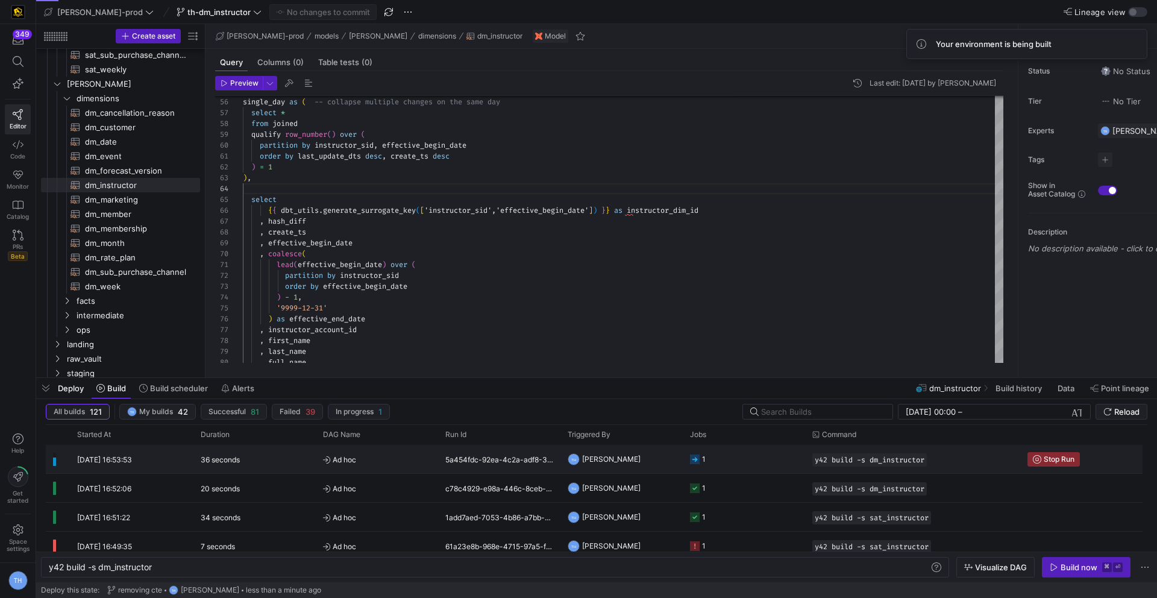
click at [375, 455] on span "Ad hoc" at bounding box center [377, 459] width 108 height 28
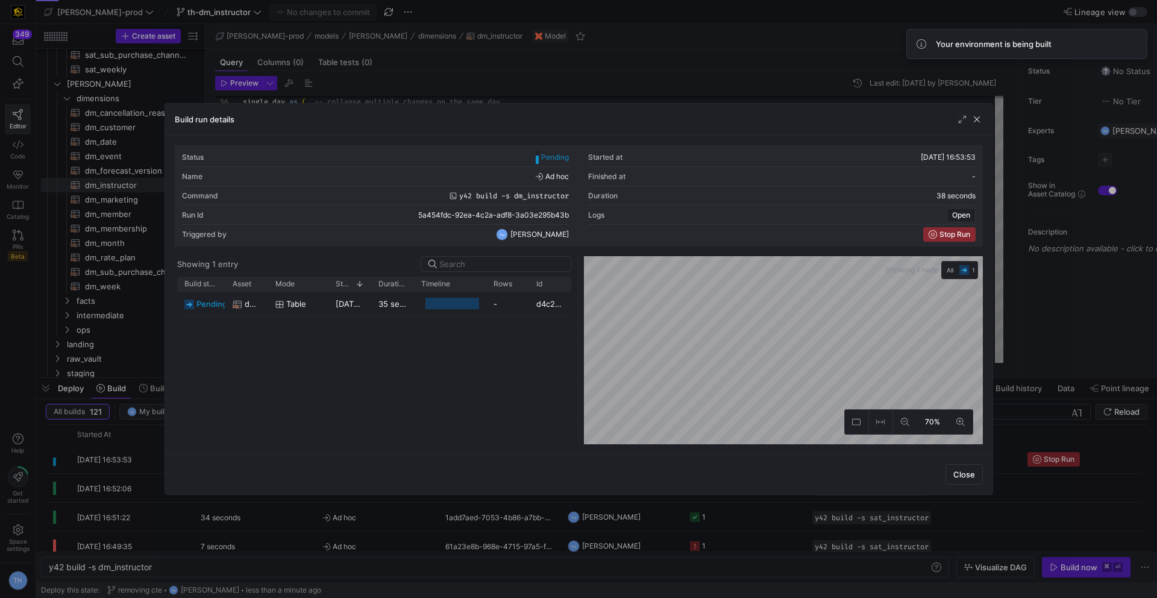
click at [545, 93] on div at bounding box center [578, 299] width 1157 height 598
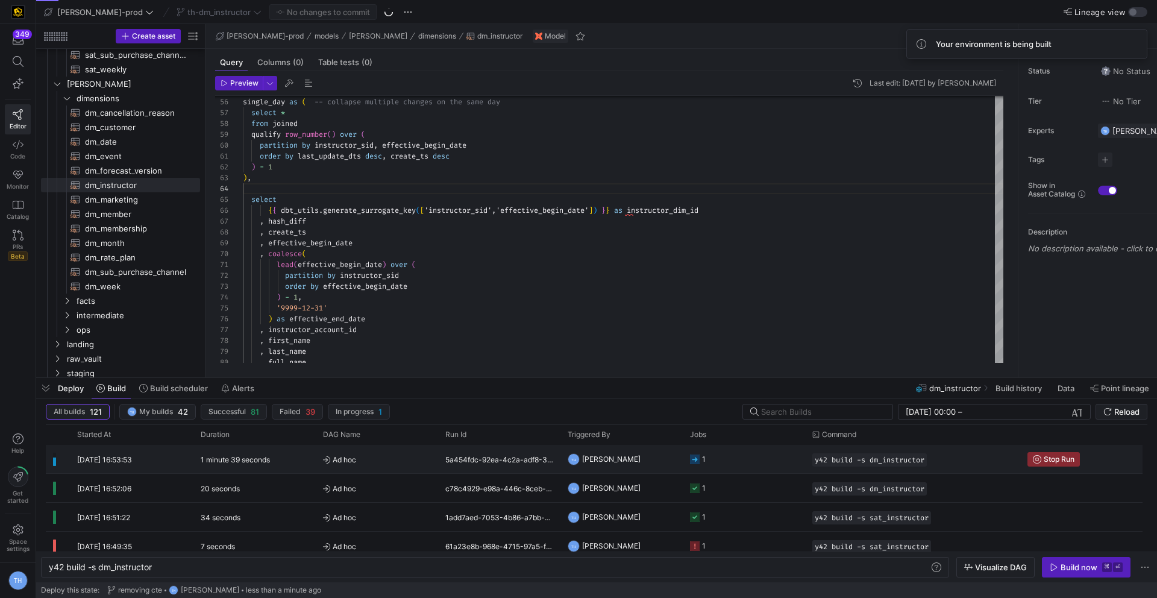
click at [660, 454] on y42-orchestration-triggered-by "TH Tommy Huelhorst" at bounding box center [622, 458] width 108 height 27
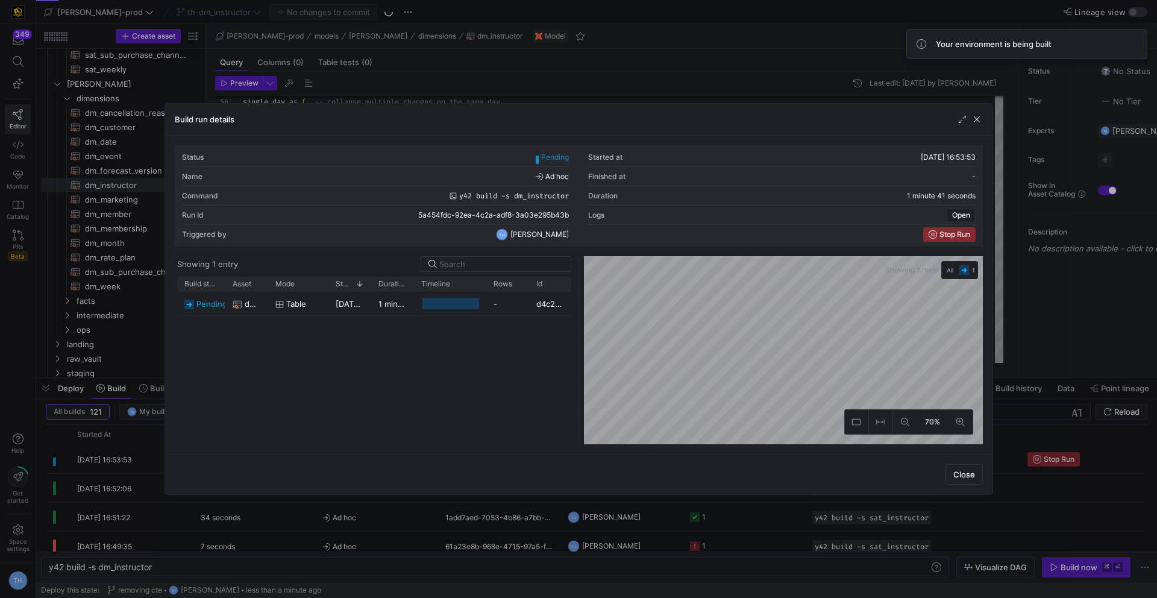
click at [622, 74] on div at bounding box center [578, 299] width 1157 height 598
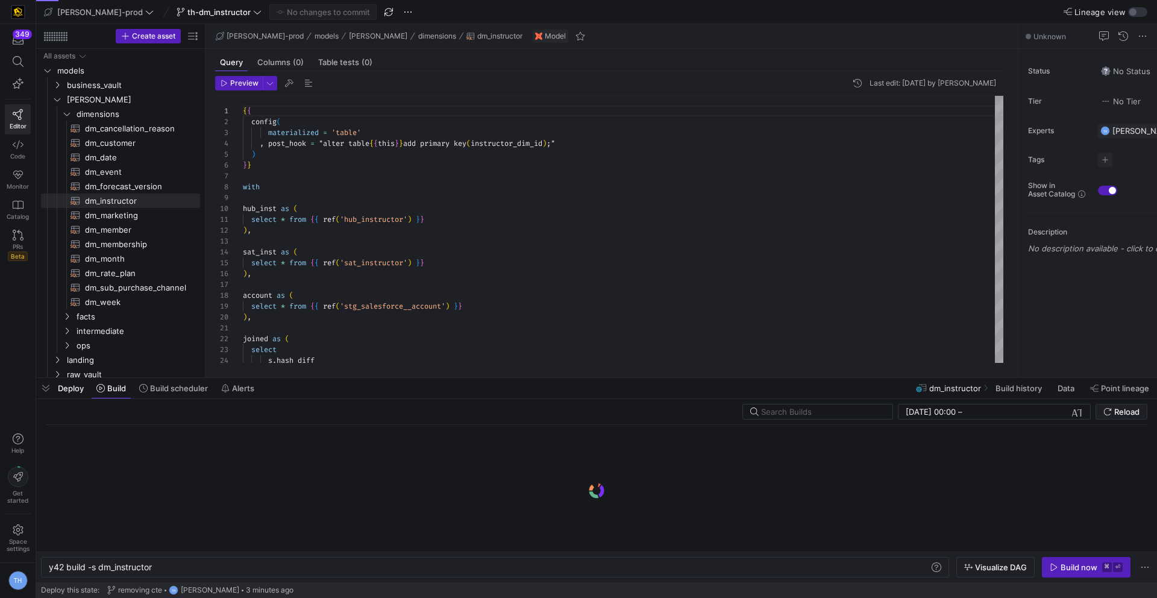
scroll to position [0, 104]
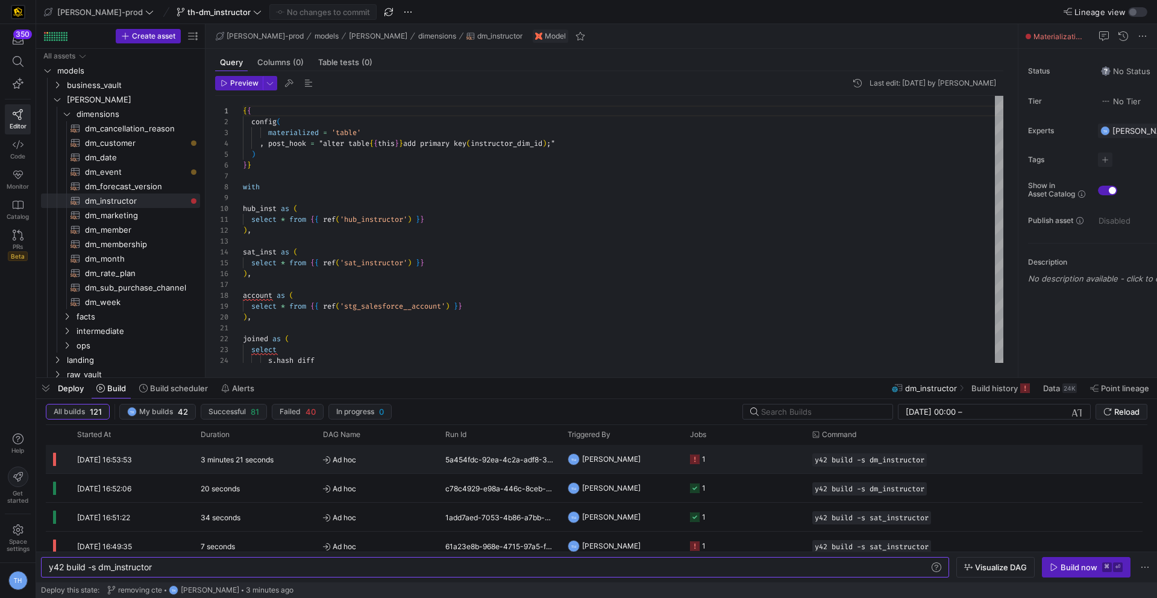
click at [398, 467] on span "Ad hoc" at bounding box center [377, 459] width 108 height 28
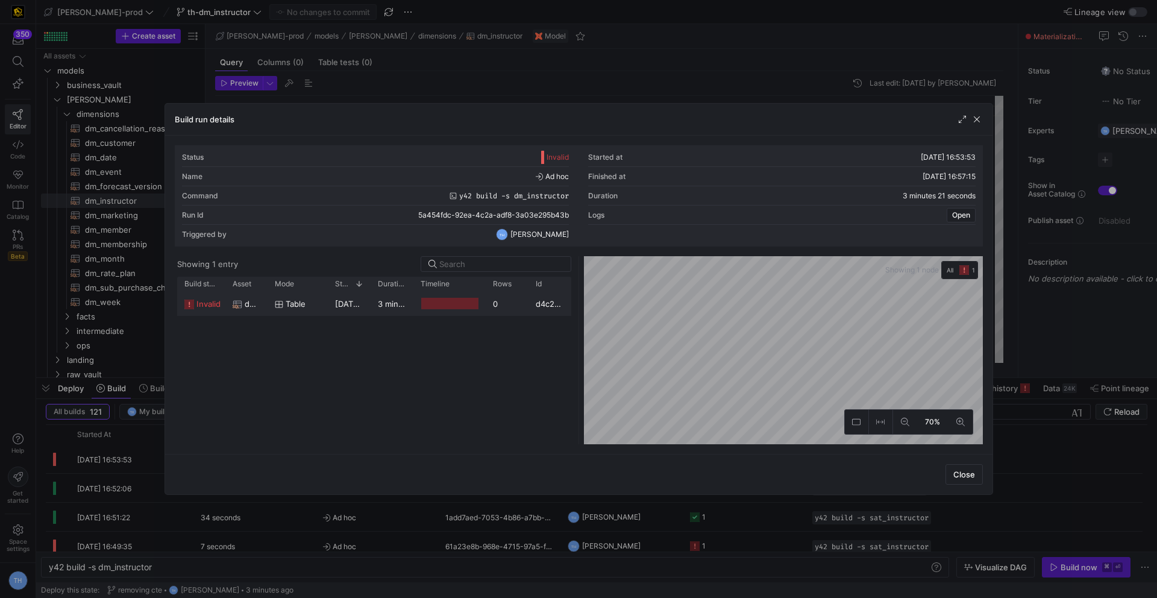
click at [504, 305] on div "0" at bounding box center [507, 303] width 43 height 23
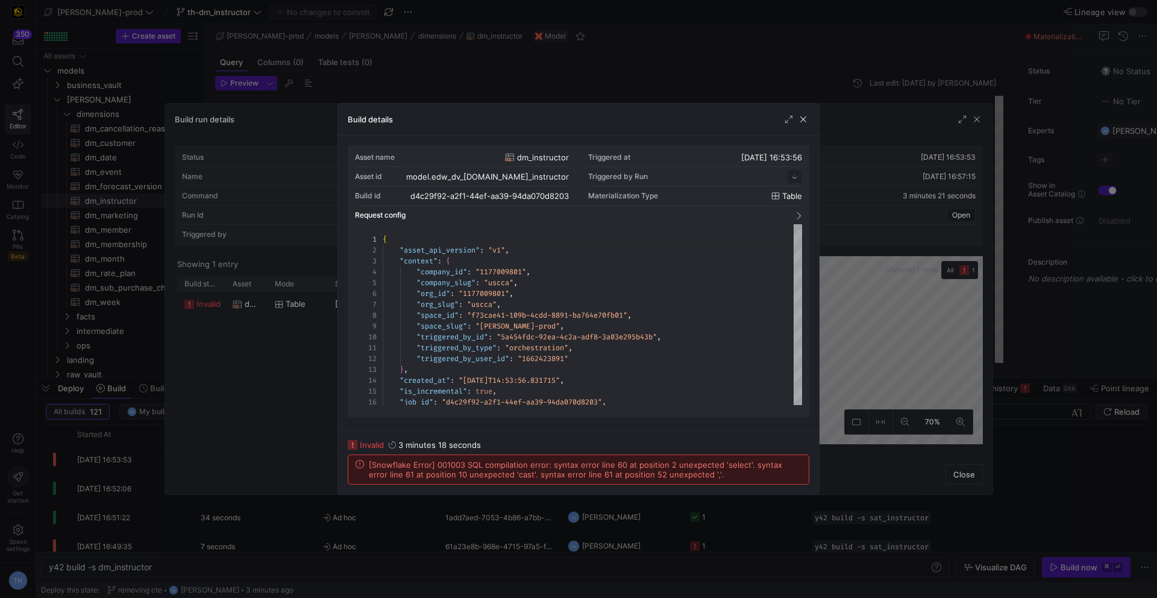
scroll to position [108, 0]
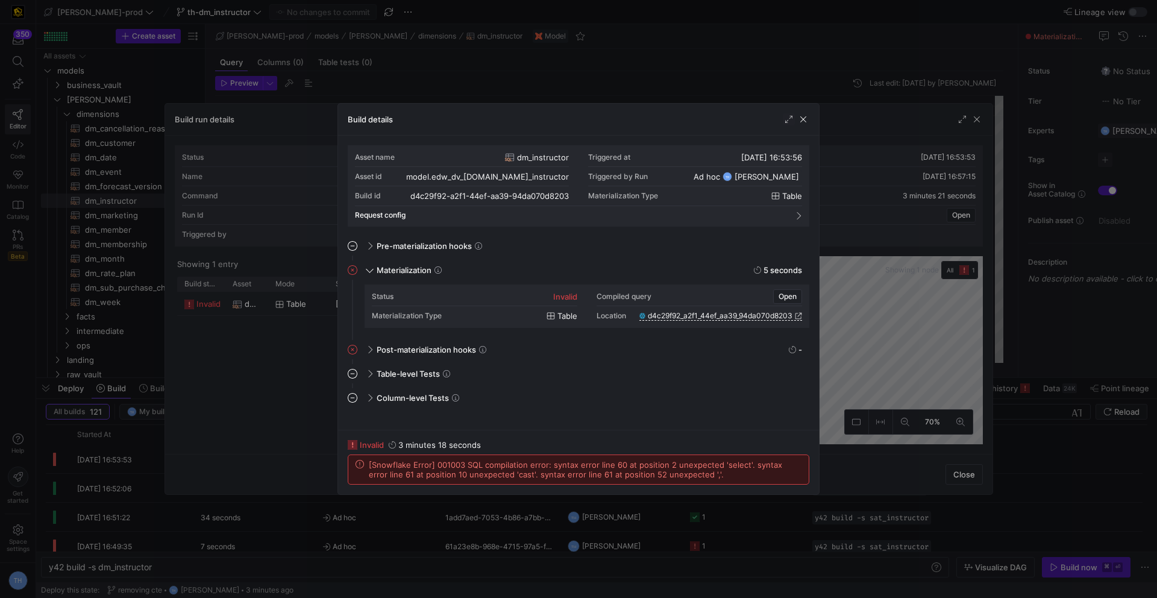
click at [598, 70] on div at bounding box center [578, 299] width 1157 height 598
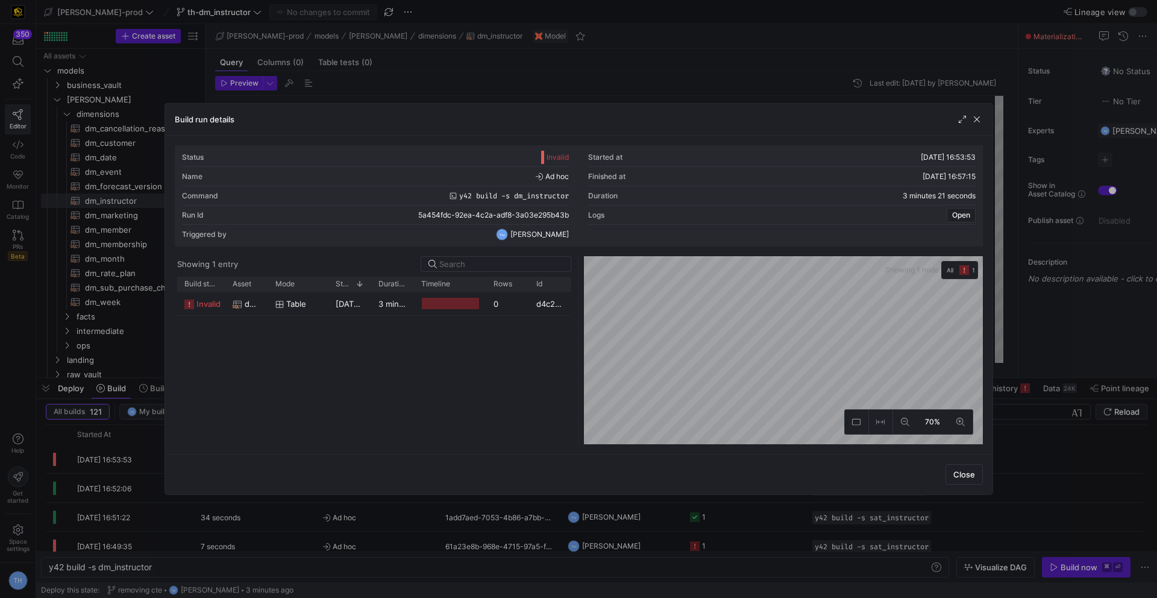
click at [598, 70] on div at bounding box center [578, 299] width 1157 height 598
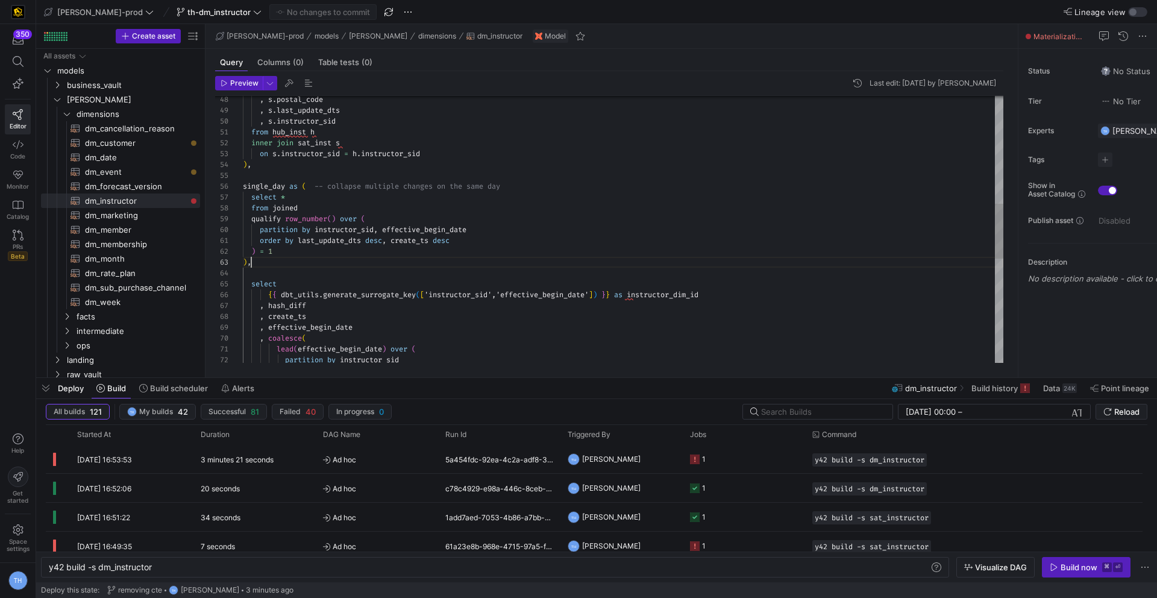
click at [286, 262] on div "select { { dbt_utils . generate_surrogate_key ( [ 'instructor_sid','effective_b…" at bounding box center [623, 219] width 760 height 1289
type textarea "order by last_update_dts desc, create_ts desc ) = 1 ) select {{ dbt_utils.gener…"
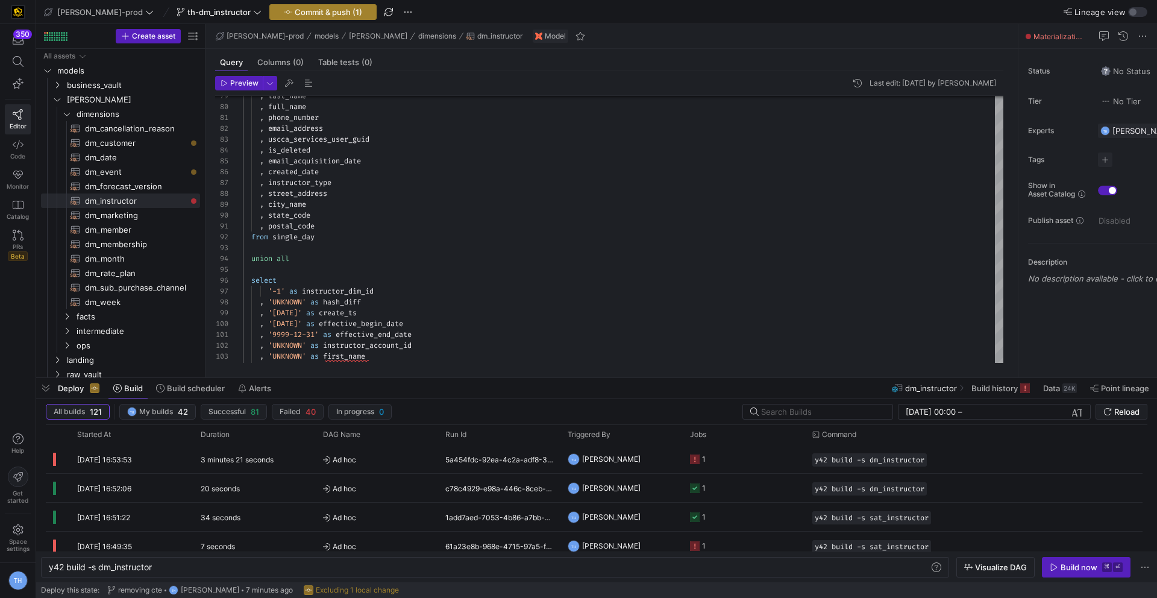
click at [322, 12] on span "Commit & push (1)" at bounding box center [328, 12] width 67 height 10
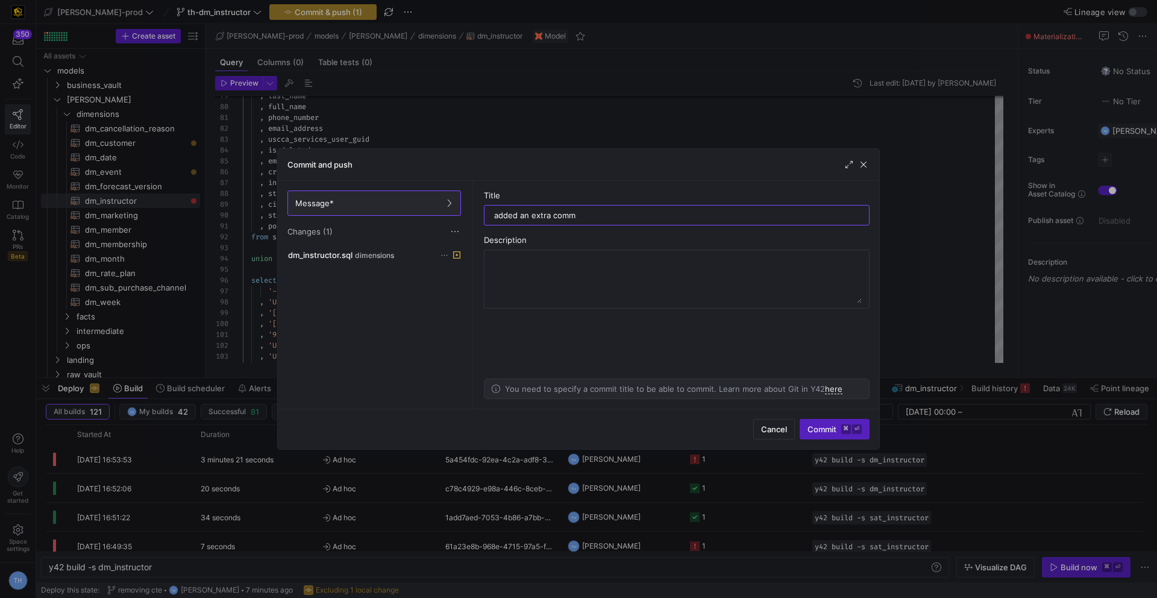
type input "added an extra comma"
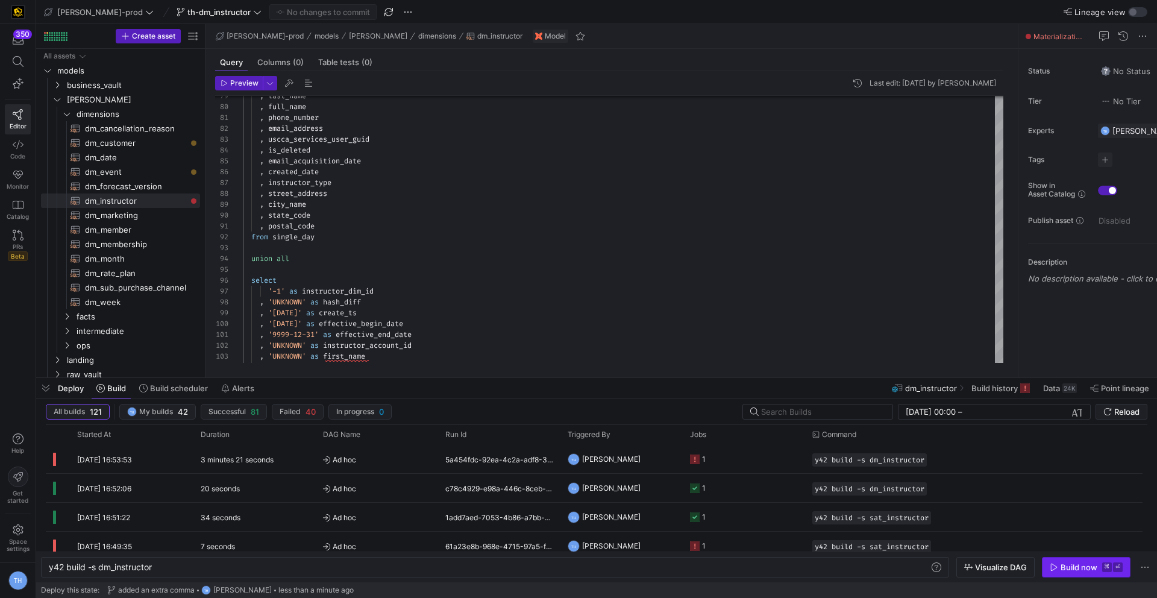
click at [1058, 568] on icon "button" at bounding box center [1054, 567] width 8 height 8
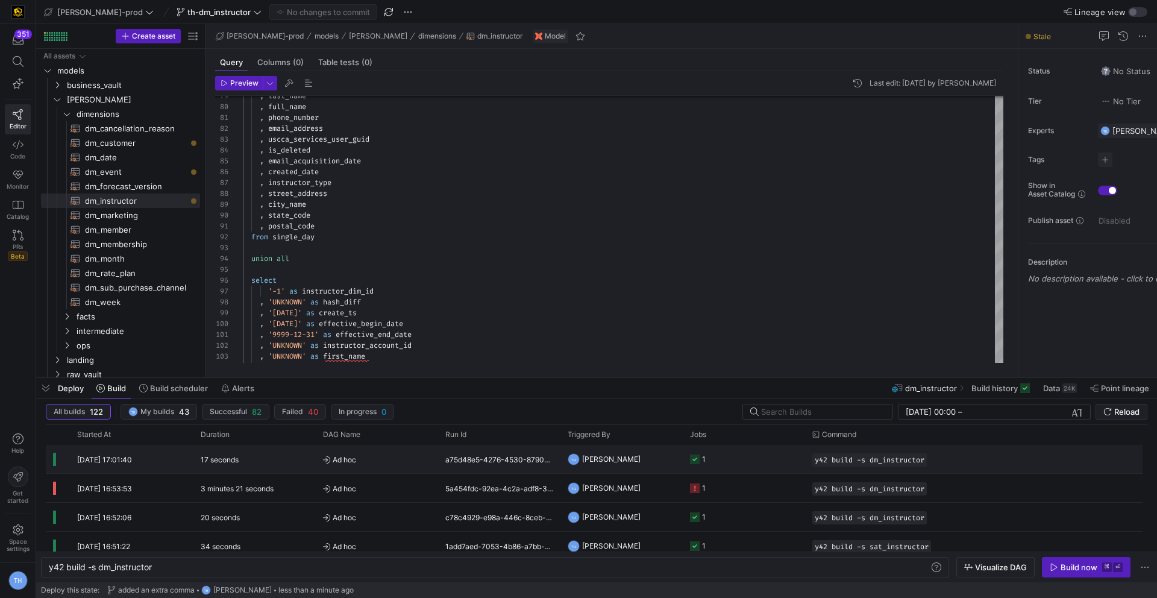
click at [770, 446] on y42-job-status-cell-renderer "1" at bounding box center [744, 458] width 108 height 27
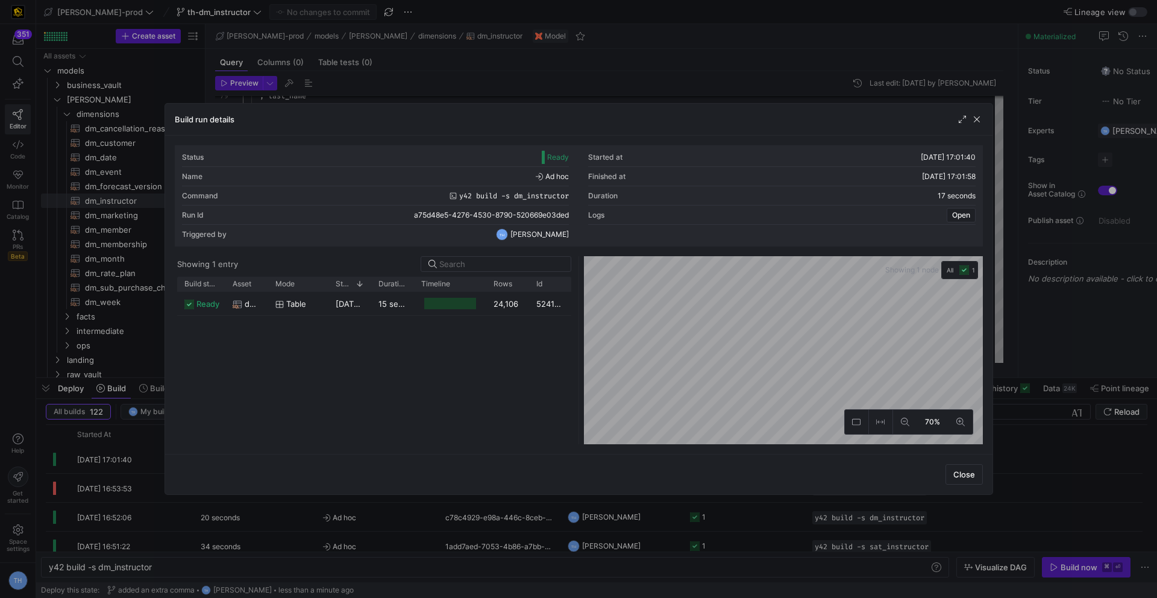
click at [631, 93] on div at bounding box center [578, 299] width 1157 height 598
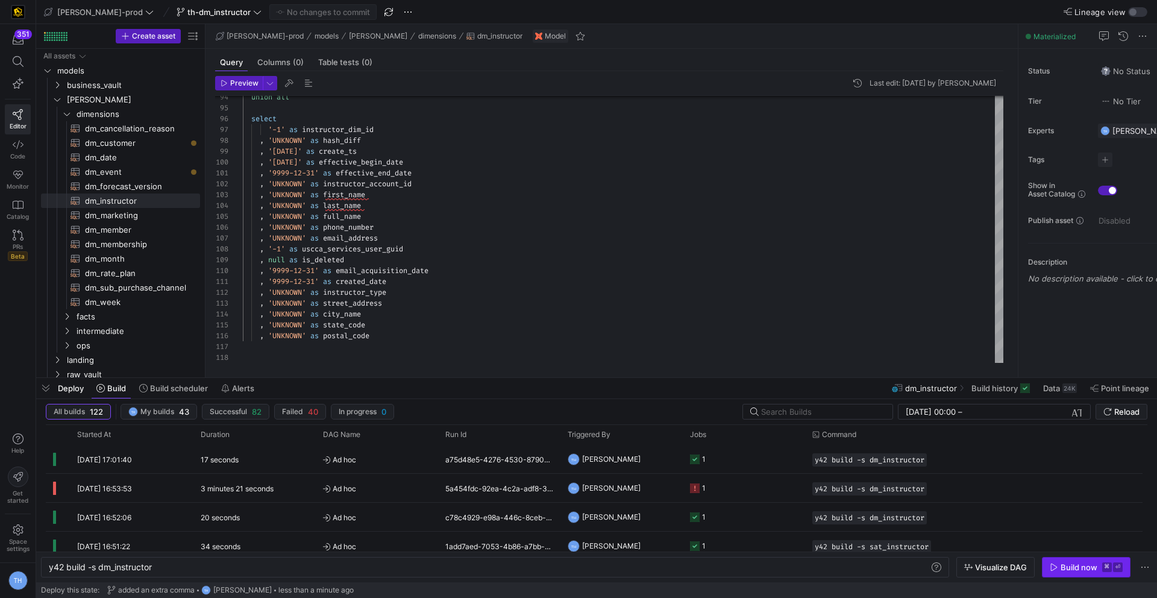
click at [1071, 566] on div "Build now" at bounding box center [1078, 567] width 37 height 10
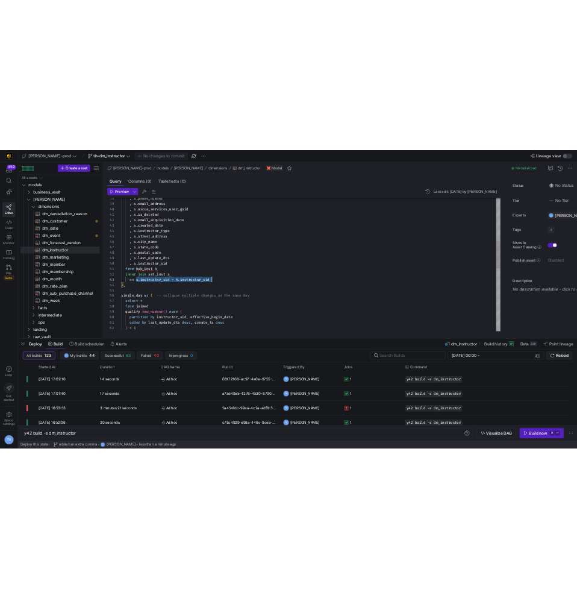
scroll to position [22, 182]
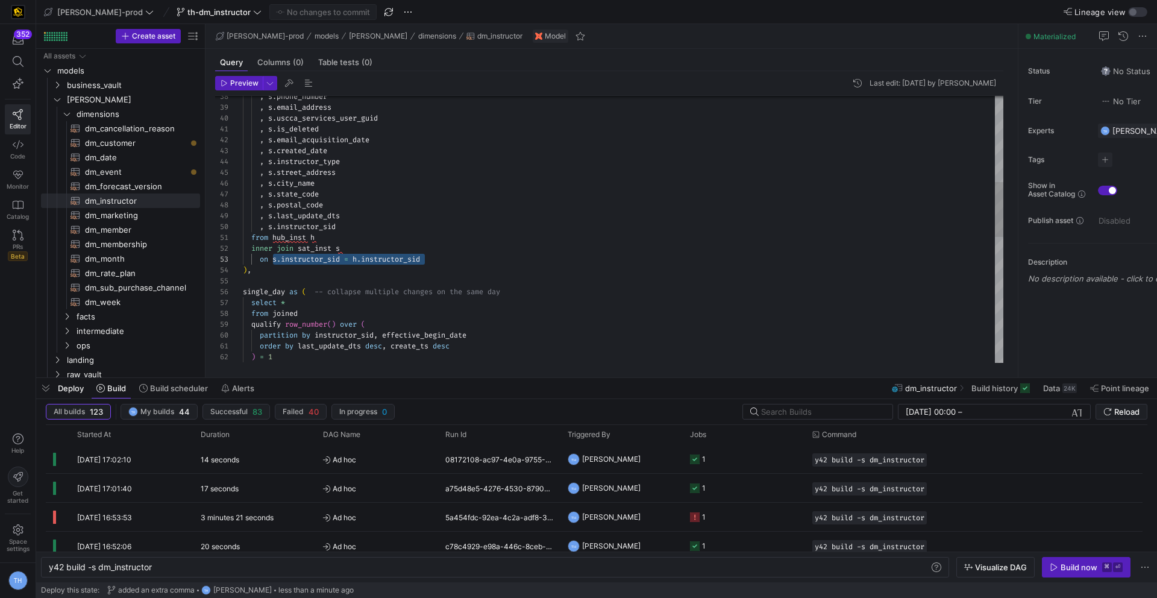
drag, startPoint x: 272, startPoint y: 260, endPoint x: 533, endPoint y: 259, distance: 260.9
click at [533, 259] on div ") ) = 1 order by last_update_dts desc , create_ts desc partition by instructor_…" at bounding box center [623, 324] width 760 height 1289
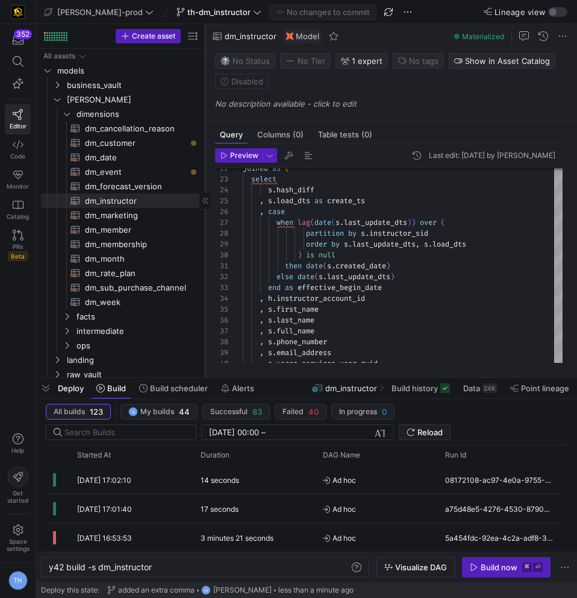
click at [202, 202] on icon at bounding box center [205, 200] width 7 height 7
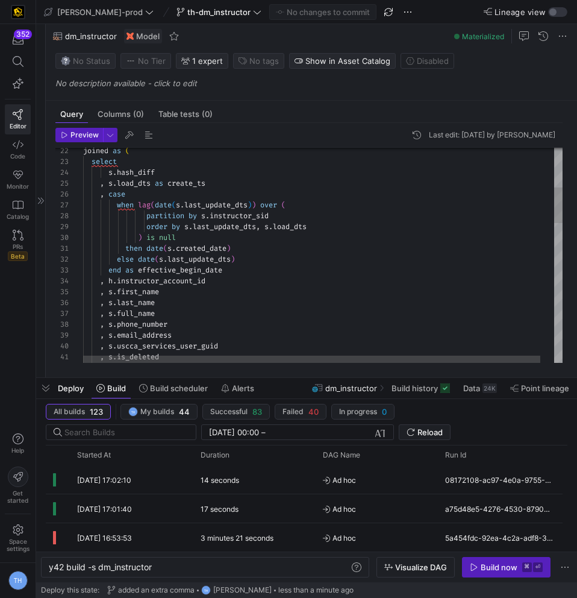
click at [250, 184] on div "joined as ( select s . [PERSON_NAME] load_dts as create_ts , case when lag ( da…" at bounding box center [330, 556] width 494 height 1297
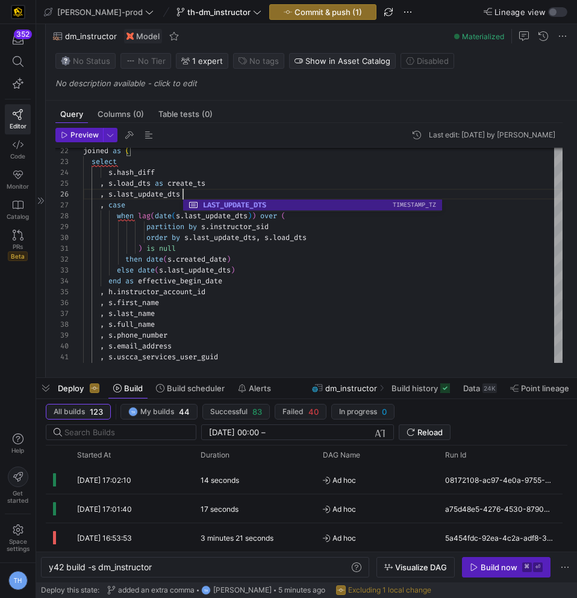
scroll to position [54, 100]
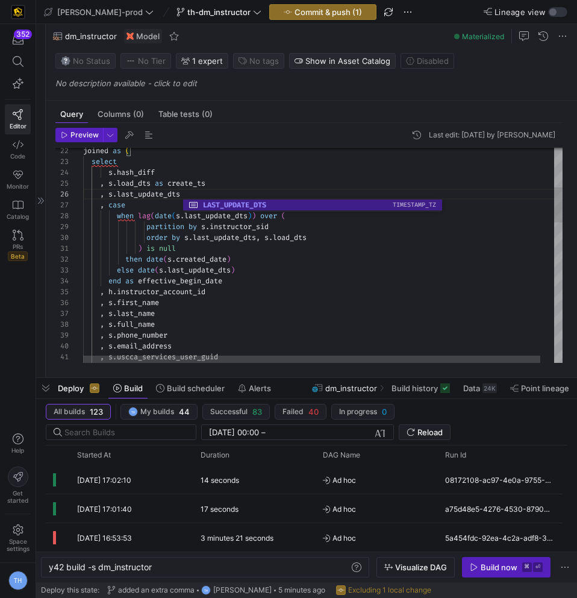
click at [178, 173] on div "joined as ( select s . [PERSON_NAME] load_dts as create_ts , case when lag ( da…" at bounding box center [330, 561] width 494 height 1307
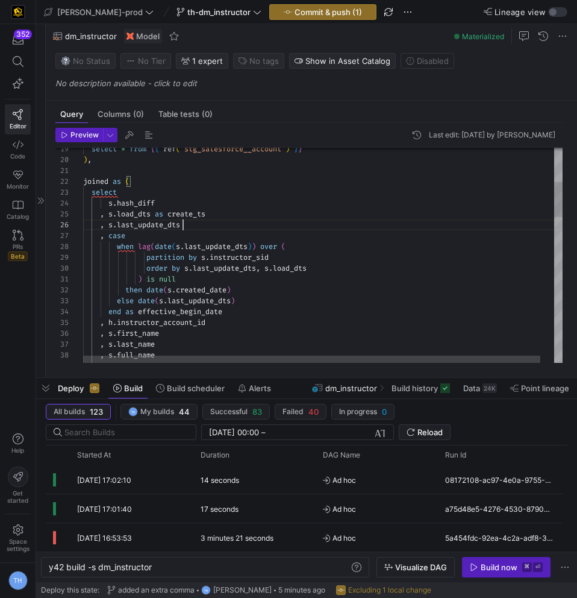
click at [190, 227] on div ", s . last_name , s . full_name , s . phone_number , h . instructor_account_id …" at bounding box center [330, 592] width 494 height 1307
drag, startPoint x: 200, startPoint y: 225, endPoint x: 310, endPoint y: 224, distance: 110.3
click at [310, 224] on div ", s . last_name , s . full_name , s . phone_number , h . instructor_account_id …" at bounding box center [330, 592] width 494 height 1307
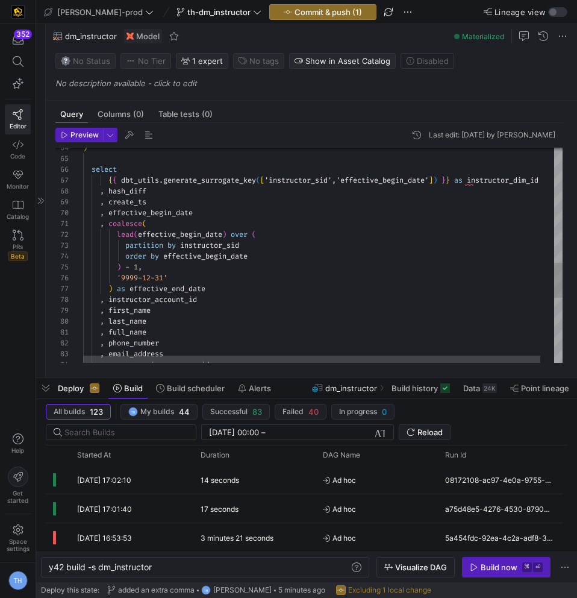
click at [222, 195] on div ") select { { dbt_utils . generate_surrogate_key ( [ 'instructor_sid','effective…" at bounding box center [330, 102] width 494 height 1307
click at [220, 202] on div ") select { { dbt_utils . generate_surrogate_key ( [ 'instructor_sid','effective…" at bounding box center [330, 102] width 494 height 1307
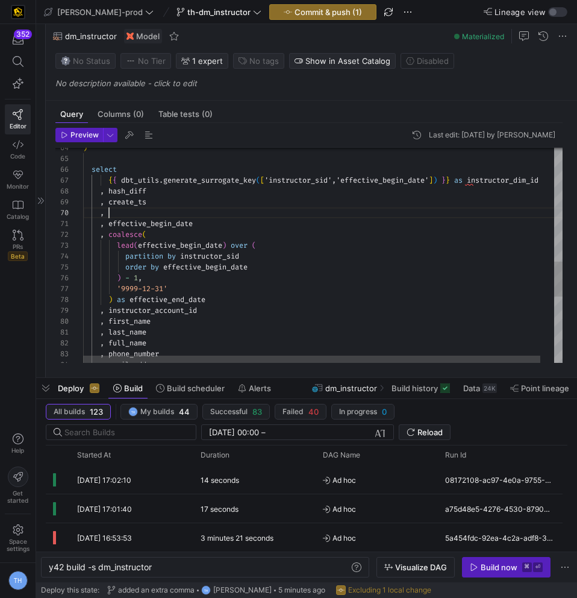
scroll to position [98, 87]
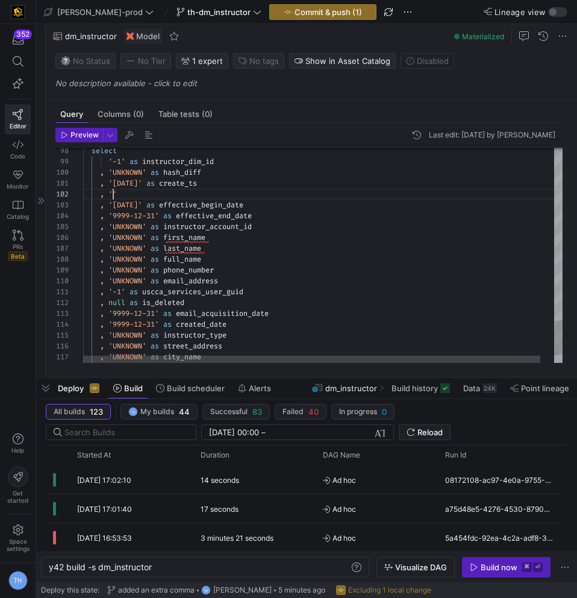
scroll to position [11, 30]
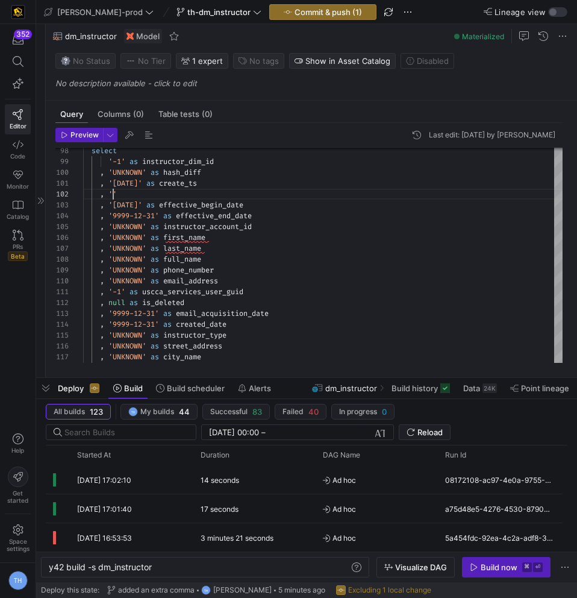
type textarea ", '[DATE]' as create_ts , '' , '[DATE]' as effective_begin_date , '9999-12-31' …"
click at [42, 205] on div at bounding box center [41, 200] width 10 height 353
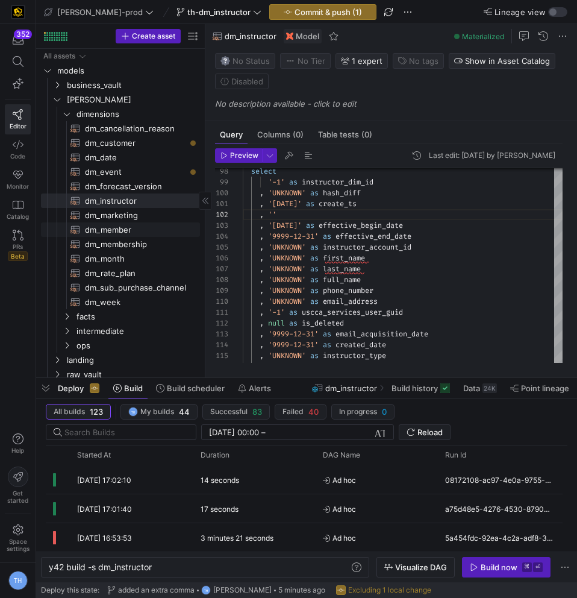
click at [127, 231] on span "dm_member​​​​​​​​​​" at bounding box center [135, 230] width 101 height 14
type textarea "y42 build -s dm_member"
type textarea "{{ config( materialized='table' , post_hook = "alter table {{ this }} add prima…"
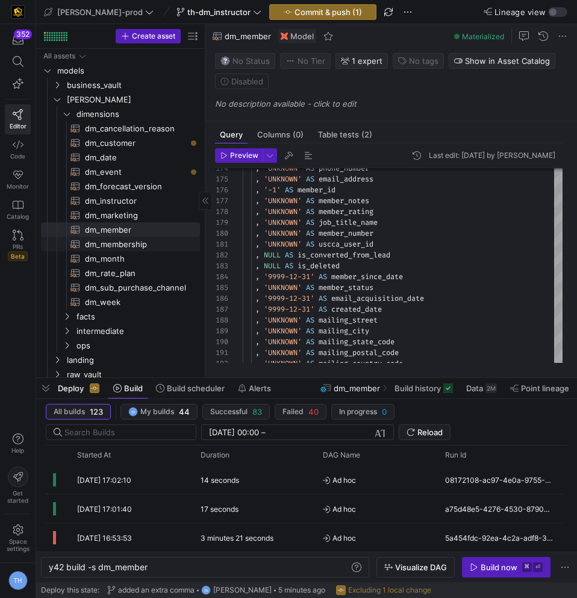
click at [136, 240] on span "dm_membership​​​​​​​​​​" at bounding box center [135, 244] width 101 height 14
type textarea "y42 build -s dm_membership"
type textarea "{{ config( materialized='table' , post_hook = "alter table {{ this }} add prima…"
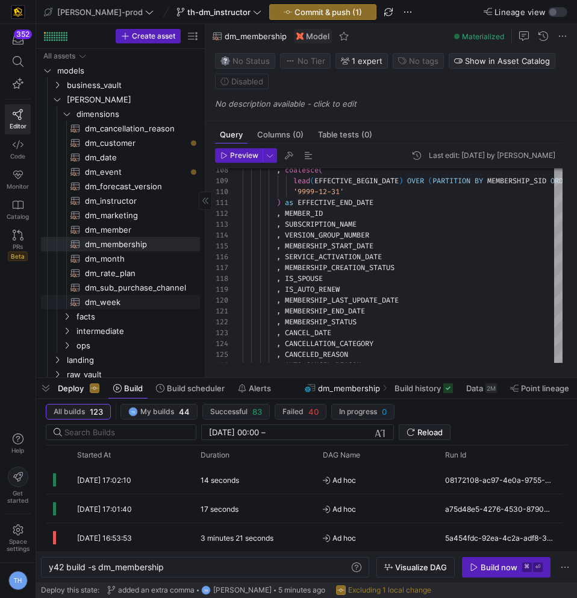
click at [134, 303] on span "dm_week​​​​​​​​​​" at bounding box center [135, 302] width 101 height 14
type textarea "y42 build -s dm_week"
type textarea "{{ config( materialized='table' , post_hook= "alter table {{ this }} add primar…"
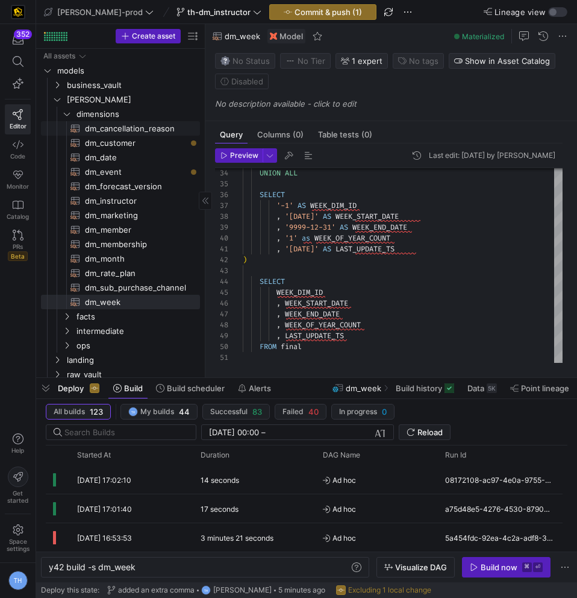
click at [148, 131] on span "dm_cancellation_reason​​​​​​​​​​" at bounding box center [135, 129] width 101 height 14
type textarea "y42 build -s dm_cancellation_reason"
type textarea "{{ config( materialized='table' , post_hook= "alter table {{ this }} add primar…"
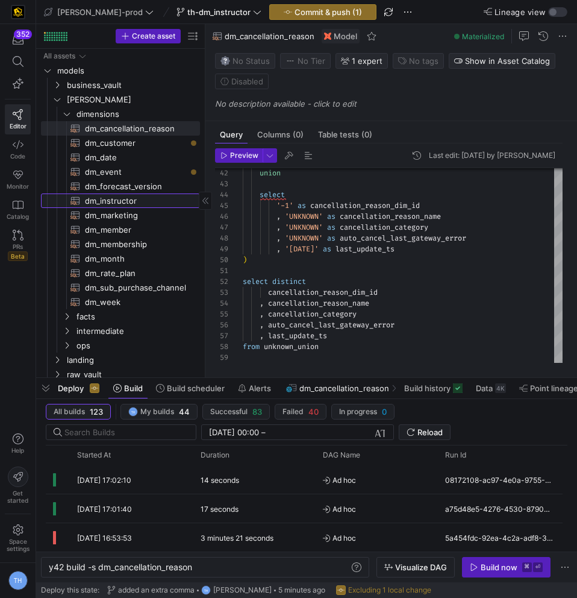
click at [146, 198] on span "dm_instructor​​​​​​​​​​" at bounding box center [135, 201] width 101 height 14
type textarea "y42 build -s dm_instructor"
type textarea "{{ config( materialized = 'table' , post_hook = "alter table {{ this }} add pri…"
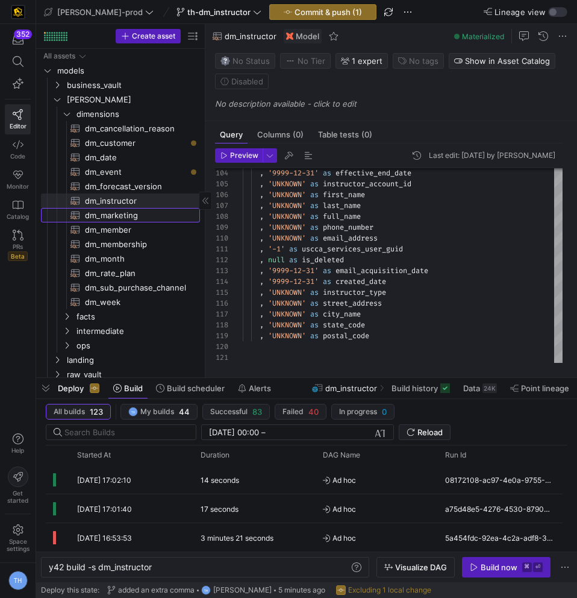
click at [149, 210] on span "dm_marketing​​​​​​​​​​" at bounding box center [135, 215] width 101 height 14
type textarea "y42 build -s dm_marketing"
type textarea "{{ config( materialized='table' , post_hook = "alter table {{ this }} add prima…"
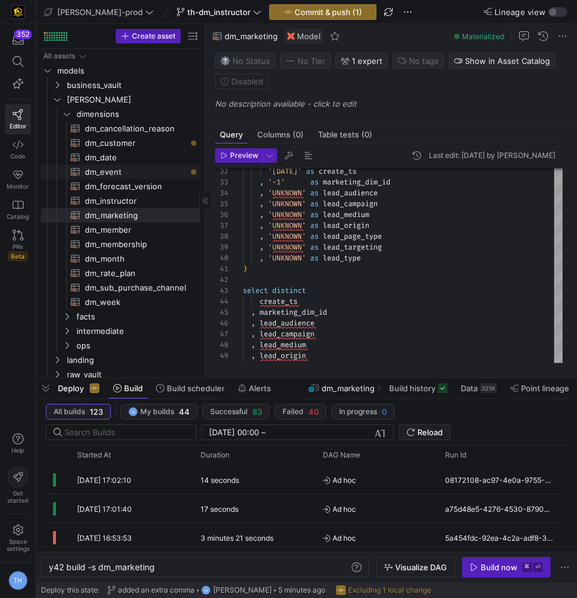
click at [131, 172] on span "dm_event​​​​​​​​​​" at bounding box center [135, 172] width 101 height 14
type textarea "y42 build -s dm_event"
type textarea "{{ config( materialized='table' , post_hook= "alter table {{ this }} add primar…"
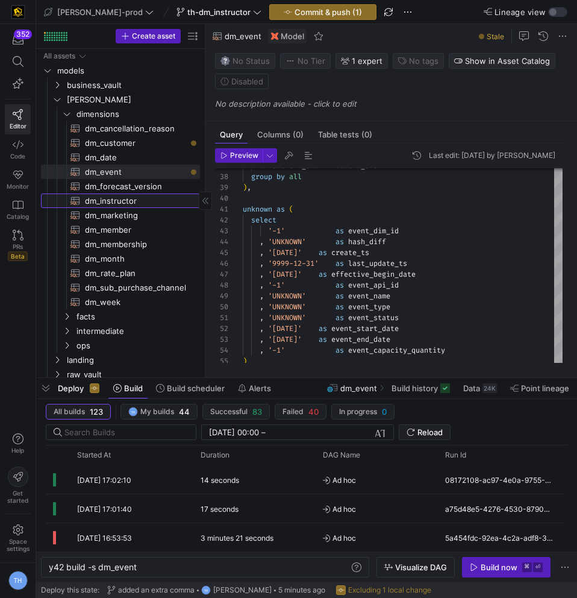
click at [153, 201] on span "dm_instructor​​​​​​​​​​" at bounding box center [135, 201] width 101 height 14
type textarea "y42 build -s dm_instructor"
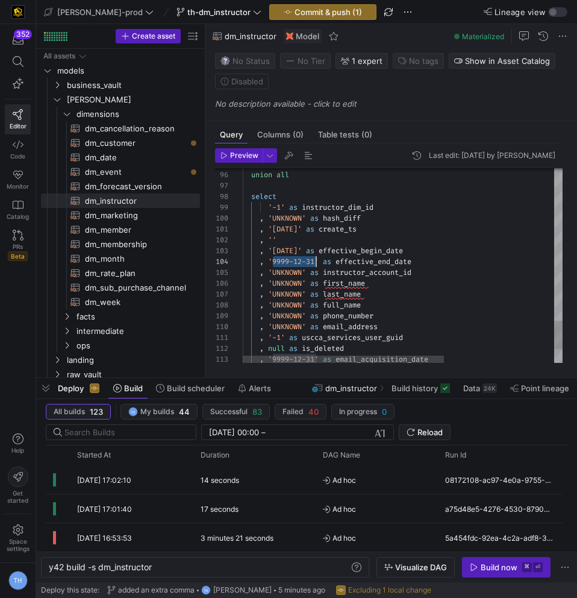
scroll to position [33, 74]
drag, startPoint x: 273, startPoint y: 261, endPoint x: 316, endPoint y: 260, distance: 43.4
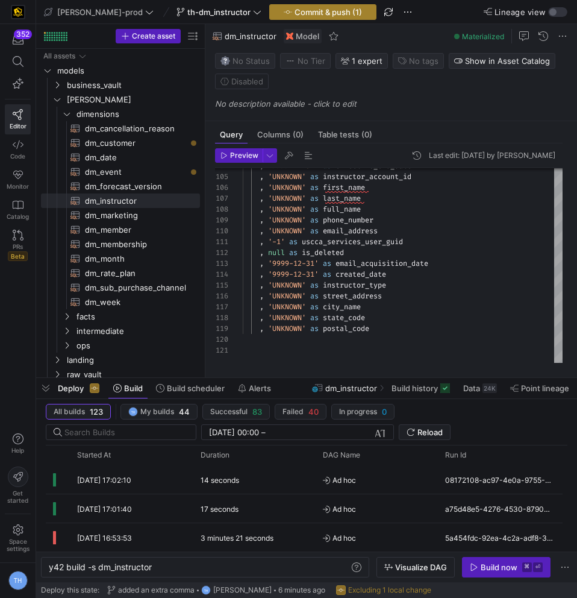
type textarea ", '[DATE]' as create_ts , '9999-12-31' as last_update_ts , '[DATE]' as effectiv…"
click at [304, 16] on span "Commit & push (1)" at bounding box center [328, 12] width 67 height 10
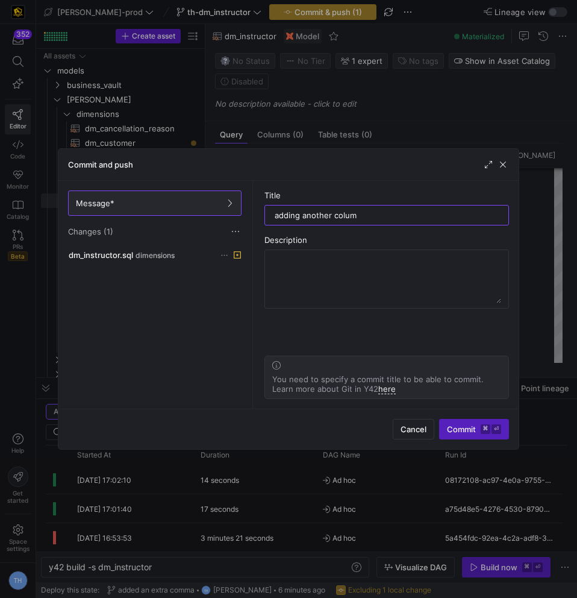
type input "adding another column"
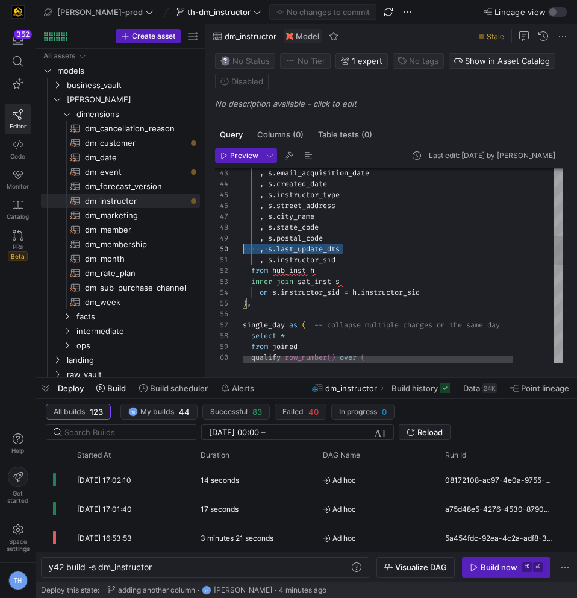
scroll to position [98, 0]
drag, startPoint x: 361, startPoint y: 248, endPoint x: 175, endPoint y: 247, distance: 185.6
click at [243, 247] on div ", s . email_acquisition_date , s . created_date , s . instructor_type , s . str…" at bounding box center [427, 366] width 368 height 1329
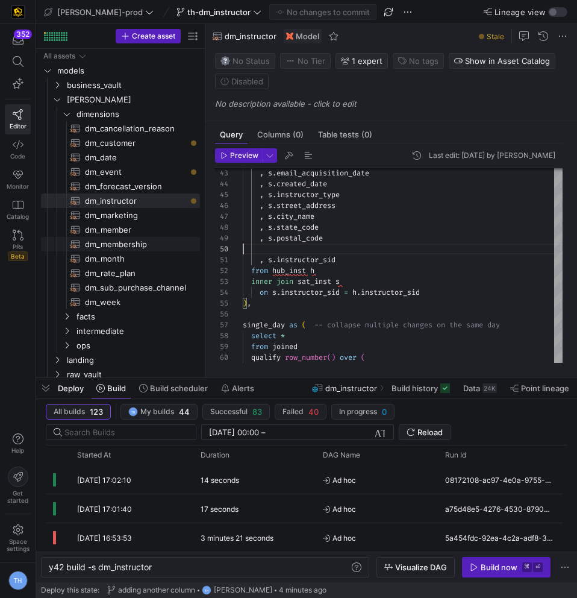
type textarea ", s.uscca_services_user_guid , [DOMAIN_NAME]_deleted , [DOMAIN_NAME]_acquisitio…"
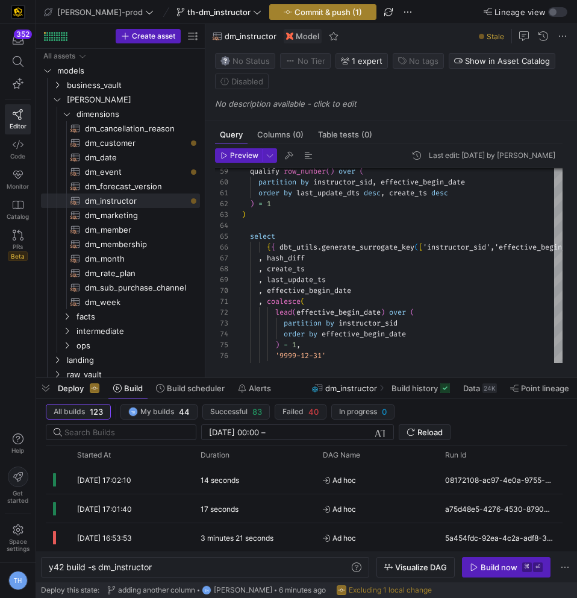
click at [307, 10] on span "Commit & push (1)" at bounding box center [328, 12] width 67 height 10
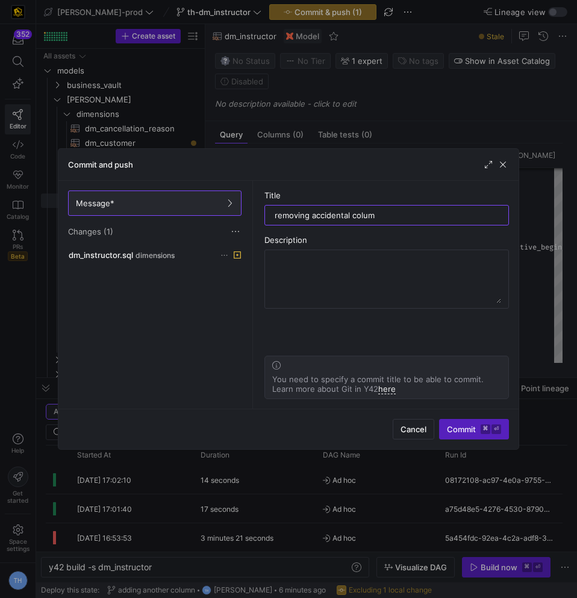
type input "removing accidental column"
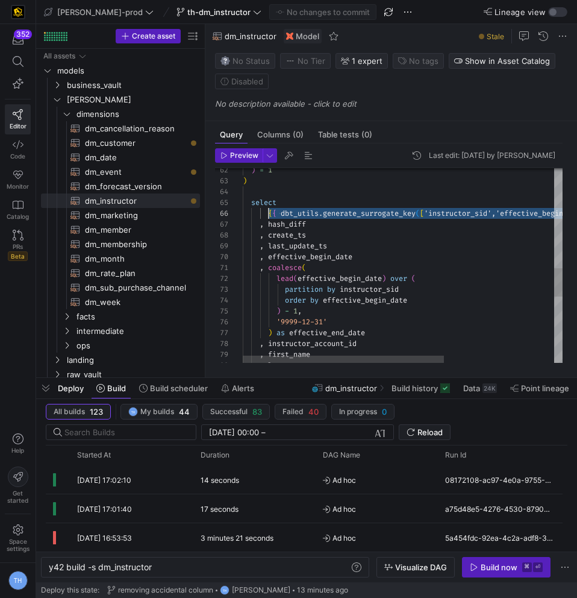
scroll to position [54, 26]
drag, startPoint x: 446, startPoint y: 211, endPoint x: 268, endPoint y: 213, distance: 178.3
click at [268, 213] on div ", create_ts , last_update_ts , effective_begin_date , coalesce ( lead ( effecti…" at bounding box center [490, 152] width 494 height 1318
click at [407, 321] on div ", create_ts , last_update_ts , effective_begin_date , coalesce ( lead ( effecti…" at bounding box center [490, 152] width 494 height 1318
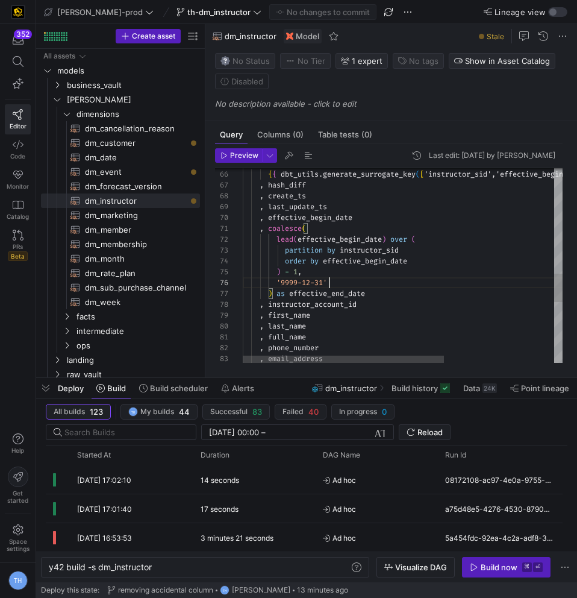
scroll to position [65, 126]
click at [372, 289] on div ", create_ts , last_update_ts , effective_begin_date , coalesce ( lead ( effecti…" at bounding box center [490, 113] width 494 height 1318
click at [387, 294] on div ", create_ts , last_update_ts , effective_begin_date , coalesce ( lead ( effecti…" at bounding box center [490, 113] width 494 height 1318
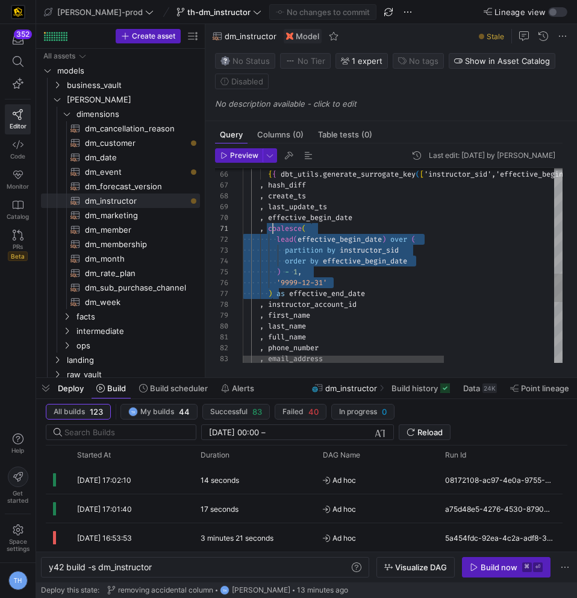
scroll to position [0, 26]
drag, startPoint x: 274, startPoint y: 295, endPoint x: 271, endPoint y: 227, distance: 68.2
click at [271, 227] on div ", create_ts , last_update_ts , effective_begin_date , coalesce ( lead ( effecti…" at bounding box center [490, 113] width 494 height 1318
click at [468, 264] on div ", create_ts , last_update_ts , effective_begin_date , coalesce ( lead ( effecti…" at bounding box center [490, 113] width 494 height 1318
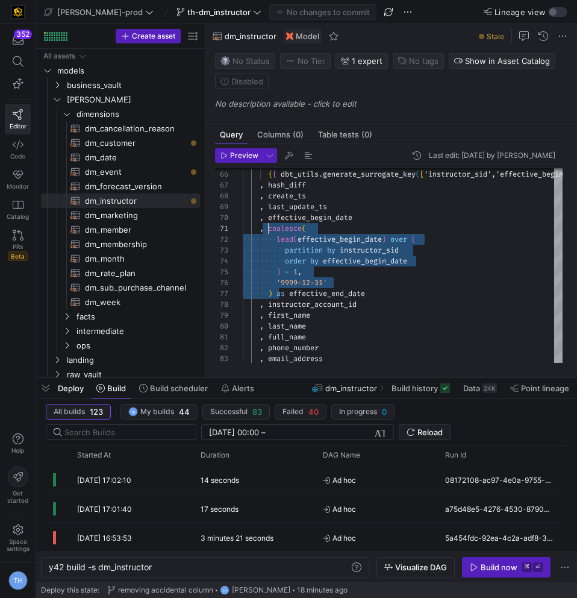
scroll to position [33, 169]
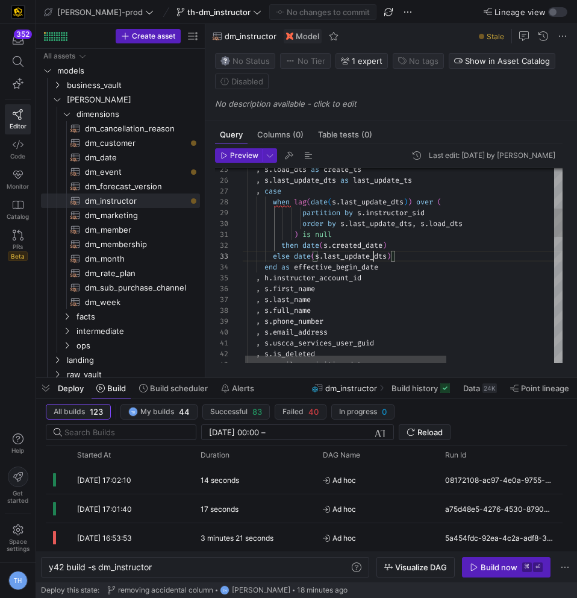
click at [373, 261] on div ", s . email_acquisition_date , s . is_deleted , s . uscca_services_user_guid , …" at bounding box center [486, 553] width 494 height 1318
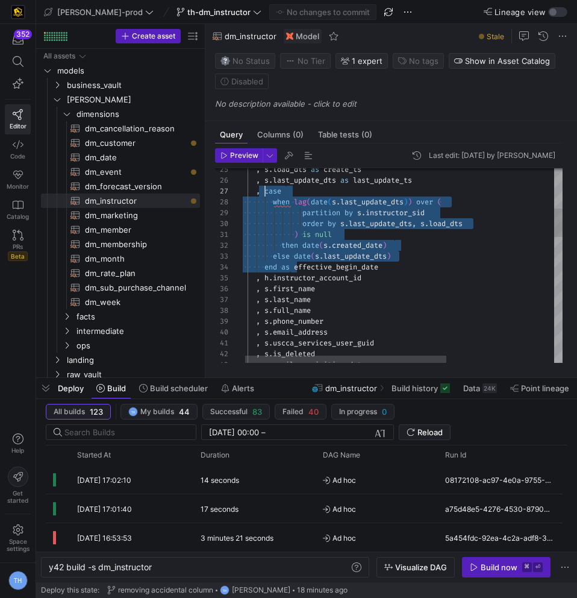
scroll to position [65, 26]
drag, startPoint x: 292, startPoint y: 269, endPoint x: 267, endPoint y: 194, distance: 78.9
click at [267, 194] on div ", s . email_acquisition_date , s . is_deleted , s . uscca_services_user_guid , …" at bounding box center [486, 553] width 494 height 1318
type textarea ") is null then date(s.created_date) else date(s.last_update_dts) end as effecti…"
click at [424, 263] on div ", s . email_acquisition_date , s . is_deleted , s . uscca_services_user_guid , …" at bounding box center [486, 553] width 494 height 1318
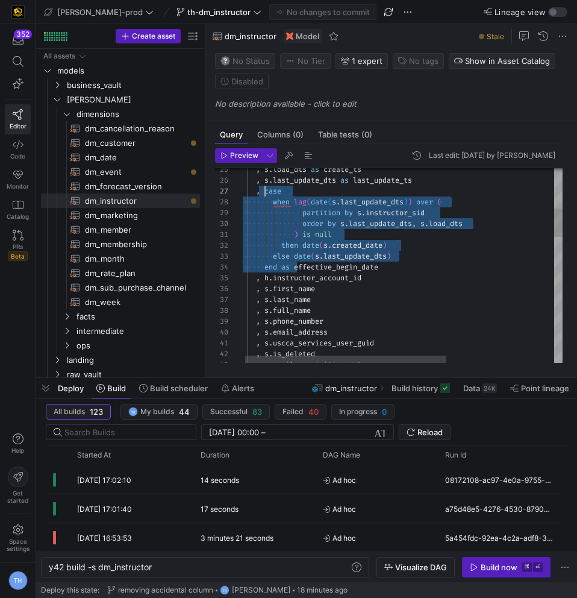
scroll to position [33, 143]
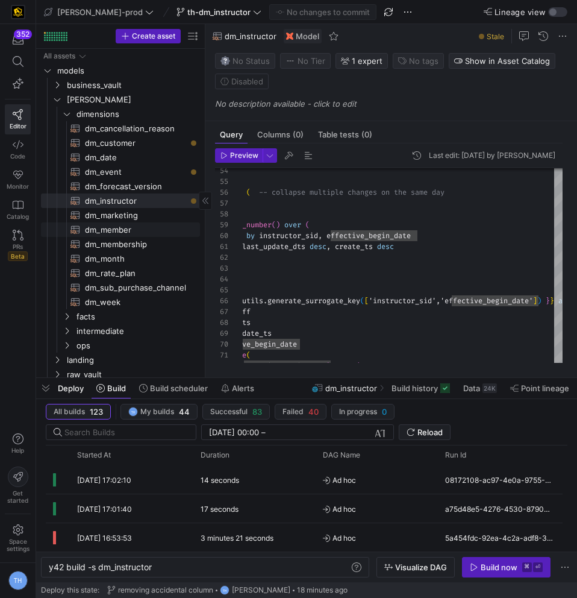
click at [155, 233] on span "dm_member​​​​​​​​​​" at bounding box center [135, 230] width 101 height 14
type textarea "y42 build -s dm_member"
type textarea "{{ config( materialized='table' , post_hook = "alter table {{ this }} add prima…"
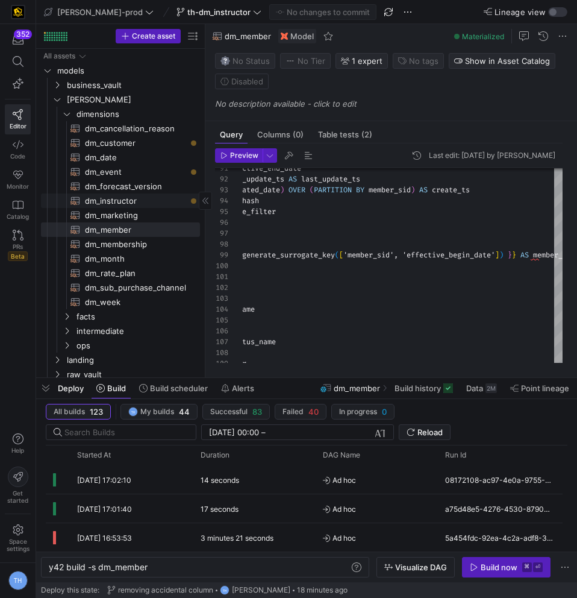
click at [162, 199] on span "dm_instructor​​​​​​​​​​" at bounding box center [135, 201] width 101 height 14
type textarea "y42 build -s dm_instructor"
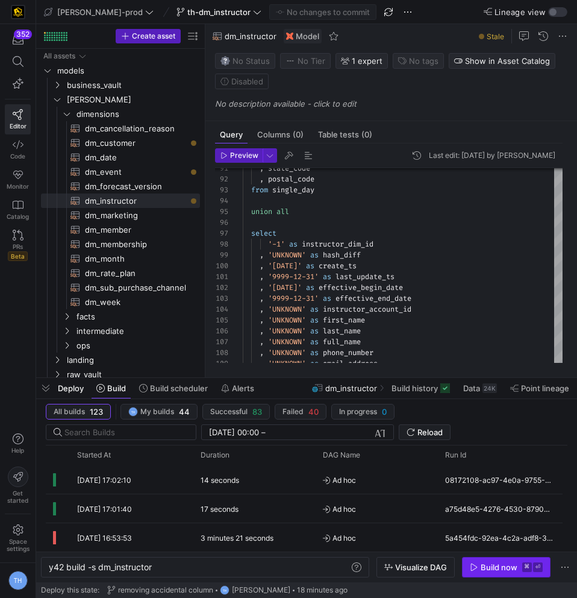
click at [492, 563] on div "Build now" at bounding box center [499, 567] width 37 height 10
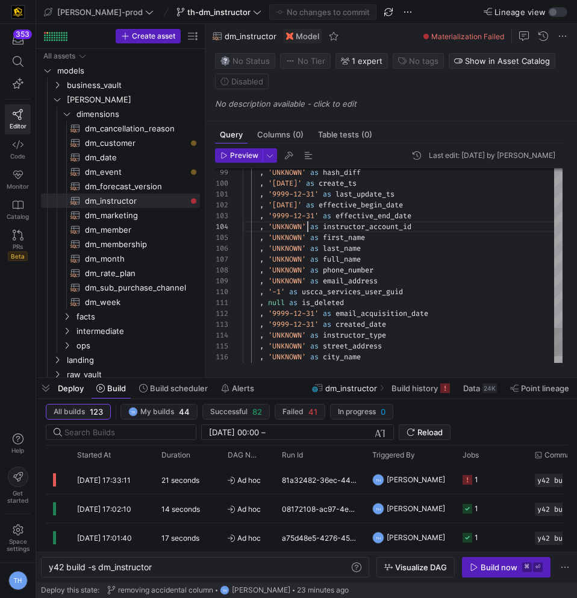
scroll to position [33, 65]
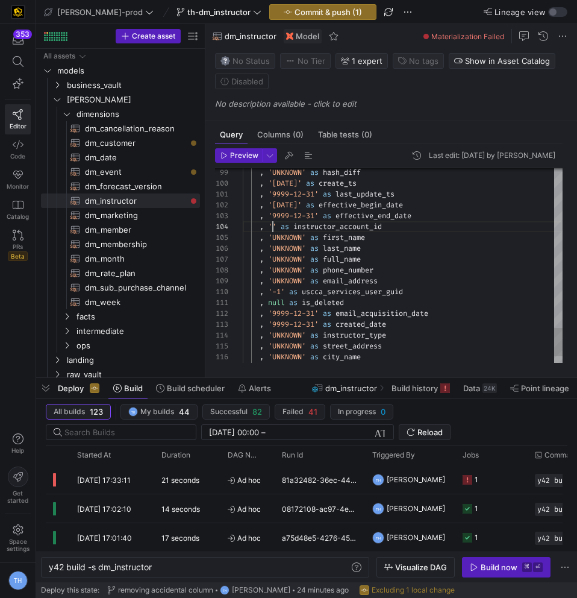
scroll to position [33, 39]
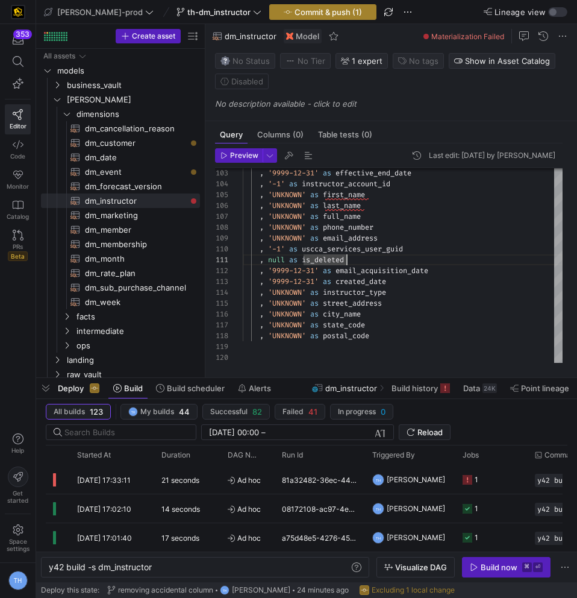
type textarea ", null as is_deleted , '9999-12-31' as email_acquisition_date , '9999-12-31' as…"
click at [300, 10] on span "Commit & push (1)" at bounding box center [328, 12] width 67 height 10
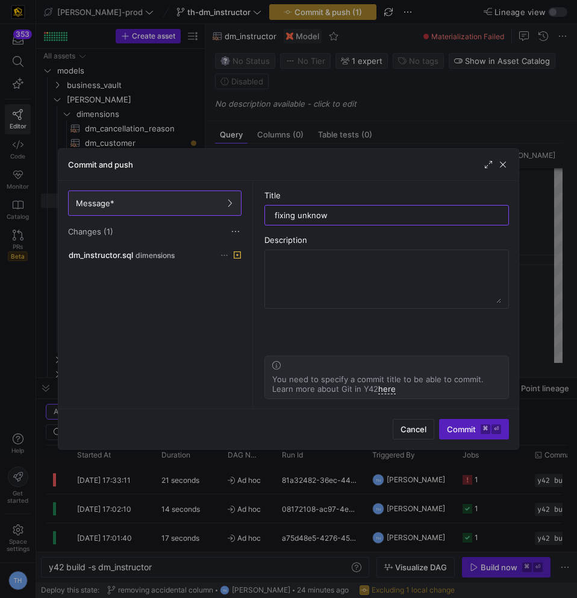
type input "fixing unknown"
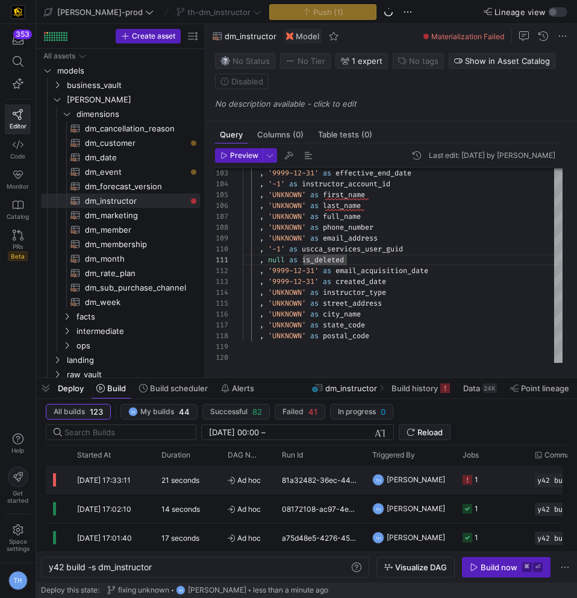
click at [339, 478] on div "81a32482-36ec-446a-9afa-1608f2aaee80" at bounding box center [320, 479] width 90 height 28
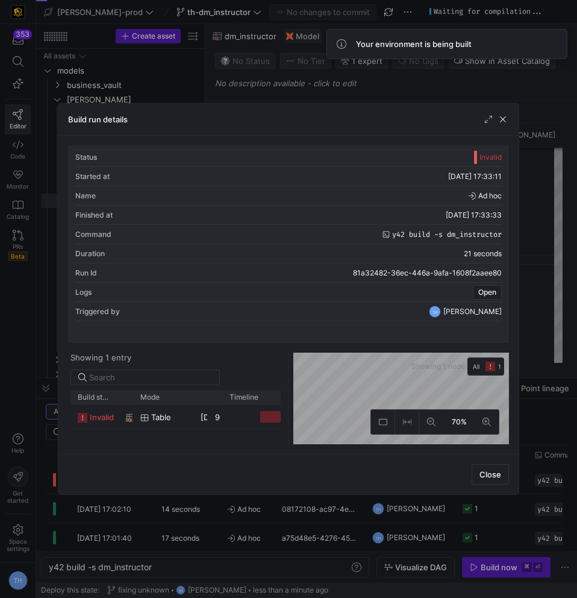
click at [221, 390] on div at bounding box center [222, 397] width 5 height 14
click at [224, 405] on div at bounding box center [258, 416] width 72 height 23
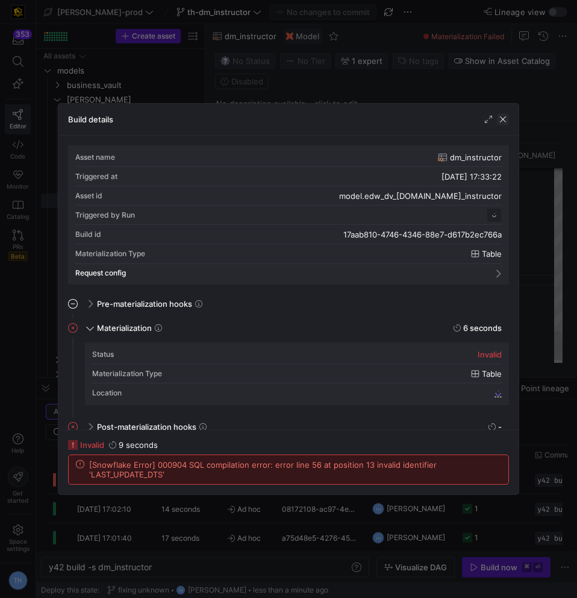
scroll to position [108, 0]
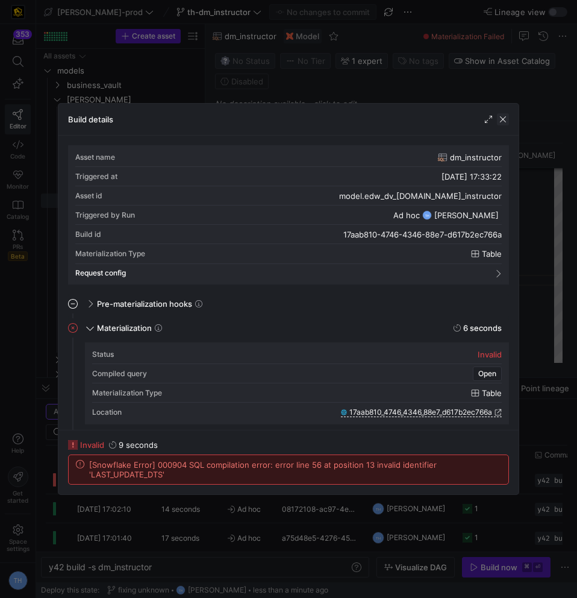
click at [505, 120] on span "button" at bounding box center [503, 119] width 12 height 12
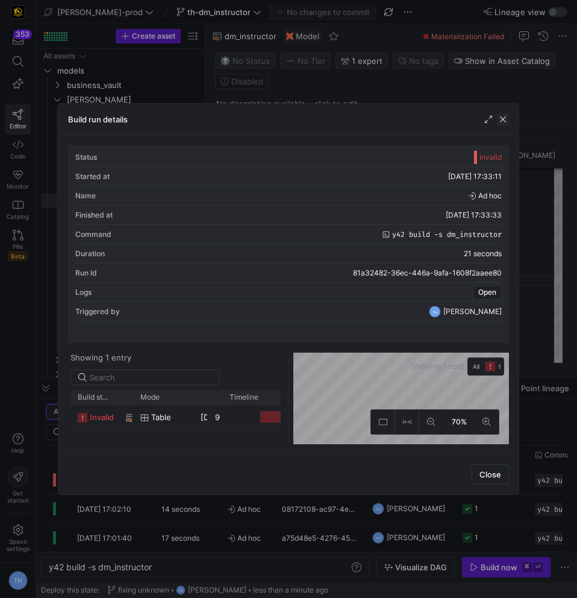
click at [504, 117] on span "button" at bounding box center [503, 119] width 12 height 12
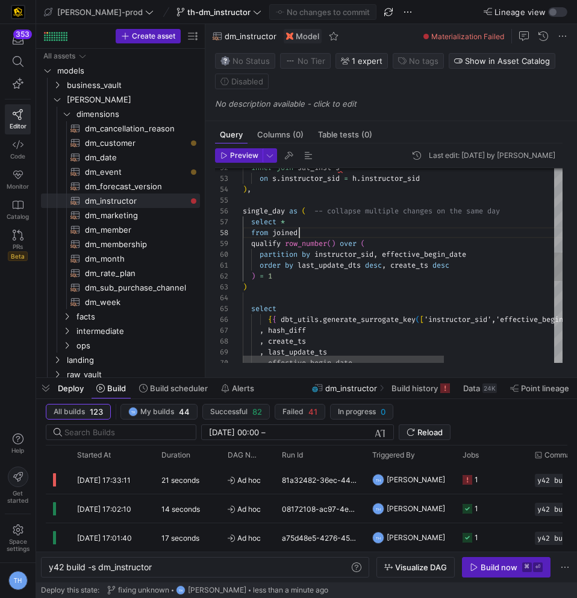
scroll to position [76, 57]
click at [338, 228] on div ", create_ts select { { dbt_utils . generate_surrogate_key ( [ 'instructor_sid',…" at bounding box center [490, 258] width 494 height 1318
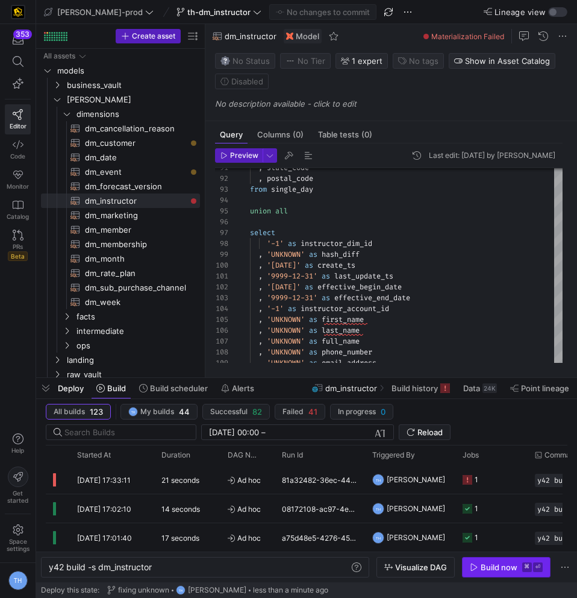
click at [487, 565] on div "Build now" at bounding box center [499, 567] width 37 height 10
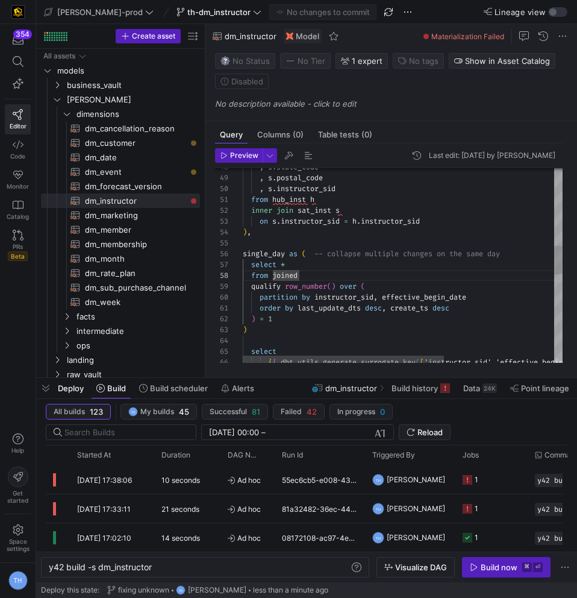
click at [354, 310] on div ", s . state_code , s . postal_code , s . instructor_sid from hub_inst h inner j…" at bounding box center [490, 301] width 494 height 1318
type textarea "order by last_update_ts desc, create_ts desc ) = 1 ) select {{ dbt_utils.genera…"
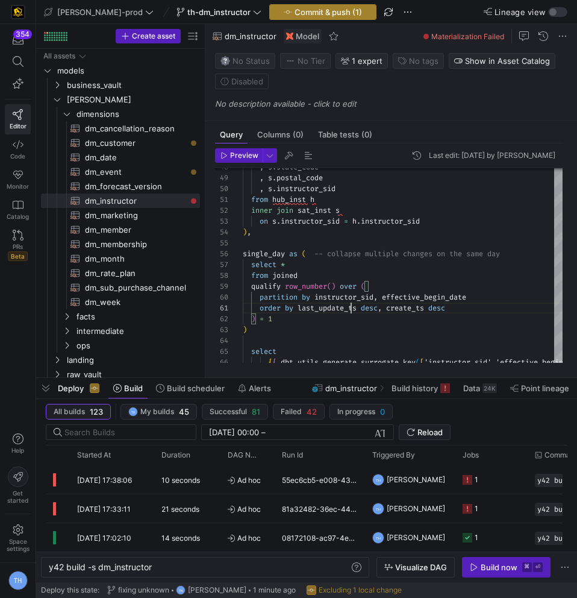
click at [293, 5] on span "button" at bounding box center [323, 12] width 106 height 14
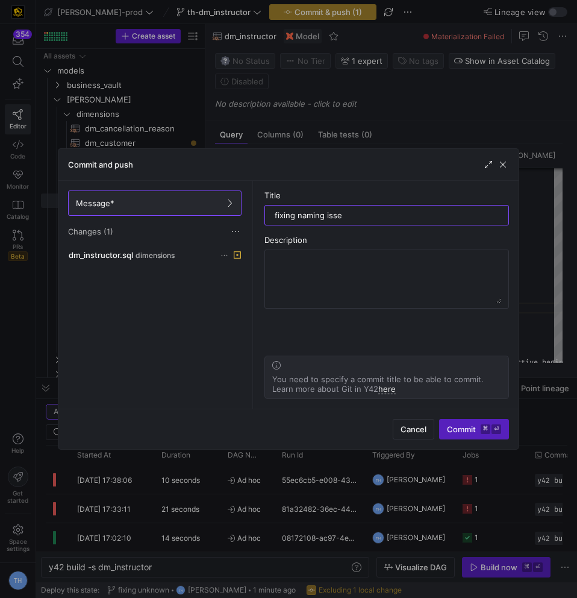
type input "fixing naming isseu"
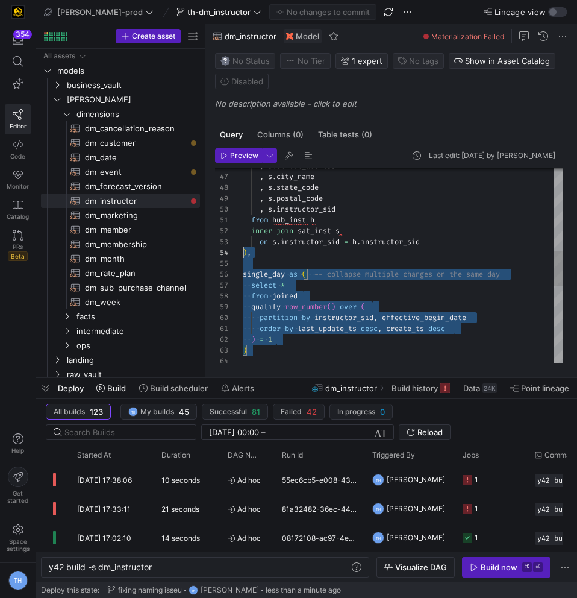
scroll to position [33, 0]
drag, startPoint x: 273, startPoint y: 333, endPoint x: 262, endPoint y: 288, distance: 45.9
click at [262, 289] on div ", s . state_code , s . postal_code , s . instructor_sid from hub_inst h inner j…" at bounding box center [403, 322] width 320 height 1318
click at [262, 288] on div ", s . state_code , s . postal_code , s . instructor_sid from hub_inst h inner j…" at bounding box center [403, 322] width 320 height 1318
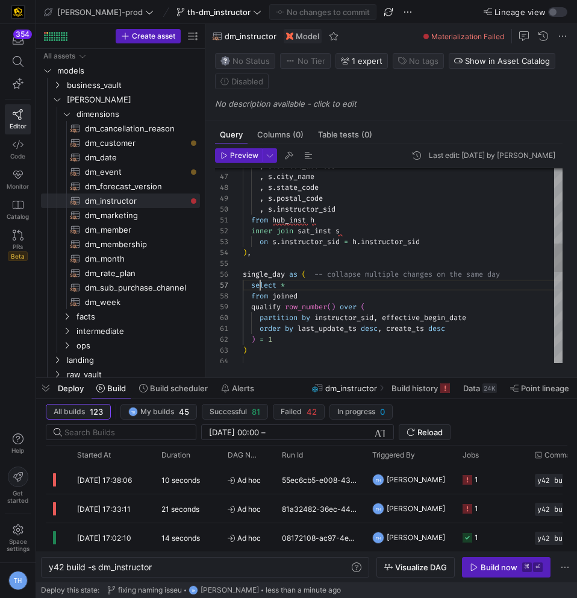
scroll to position [65, 17]
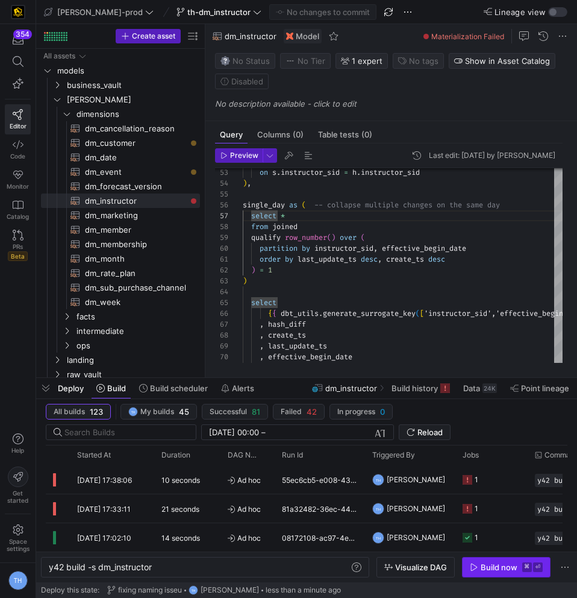
click at [516, 570] on div "Build now" at bounding box center [499, 567] width 37 height 10
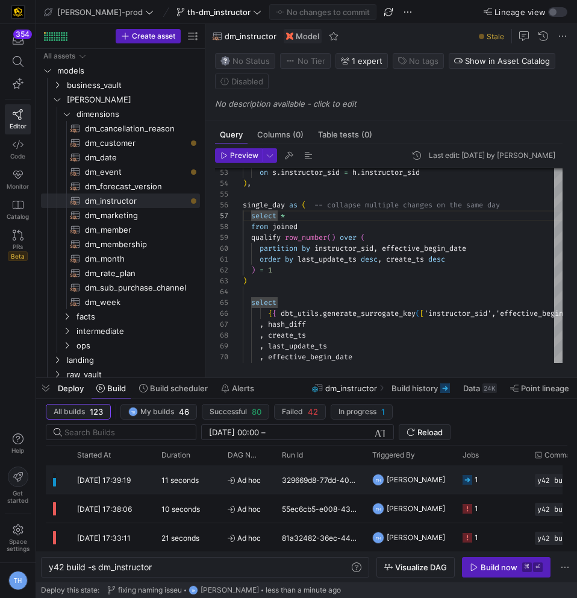
click at [487, 481] on y42-job-status-cell-renderer "1" at bounding box center [492, 479] width 58 height 27
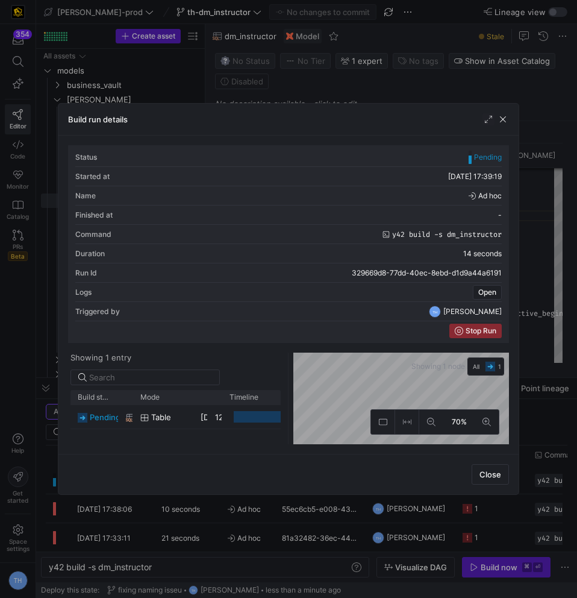
click at [380, 91] on div at bounding box center [288, 299] width 577 height 598
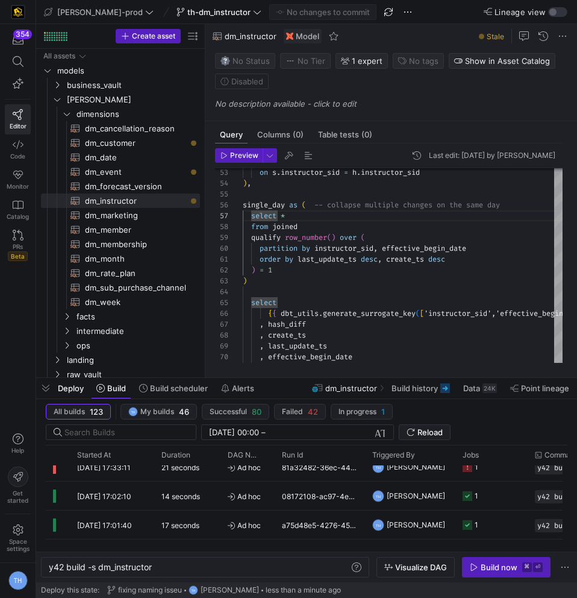
scroll to position [0, 0]
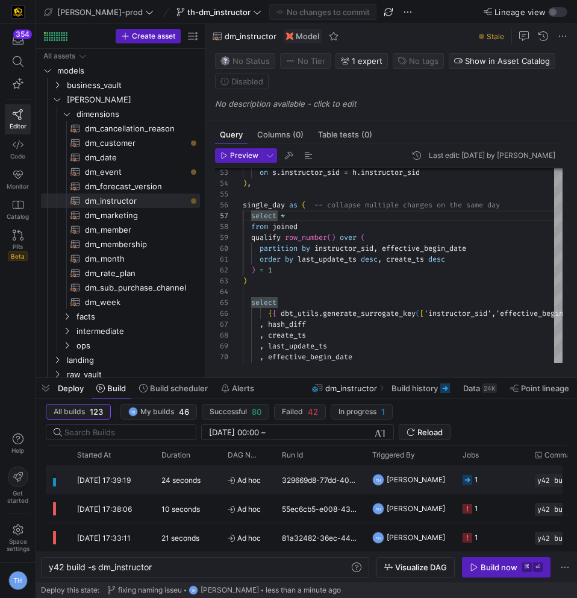
click at [491, 483] on y42-job-status-cell-renderer "1" at bounding box center [492, 479] width 58 height 27
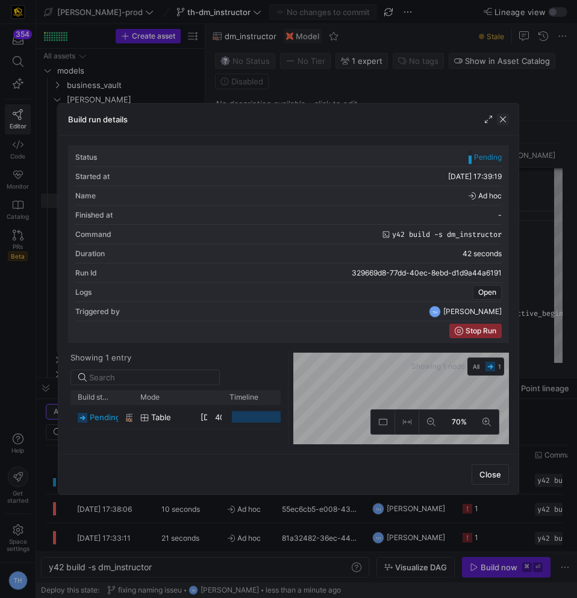
click at [500, 123] on span "button" at bounding box center [503, 119] width 12 height 12
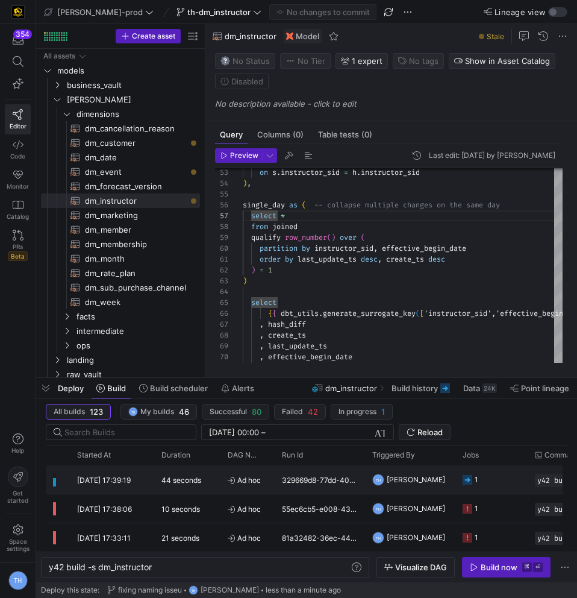
click at [342, 472] on div "329669d8-77dd-40ec-8ebd-d1d9a44a6191" at bounding box center [320, 479] width 90 height 28
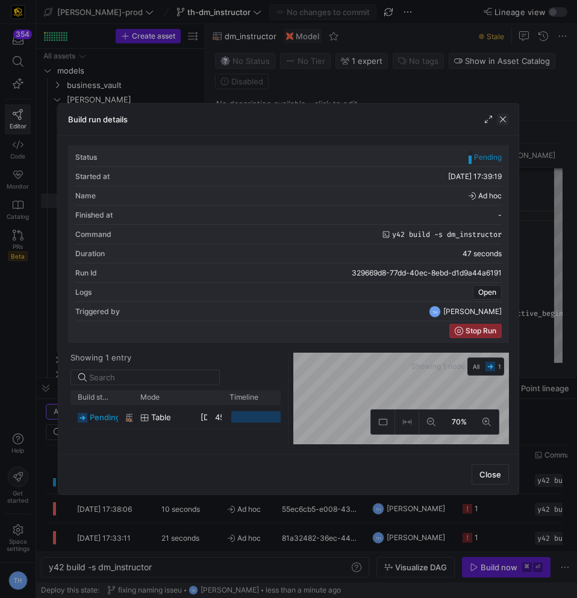
click at [505, 119] on span "button" at bounding box center [503, 119] width 12 height 12
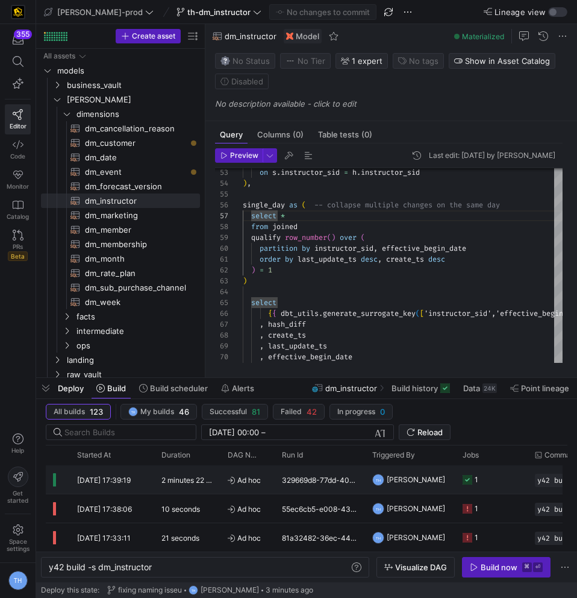
click at [485, 477] on y42-job-status-cell-renderer "1" at bounding box center [492, 479] width 58 height 27
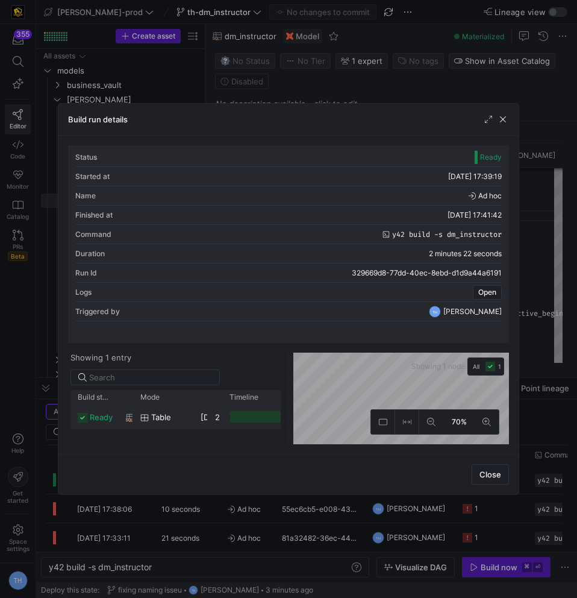
click at [246, 411] on div at bounding box center [258, 416] width 57 height 11
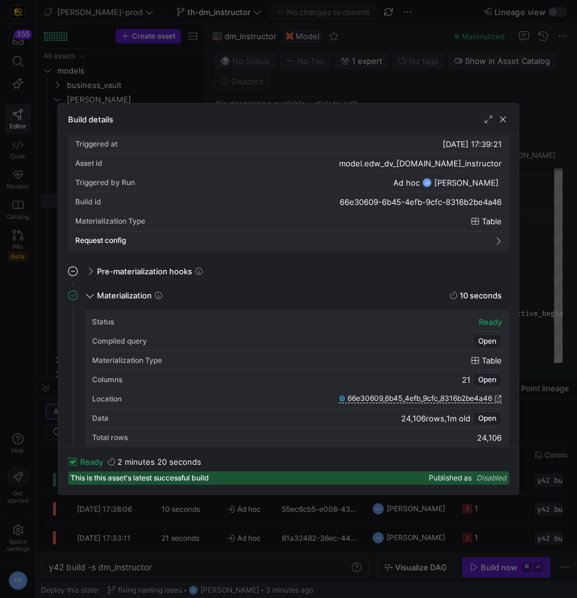
scroll to position [35, 0]
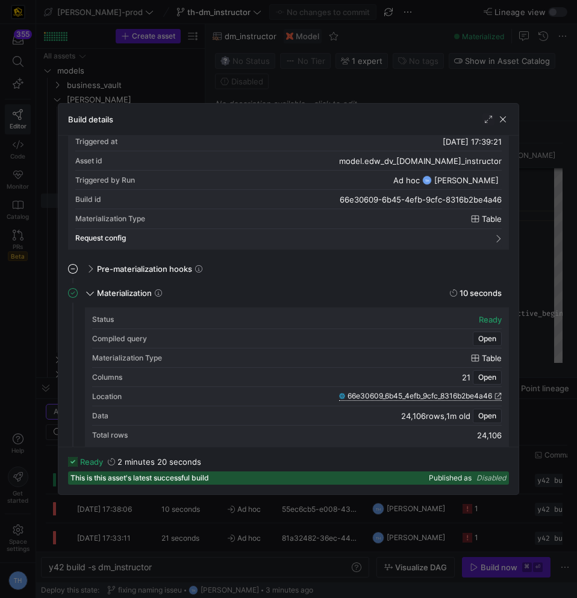
click at [410, 392] on span "66e30609_6b45_4efb_9cfc_8316b2be4a46" at bounding box center [420, 396] width 145 height 8
click at [505, 117] on span "button" at bounding box center [503, 119] width 12 height 12
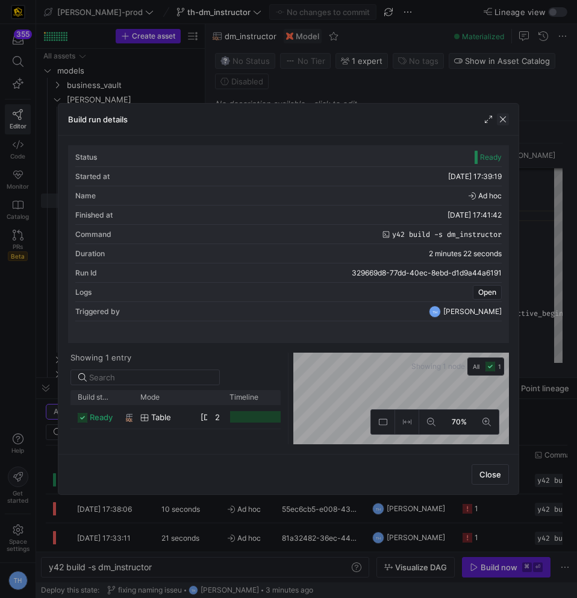
click at [505, 117] on span "button" at bounding box center [503, 119] width 12 height 12
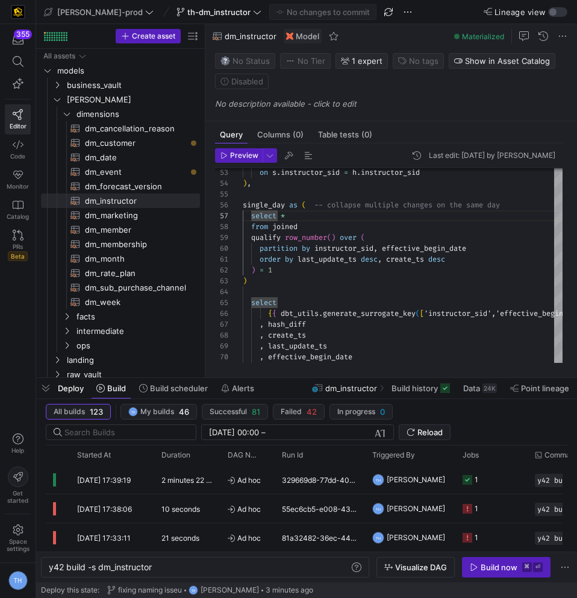
click at [448, 283] on div "select * from joined qualify row_number ( ) over ( partition by instructor_sid …" at bounding box center [490, 252] width 494 height 1318
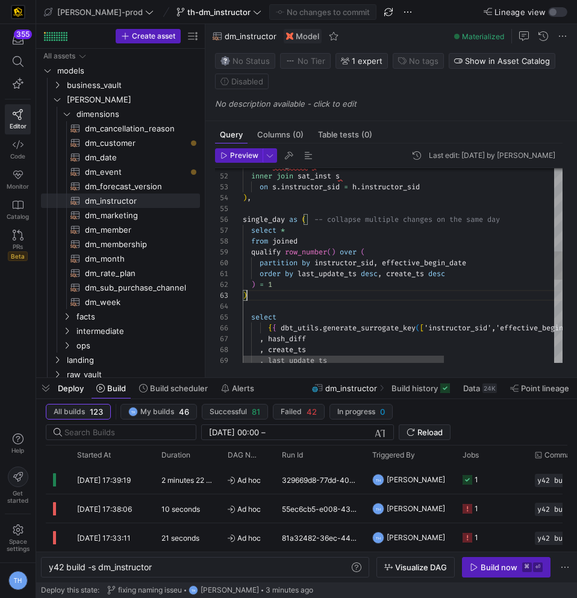
click at [403, 275] on div "qualify row_number ( ) over ( partition by instructor_sid , effective_begin_dat…" at bounding box center [490, 267] width 494 height 1318
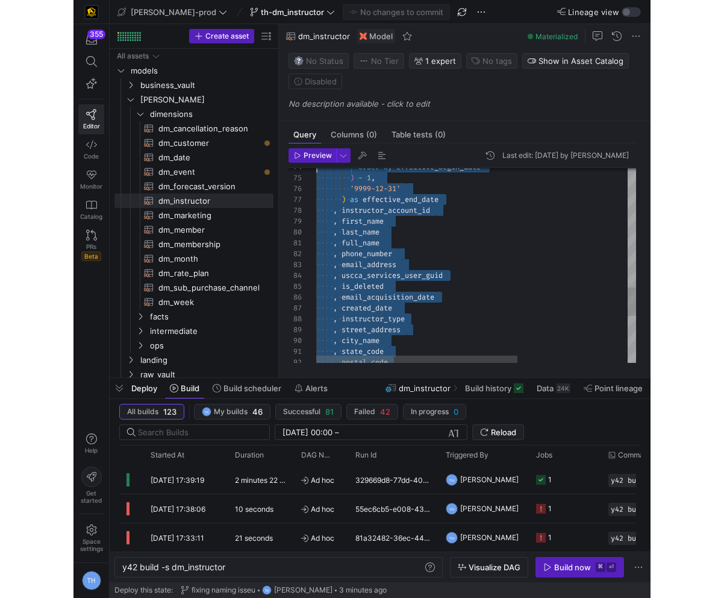
scroll to position [0, 0]
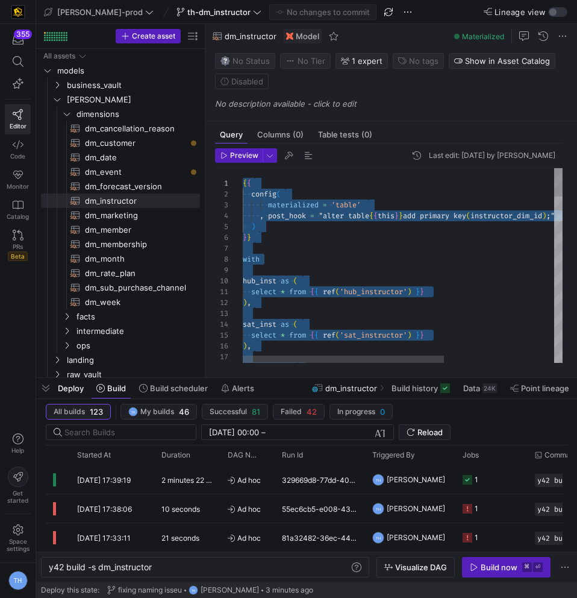
drag, startPoint x: 402, startPoint y: 334, endPoint x: 197, endPoint y: -42, distance: 429.0
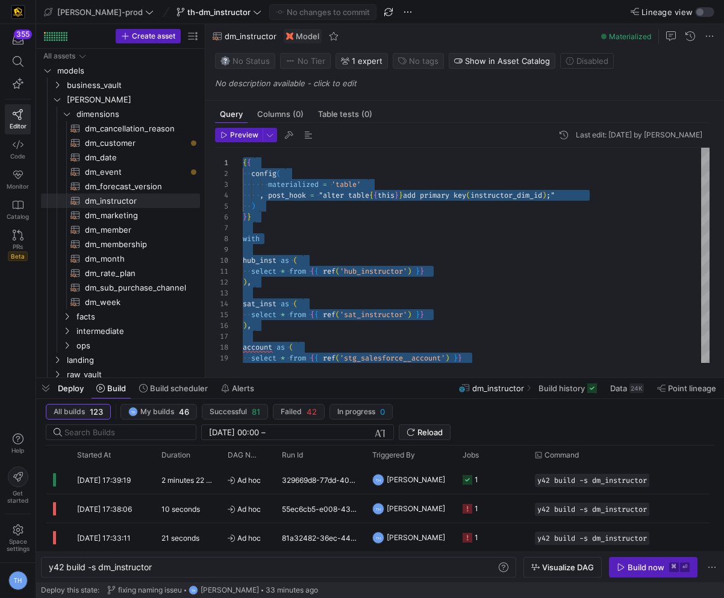
type textarea "select * from {{ ref('hub_instructor') }} ), sat_inst as ( select * from {{ ref…"
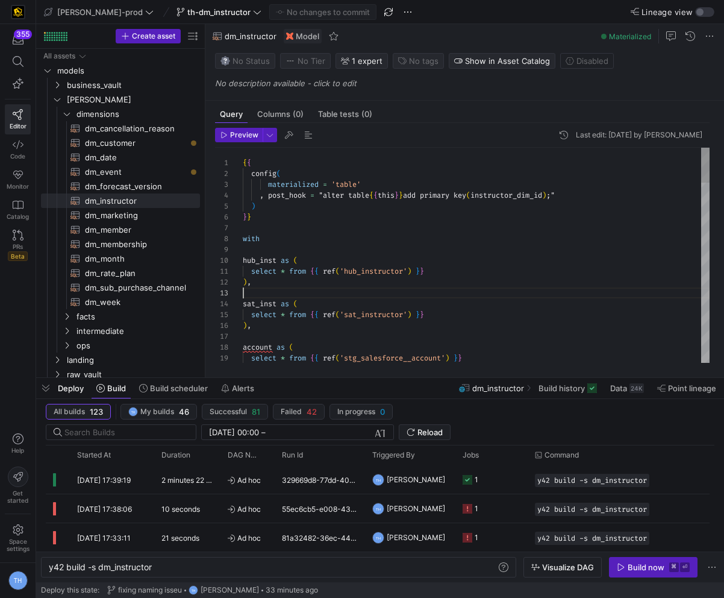
click at [103, 168] on span "dm_event​​​​​​​​​​" at bounding box center [135, 172] width 101 height 14
type textarea "y42 build -s dm_event"
type textarea "{{ config( materialized='table' , post_hook= "alter table {{ this }} add primar…"
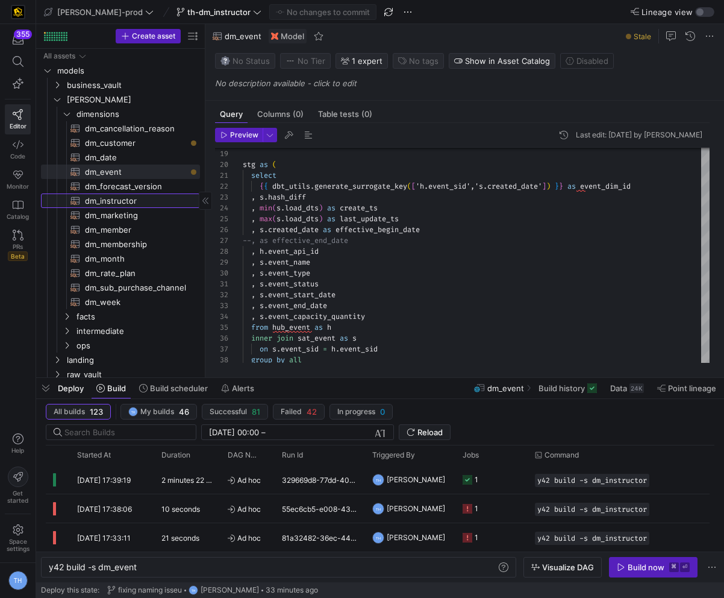
click at [154, 202] on span "dm_instructor​​​​​​​​​​" at bounding box center [135, 201] width 101 height 14
type textarea "y42 build -s dm_instructor"
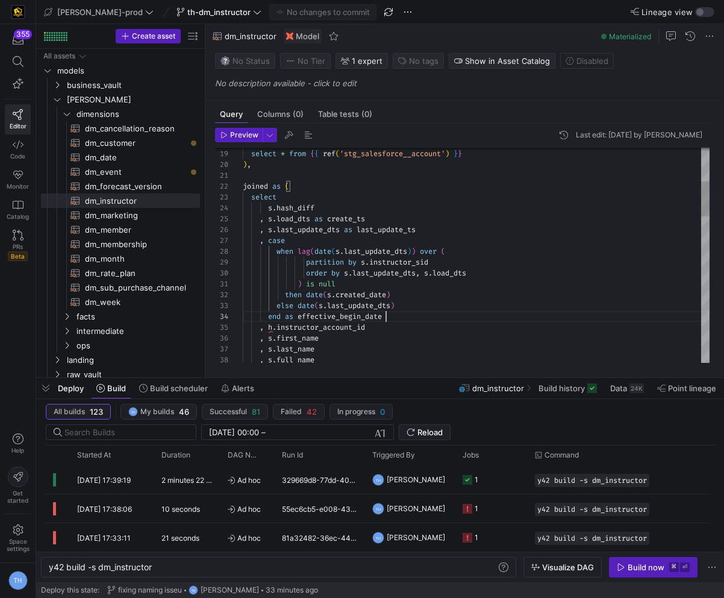
scroll to position [0, 30]
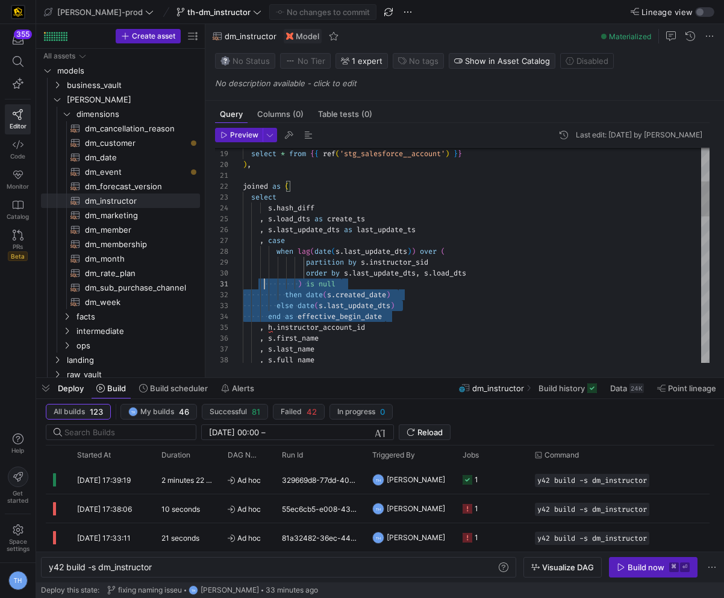
type textarea "joined as ( select s.[PERSON_NAME]load_dts as create_ts , s.last_update_dts as …"
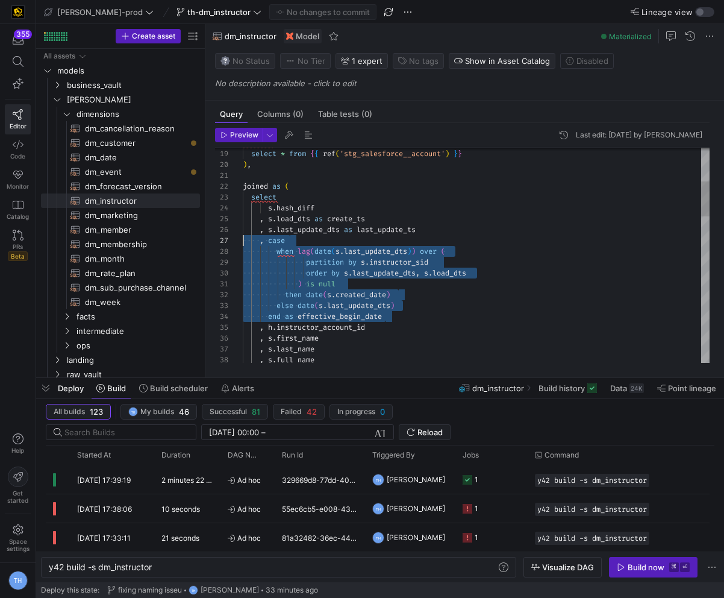
scroll to position [65, 0]
drag, startPoint x: 395, startPoint y: 318, endPoint x: 229, endPoint y: 243, distance: 181.5
click at [243, 243] on div "account as ( select * from { { ref ( 'stg_salesforce__account' ) } } ) , joined…" at bounding box center [476, 598] width 467 height 1311
click at [154, 175] on span "dm_event​​​​​​​​​​" at bounding box center [135, 172] width 101 height 14
type textarea "y42 build -s dm_event"
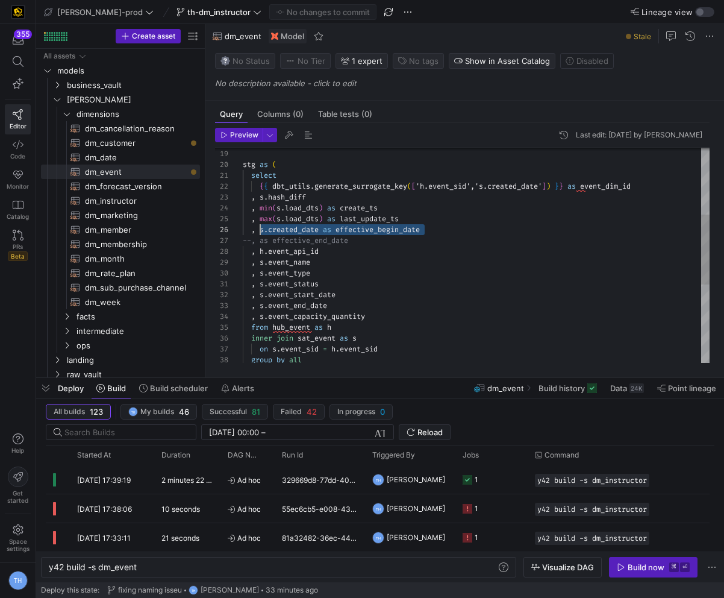
scroll to position [54, 17]
drag, startPoint x: 435, startPoint y: 229, endPoint x: 260, endPoint y: 230, distance: 175.3
click at [260, 230] on div ") , stg as ( select { { dbt_utils . generate_surrogate_key ( [ 'h.event_sid','s…" at bounding box center [476, 273] width 467 height 660
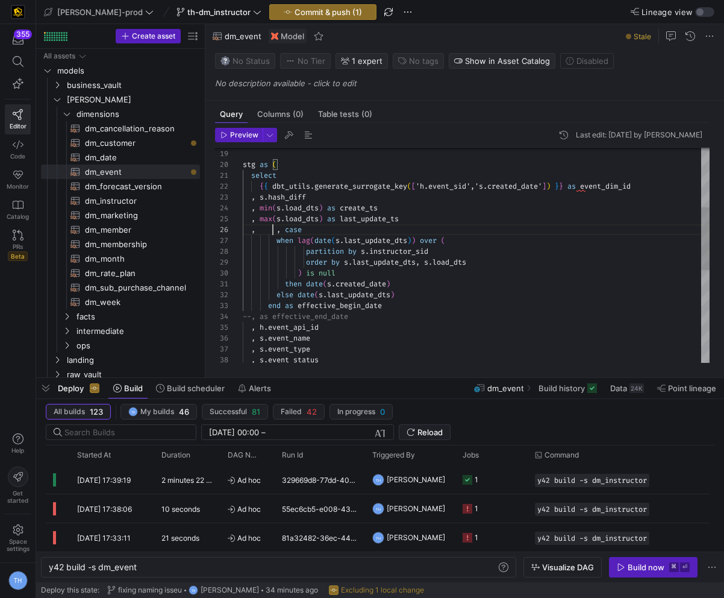
scroll to position [54, 30]
click at [274, 232] on div ") , stg as ( select { { dbt_utils . generate_surrogate_key ( [ 'h.event_sid','s…" at bounding box center [476, 311] width 467 height 736
click at [268, 307] on div ") , stg as ( select { { dbt_utils . generate_surrogate_key ( [ 'h.event_sid','s…" at bounding box center [476, 311] width 467 height 736
click at [278, 230] on div ") , stg as ( select { { dbt_utils . generate_surrogate_key ( [ 'h.event_sid','s…" at bounding box center [476, 311] width 467 height 736
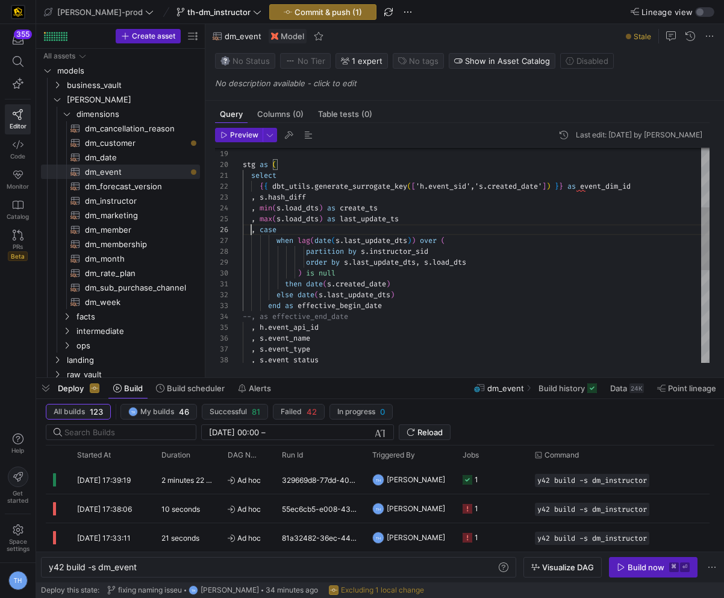
scroll to position [54, 8]
click at [276, 242] on div ") , stg as ( select { { dbt_utils . generate_surrogate_key ( [ 'h.event_sid','s…" at bounding box center [476, 311] width 467 height 736
click at [264, 243] on div ") , stg as ( select { { dbt_utils . generate_surrogate_key ( [ 'h.event_sid','s…" at bounding box center [476, 311] width 467 height 736
click at [266, 305] on div ") , stg as ( select { { dbt_utils . generate_surrogate_key ( [ 'h.event_sid','s…" at bounding box center [476, 311] width 467 height 736
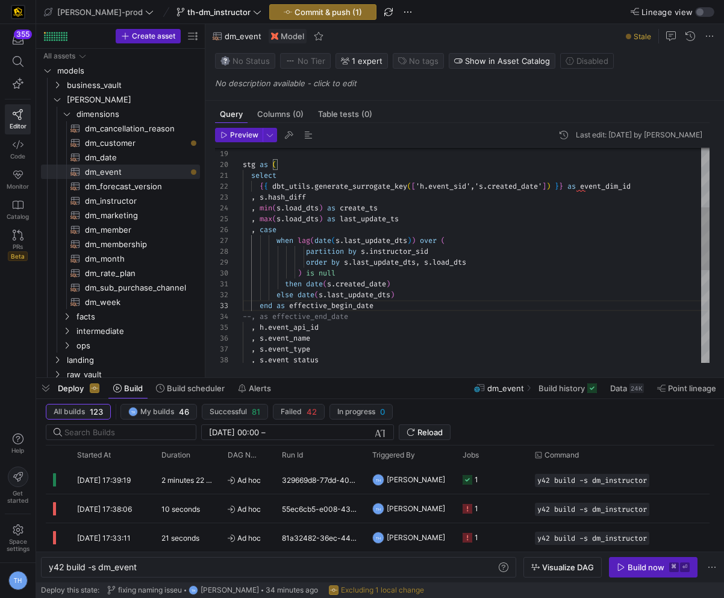
scroll to position [65, 30]
click at [274, 240] on div ") , stg as ( select { { dbt_utils . generate_surrogate_key ( [ 'h.event_sid','s…" at bounding box center [476, 311] width 467 height 736
click at [278, 239] on div ") , stg as ( select { { dbt_utils . generate_surrogate_key ( [ 'h.event_sid','s…" at bounding box center [476, 311] width 467 height 736
drag, startPoint x: 278, startPoint y: 239, endPoint x: 278, endPoint y: 292, distance: 52.4
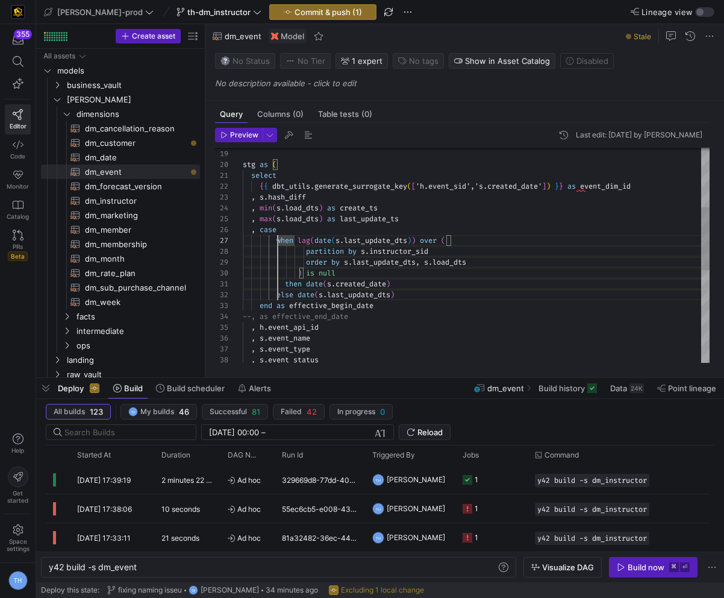
click at [278, 292] on div ") , stg as ( select { { dbt_utils . generate_surrogate_key ( [ 'h.event_sid','s…" at bounding box center [476, 311] width 467 height 736
click at [310, 263] on div ") , stg as ( select { { dbt_utils . generate_surrogate_key ( [ 'h.event_sid','s…" at bounding box center [476, 311] width 467 height 736
click at [486, 327] on div ") , stg as ( select { { dbt_utils . generate_surrogate_key ( [ 'h.event_sid','s…" at bounding box center [476, 311] width 467 height 736
click at [402, 233] on div ") , stg as ( select { { dbt_utils . generate_surrogate_key ( [ 'h.event_sid','s…" at bounding box center [476, 311] width 467 height 736
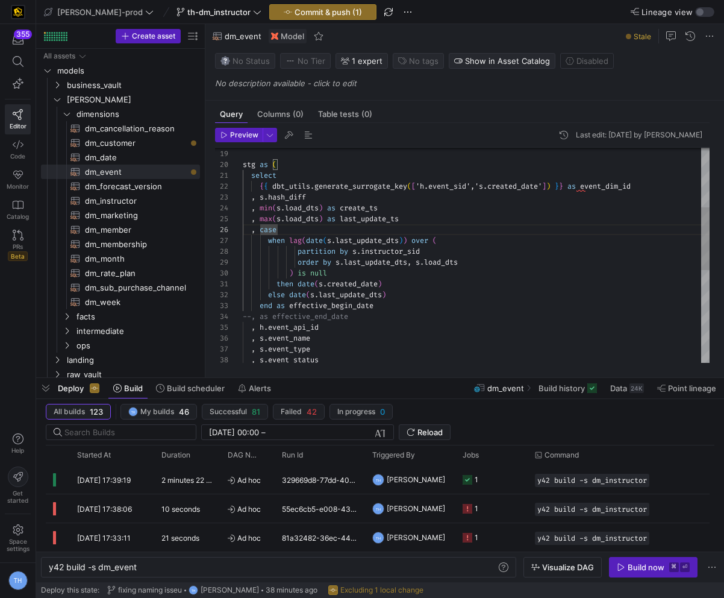
scroll to position [65, 134]
click at [376, 239] on div ") , stg as ( select { { dbt_utils . generate_surrogate_key ( [ 'h.event_sid','s…" at bounding box center [476, 311] width 467 height 736
click at [399, 161] on div ") , stg as ( select { { dbt_utils . generate_surrogate_key ( [ 'h.event_sid','s…" at bounding box center [476, 311] width 467 height 736
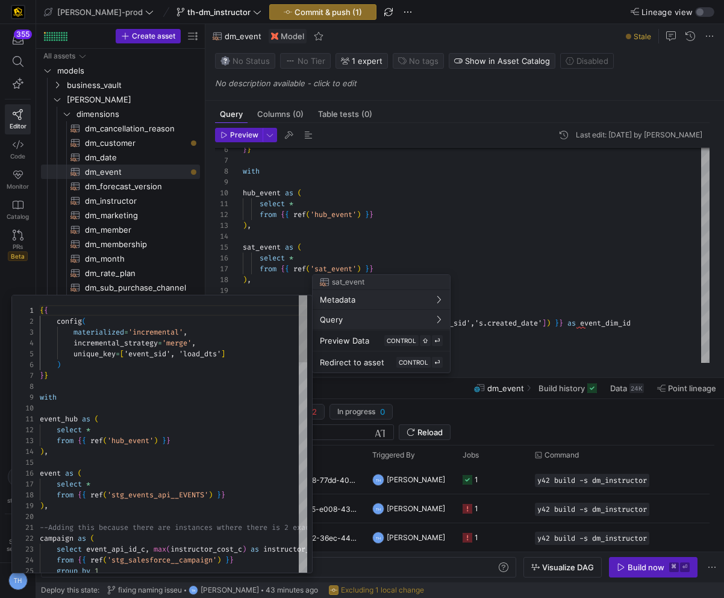
scroll to position [108, 0]
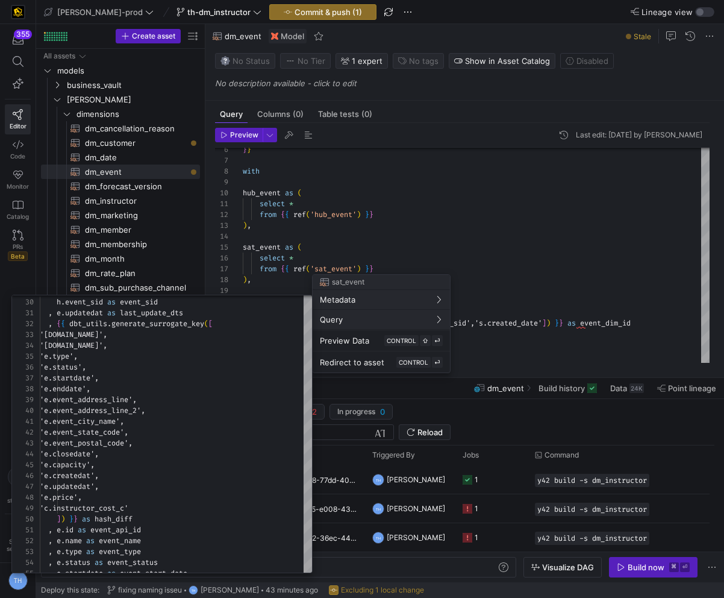
click at [423, 216] on div at bounding box center [362, 299] width 724 height 598
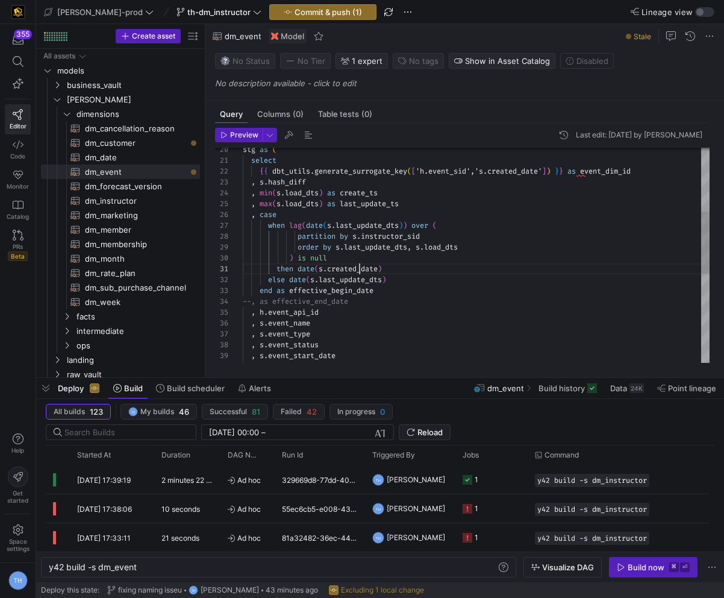
click at [358, 274] on div "stg as ( select { { dbt_utils . generate_surrogate_key ( [ 'h.event_sid','s.cre…" at bounding box center [476, 296] width 467 height 736
click at [368, 269] on div "stg as ( select { { dbt_utils . generate_surrogate_key ( [ 'h.event_sid','s.cre…" at bounding box center [476, 296] width 467 height 736
click at [415, 263] on div "stg as ( select { { dbt_utils . generate_surrogate_key ( [ 'h.event_sid','s.cre…" at bounding box center [476, 296] width 467 height 736
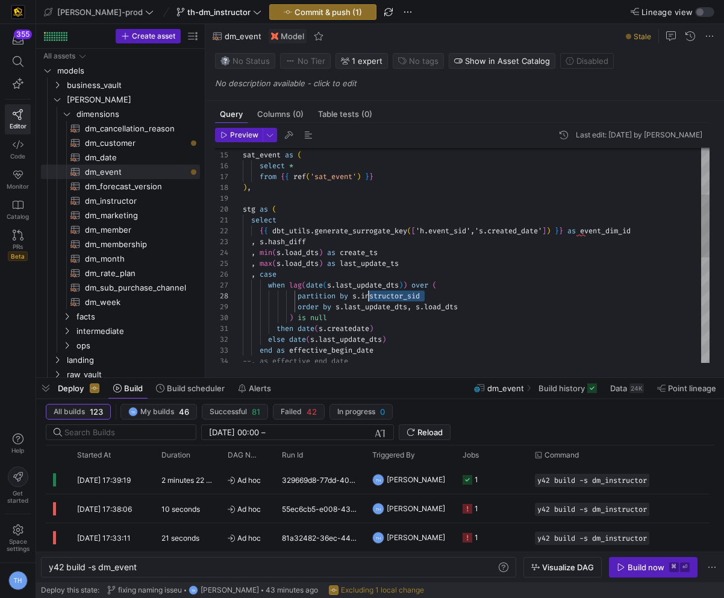
drag, startPoint x: 430, startPoint y: 294, endPoint x: 369, endPoint y: 293, distance: 60.3
click at [369, 293] on div "stg as ( select { { dbt_utils . generate_surrogate_key ( [ 'h.event_sid','s.cre…" at bounding box center [476, 356] width 467 height 736
click at [371, 290] on div "stg as ( select { { dbt_utils . generate_surrogate_key ( [ 'h.event_sid','s.cre…" at bounding box center [476, 356] width 467 height 736
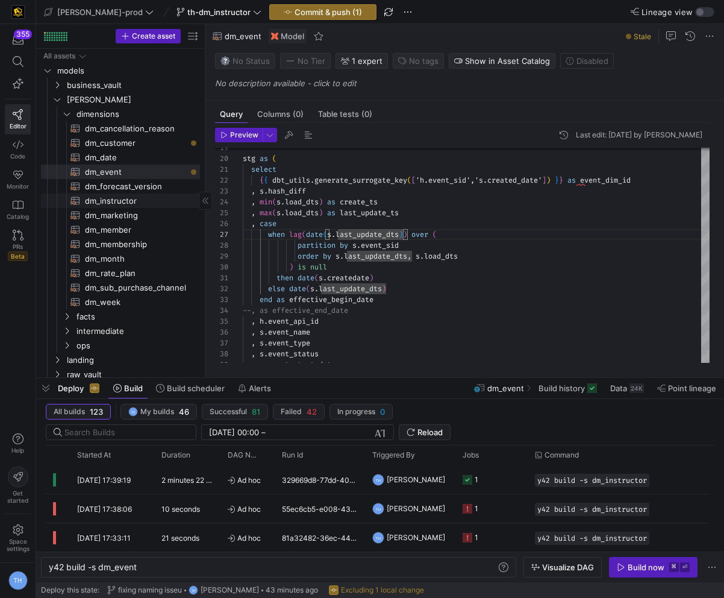
type textarea "select {{ dbt_utils.generate_surrogate_key(['h.event_sid','s.created_date']) }}…"
click at [149, 202] on span "dm_instructor​​​​​​​​​​" at bounding box center [135, 201] width 101 height 14
type textarea "y42 build -s dm_instructor"
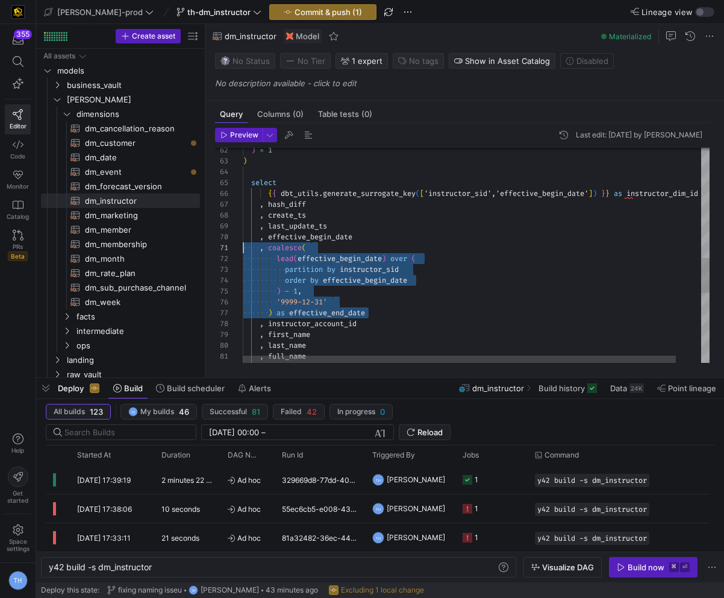
drag, startPoint x: 377, startPoint y: 311, endPoint x: 230, endPoint y: 246, distance: 160.8
click at [243, 246] on div ") = 1 ) select { { dbt_utils . generate_surrogate_key ( [ 'instructor_sid','eff…" at bounding box center [490, 132] width 494 height 1318
click at [368, 305] on div ") = 1 ) select { { dbt_utils . generate_surrogate_key ( [ 'instructor_sid','eff…" at bounding box center [490, 132] width 494 height 1318
type textarea ", coalesce( lead(effective_begin_date) over ( partition by instructor_sid order…"
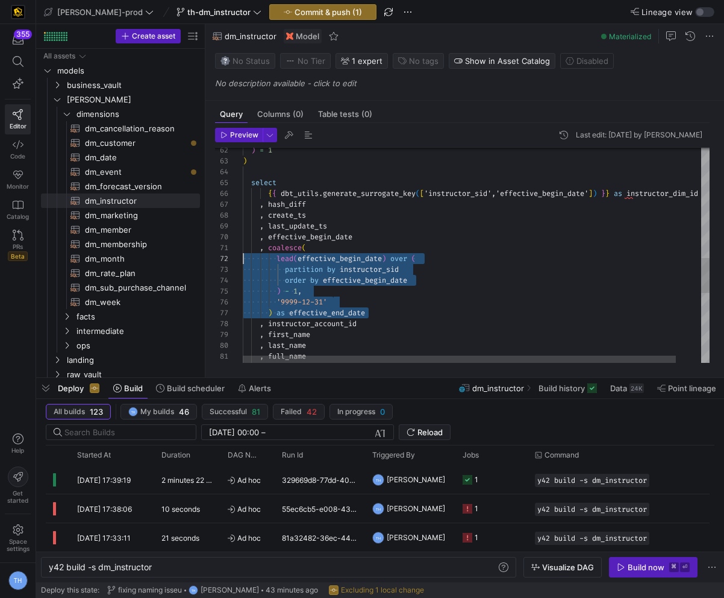
scroll to position [11, 0]
drag, startPoint x: 379, startPoint y: 310, endPoint x: 234, endPoint y: 252, distance: 156.5
click at [243, 252] on div ") = 1 ) select { { dbt_utils . generate_surrogate_key ( [ 'instructor_sid','eff…" at bounding box center [490, 132] width 494 height 1318
click at [139, 167] on span "dm_event​​​​​​​​​​" at bounding box center [135, 172] width 101 height 14
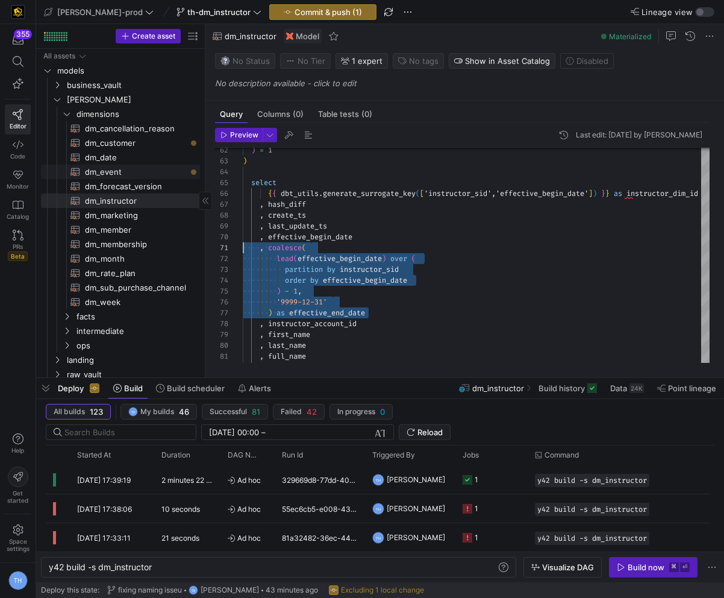
type textarea "y42 build -s dm_event"
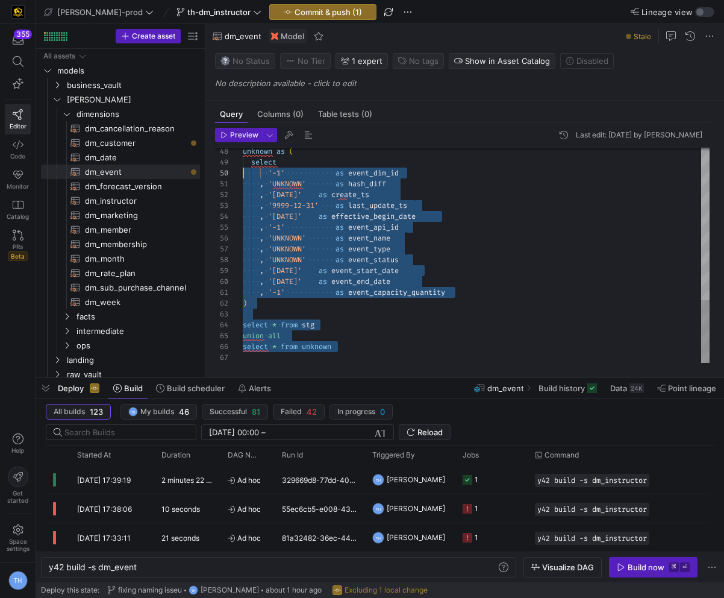
scroll to position [98, 0]
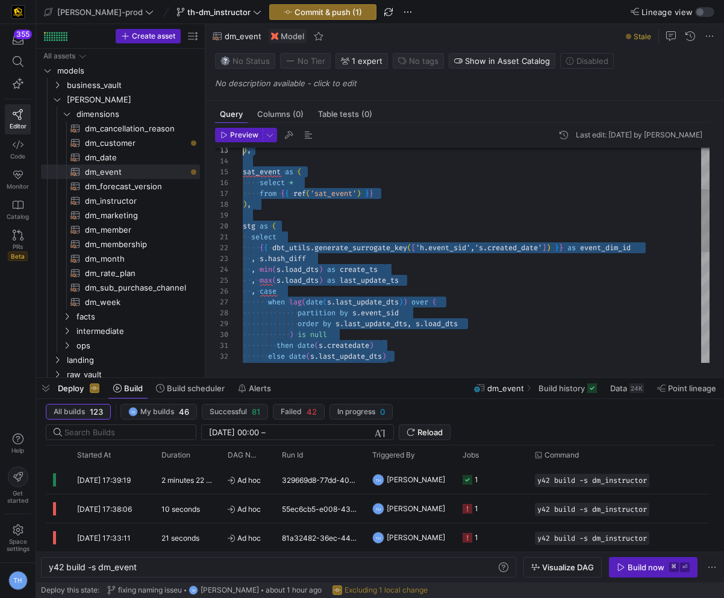
type textarea "{{ config( materialized='table' , post_hook= "alter table {{ this }} add primar…"
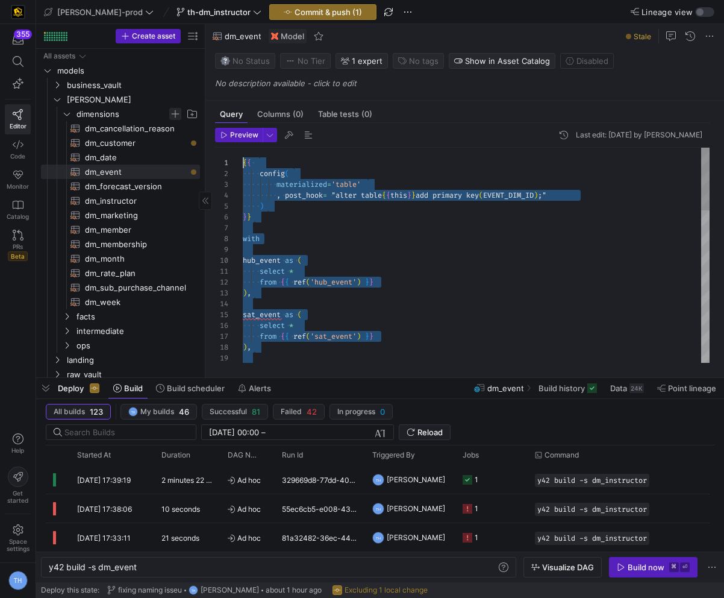
drag, startPoint x: 351, startPoint y: 352, endPoint x: 171, endPoint y: 114, distance: 298.4
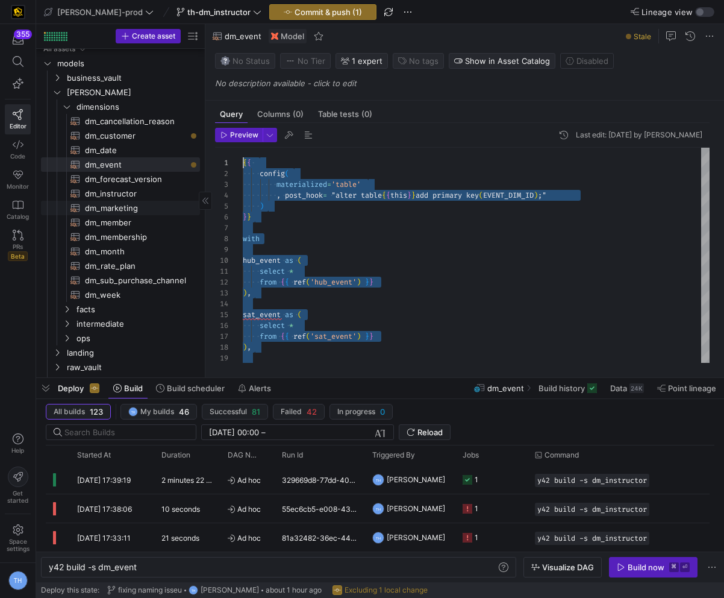
scroll to position [5, 0]
click at [135, 193] on span "dm_instructor​​​​​​​​​​" at bounding box center [135, 196] width 101 height 14
type textarea "y42 build -s dm_instructor"
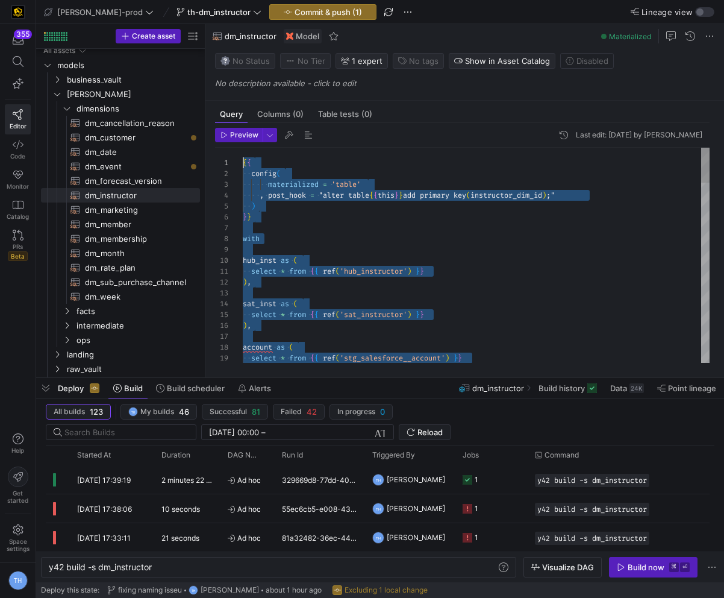
drag, startPoint x: 414, startPoint y: 348, endPoint x: 230, endPoint y: -53, distance: 440.8
type textarea "{{ config( materialized = 'table' , post_hook = "alter table {{ this }} add pri…"
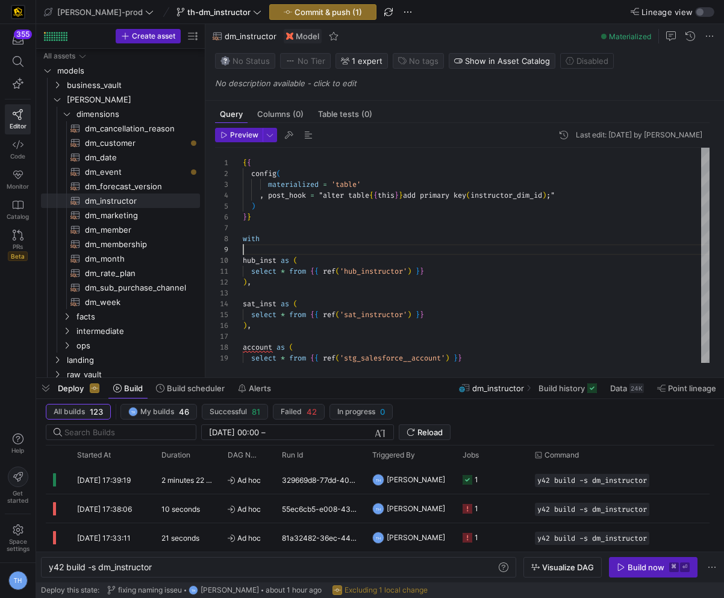
scroll to position [87, 0]
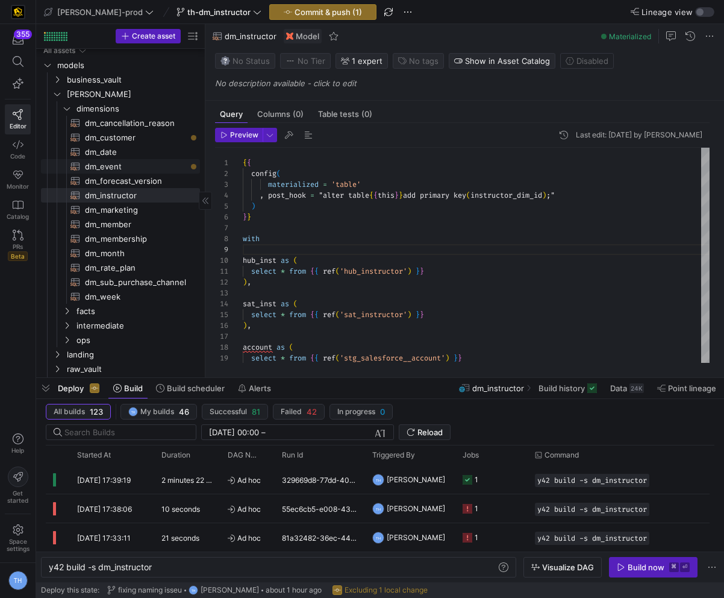
click at [117, 161] on span "dm_event​​​​​​​​​​" at bounding box center [135, 167] width 101 height 14
type textarea "{{ config( materialized='table' , post_hook= "alter table {{ this }} add primar…"
type textarea "y42 build -s dm_event"
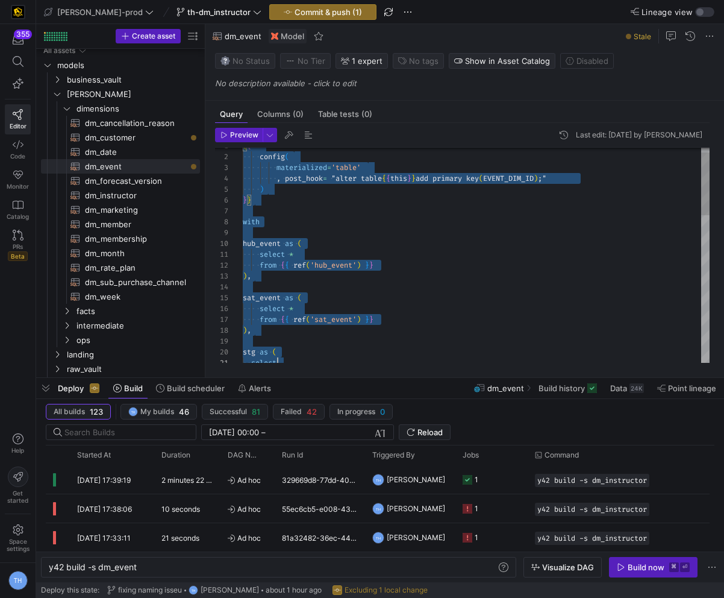
scroll to position [0, 199]
type textarea "{{ config( materialized='table' , post_hook= "alter table {{ this }} add primar…"
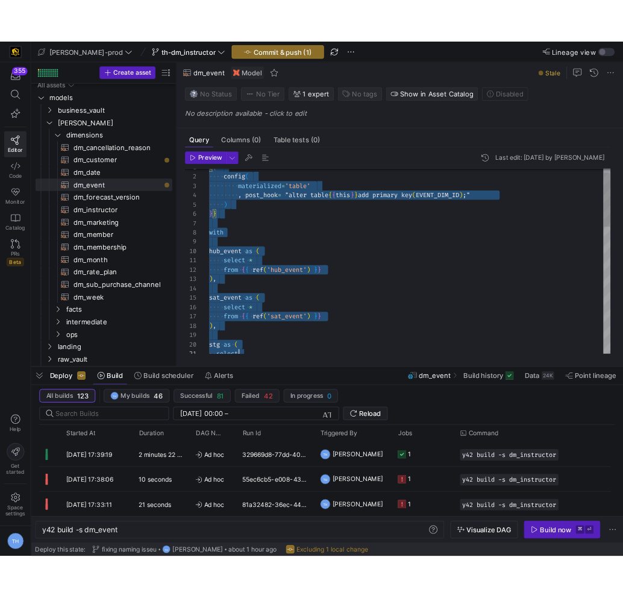
scroll to position [0, 0]
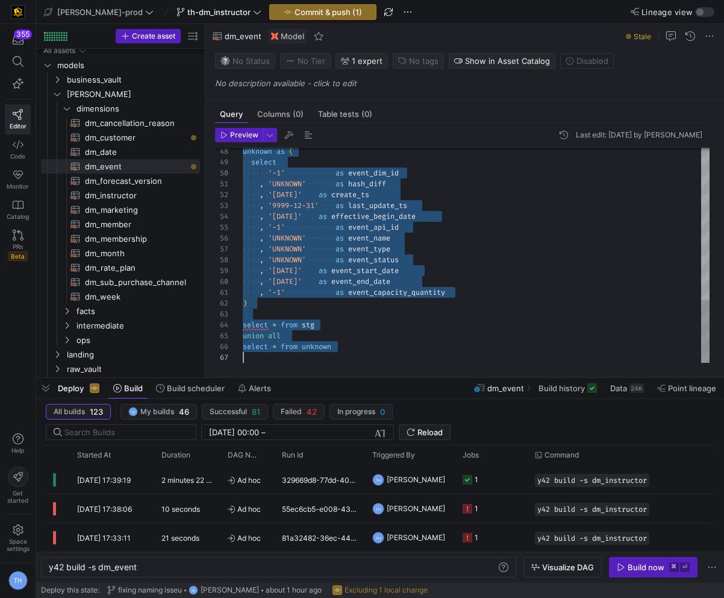
drag, startPoint x: 243, startPoint y: 160, endPoint x: 387, endPoint y: 518, distance: 385.8
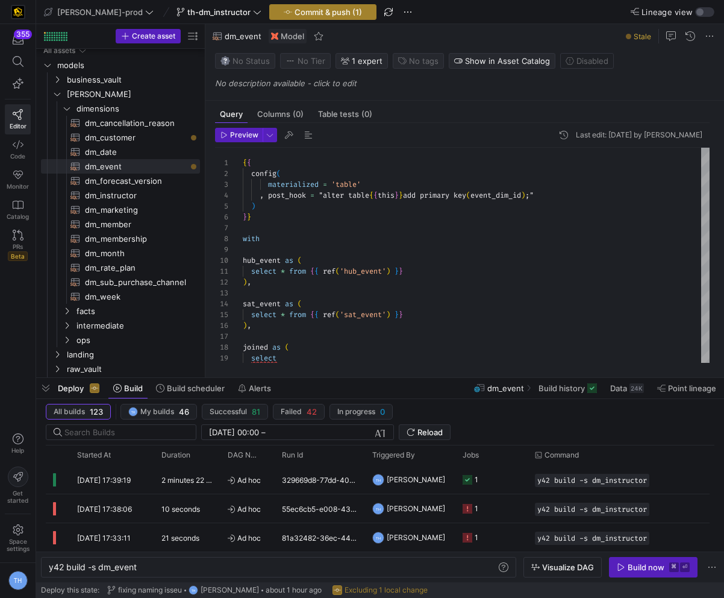
click at [302, 13] on span "Commit & push (1)" at bounding box center [328, 12] width 67 height 10
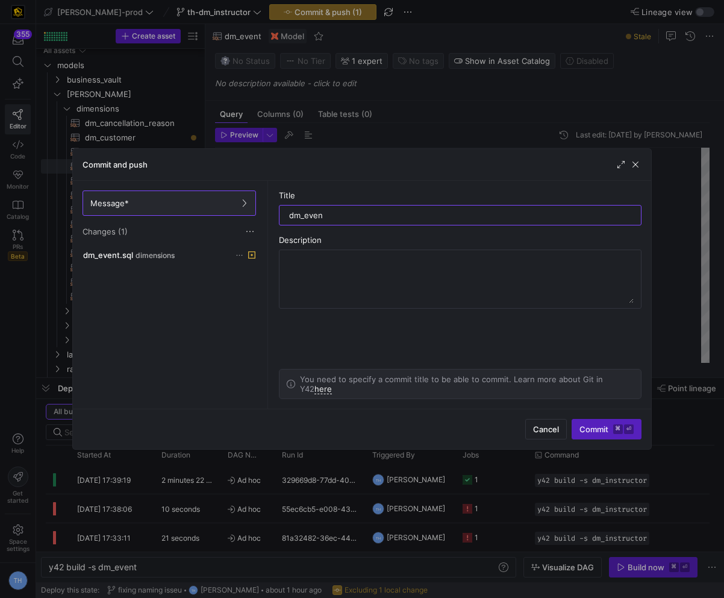
type input "dm_event"
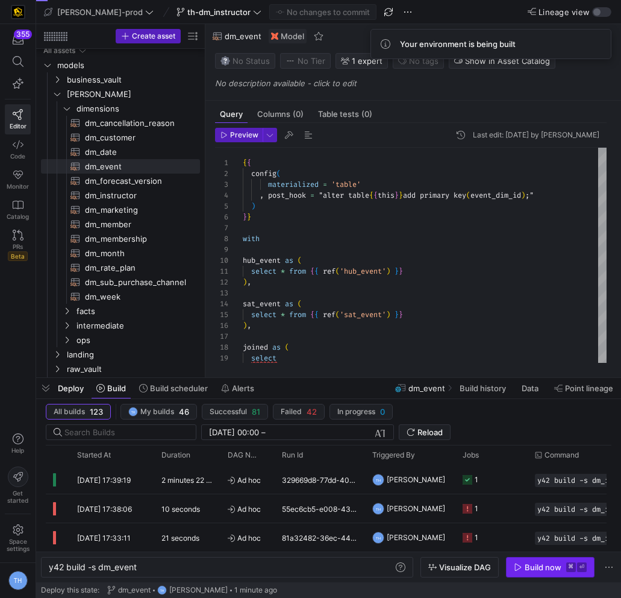
click at [553, 563] on div "Build now" at bounding box center [543, 567] width 37 height 10
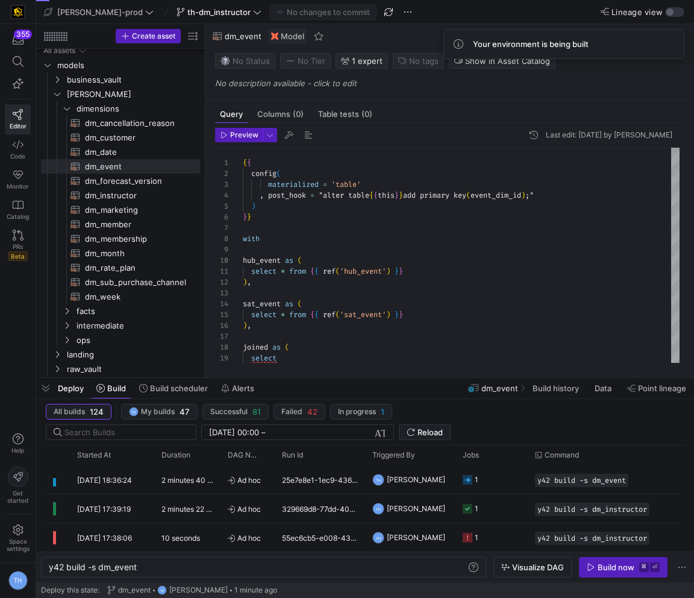
click at [181, 475] on y42-duration "2 minutes 40 seconds" at bounding box center [198, 479] width 74 height 9
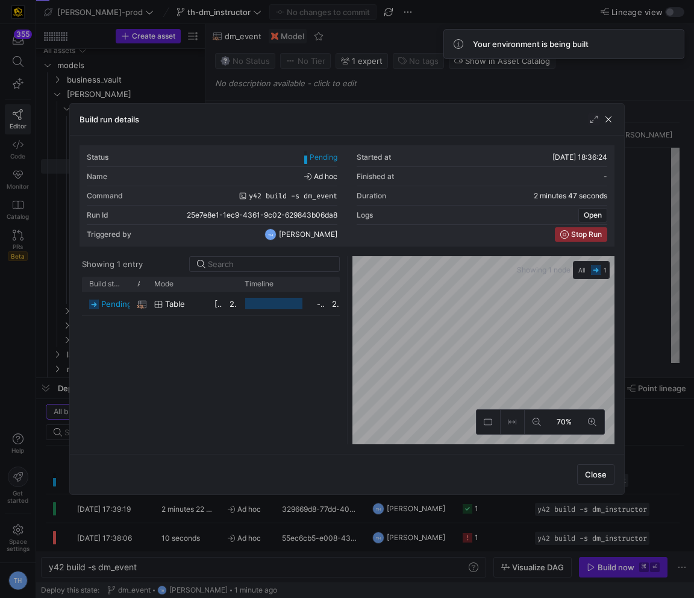
click at [196, 89] on div at bounding box center [347, 299] width 694 height 598
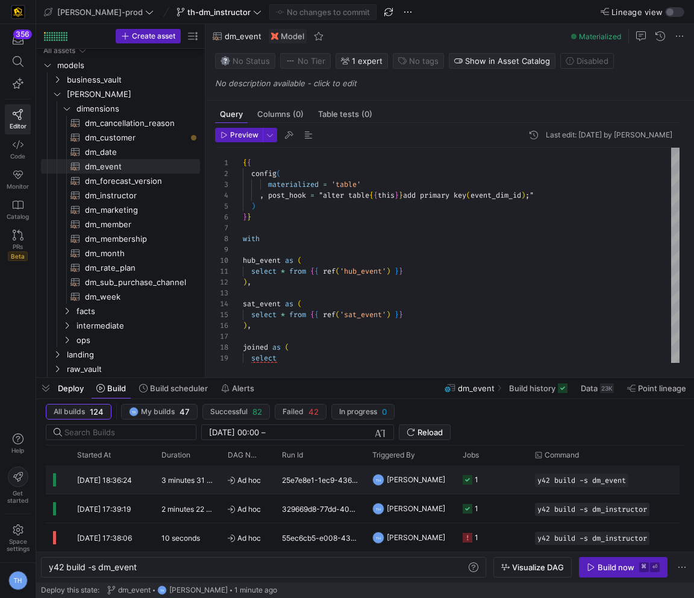
click at [494, 472] on y42-job-status-cell-renderer "1" at bounding box center [492, 479] width 58 height 27
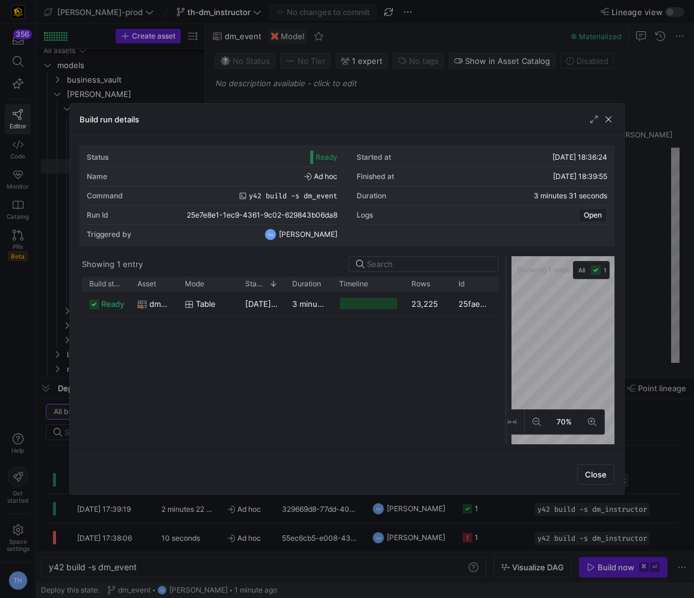
drag, startPoint x: 348, startPoint y: 343, endPoint x: 517, endPoint y: 338, distance: 169.4
click at [509, 339] on div at bounding box center [506, 350] width 5 height 188
click at [476, 85] on div at bounding box center [347, 299] width 694 height 598
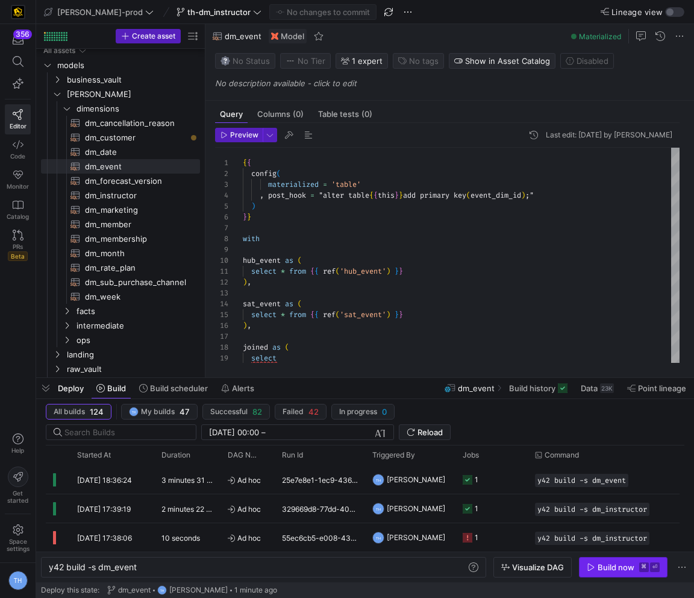
click at [642, 559] on span "button" at bounding box center [623, 566] width 87 height 19
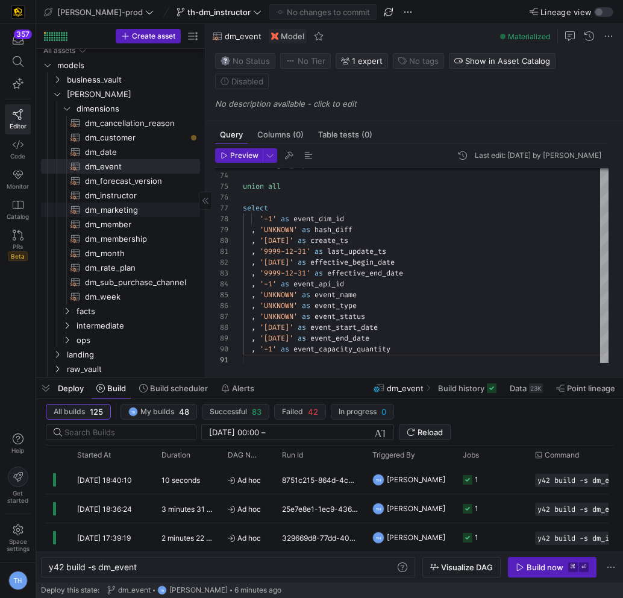
click at [117, 213] on span "dm_marketing​​​​​​​​​​" at bounding box center [135, 210] width 101 height 14
type textarea "{{ config( materialized='table' , post_hook = "alter table {{ this }} add prima…"
type textarea "y42 build -s dm_marketing"
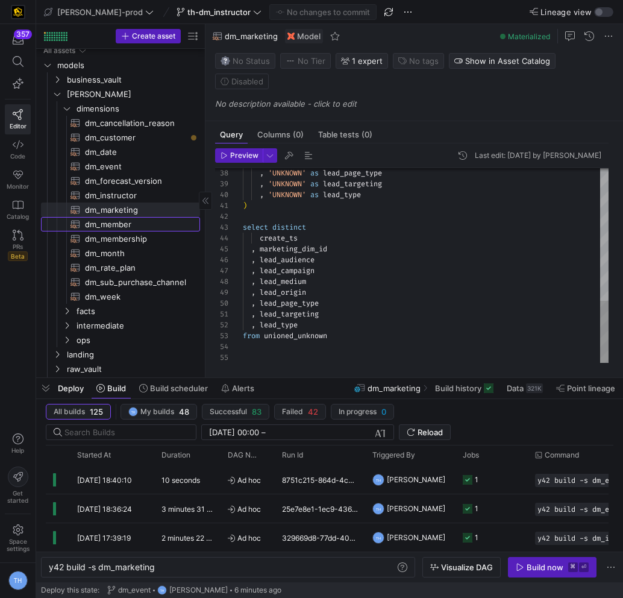
click at [117, 225] on span "dm_member​​​​​​​​​​" at bounding box center [135, 225] width 101 height 14
type textarea "{{ config( materialized='table' , post_hook = "alter table {{ this }} add prima…"
type textarea "y42 build -s dm_member"
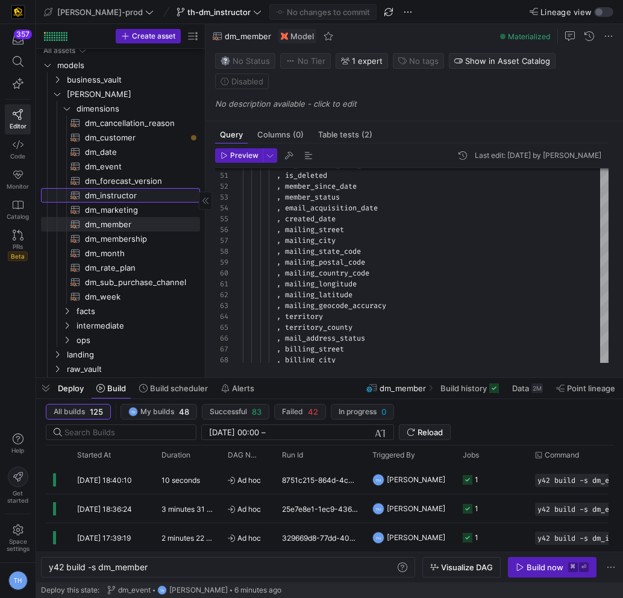
click at [96, 195] on span "dm_instructor​​​​​​​​​​" at bounding box center [135, 196] width 101 height 14
type textarea "{{ config( materialized = 'table' , post_hook = "alter table {{ this }} add pri…"
type textarea "y42 build -s dm_instructor"
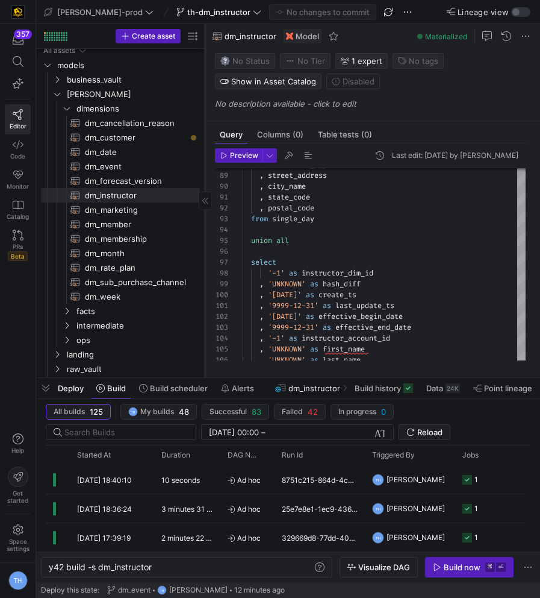
click at [204, 198] on icon at bounding box center [205, 200] width 7 height 7
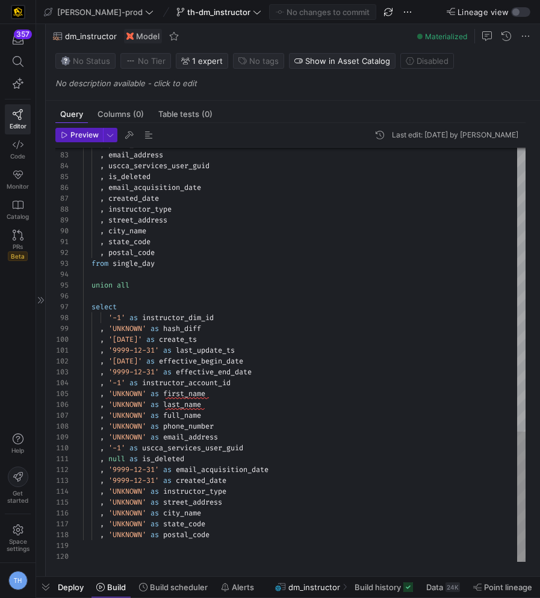
drag, startPoint x: 213, startPoint y: 375, endPoint x: 190, endPoint y: 594, distance: 220.0
click at [40, 298] on icon at bounding box center [40, 299] width 7 height 7
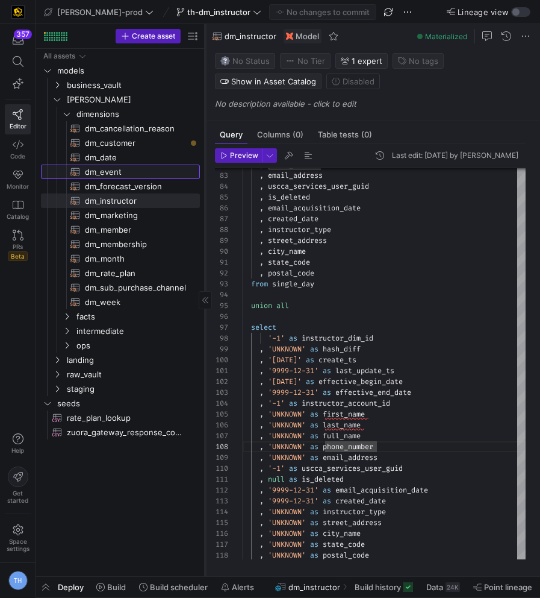
click at [128, 169] on span "dm_event​​​​​​​​​​" at bounding box center [135, 172] width 101 height 14
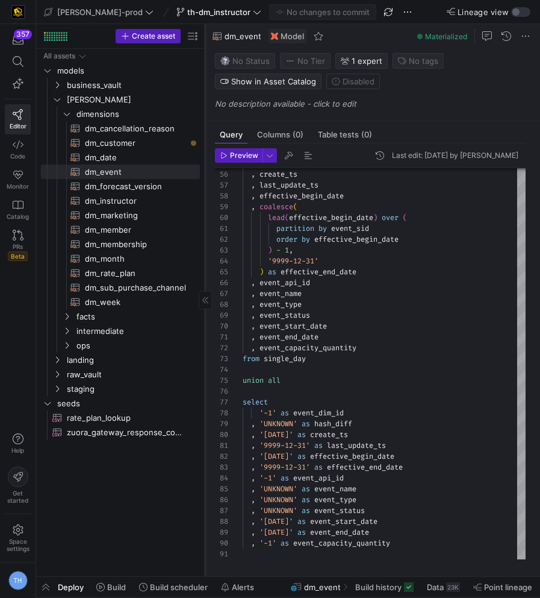
click at [205, 296] on div at bounding box center [205, 300] width 13 height 18
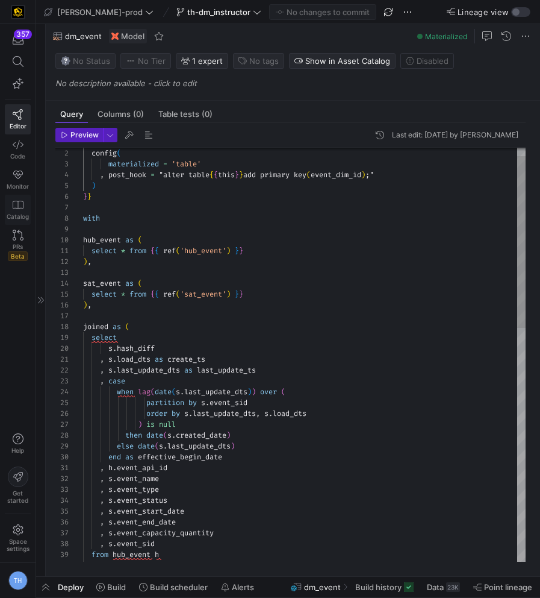
scroll to position [108, 0]
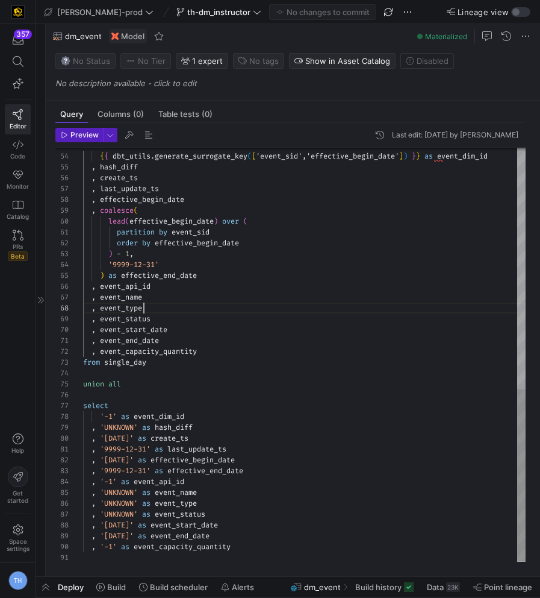
click at [228, 312] on div "select { { dbt_utils . generate_surrogate_key ( [ 'event_sid','effective_begin_…" at bounding box center [304, 64] width 443 height 997
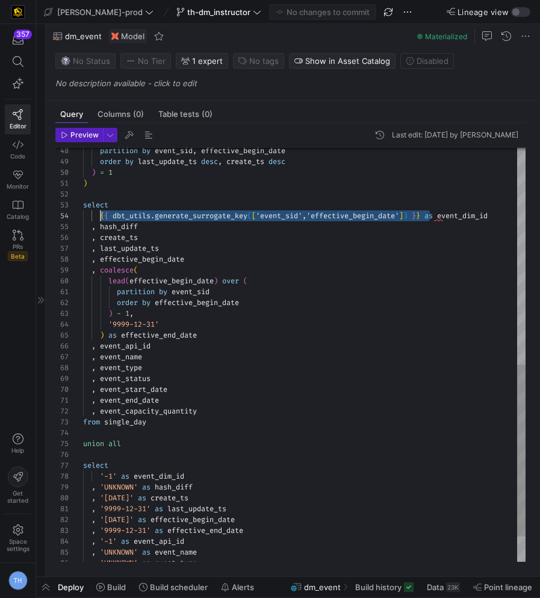
scroll to position [33, 17]
drag, startPoint x: 430, startPoint y: 215, endPoint x: 101, endPoint y: 216, distance: 328.4
click at [101, 216] on div "select { { dbt_utils . generate_surrogate_key ( [ 'event_sid','effective_begin_…" at bounding box center [304, 124] width 443 height 997
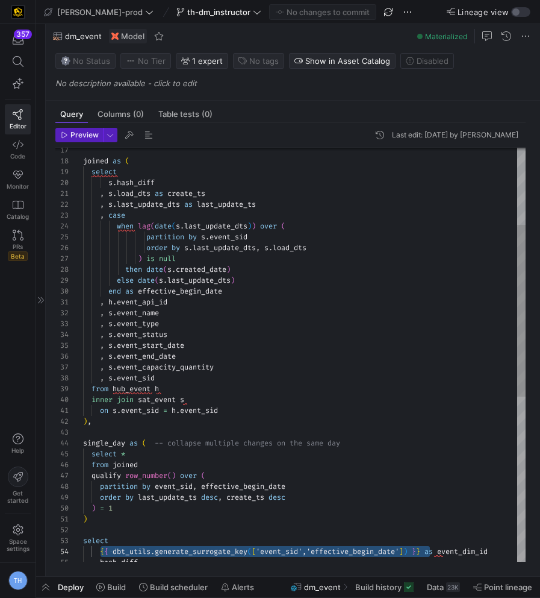
type textarea ", s.load_dts as create_ts , s.last_update_dts as last_update_ts , case when lag…"
click at [208, 288] on div "select { { dbt_utils . generate_surrogate_key ( [ 'event_sid','effective_begin_…" at bounding box center [304, 459] width 443 height 997
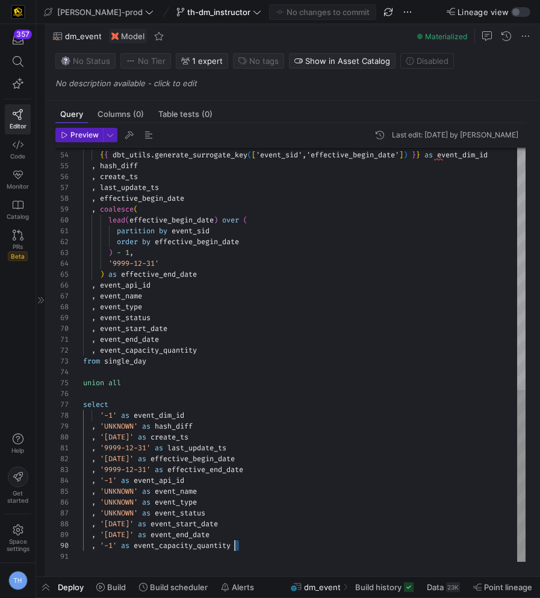
scroll to position [0, 0]
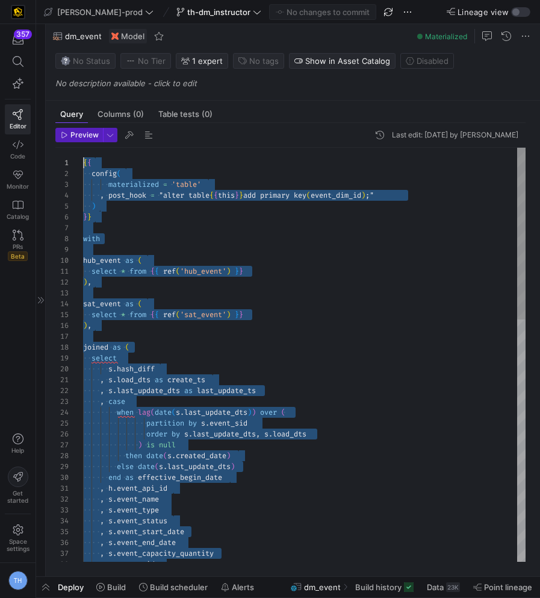
drag, startPoint x: 245, startPoint y: 551, endPoint x: 23, endPoint y: -23, distance: 614.9
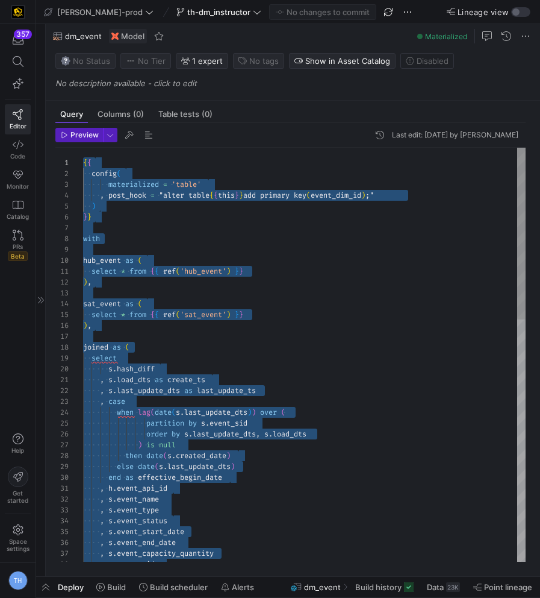
drag, startPoint x: 254, startPoint y: 550, endPoint x: 50, endPoint y: 86, distance: 506.7
type textarea ", s.load_dts as create_ts , s.last_update_dts as last_update_ts , case when lag…"
